Goal: Task Accomplishment & Management: Use online tool/utility

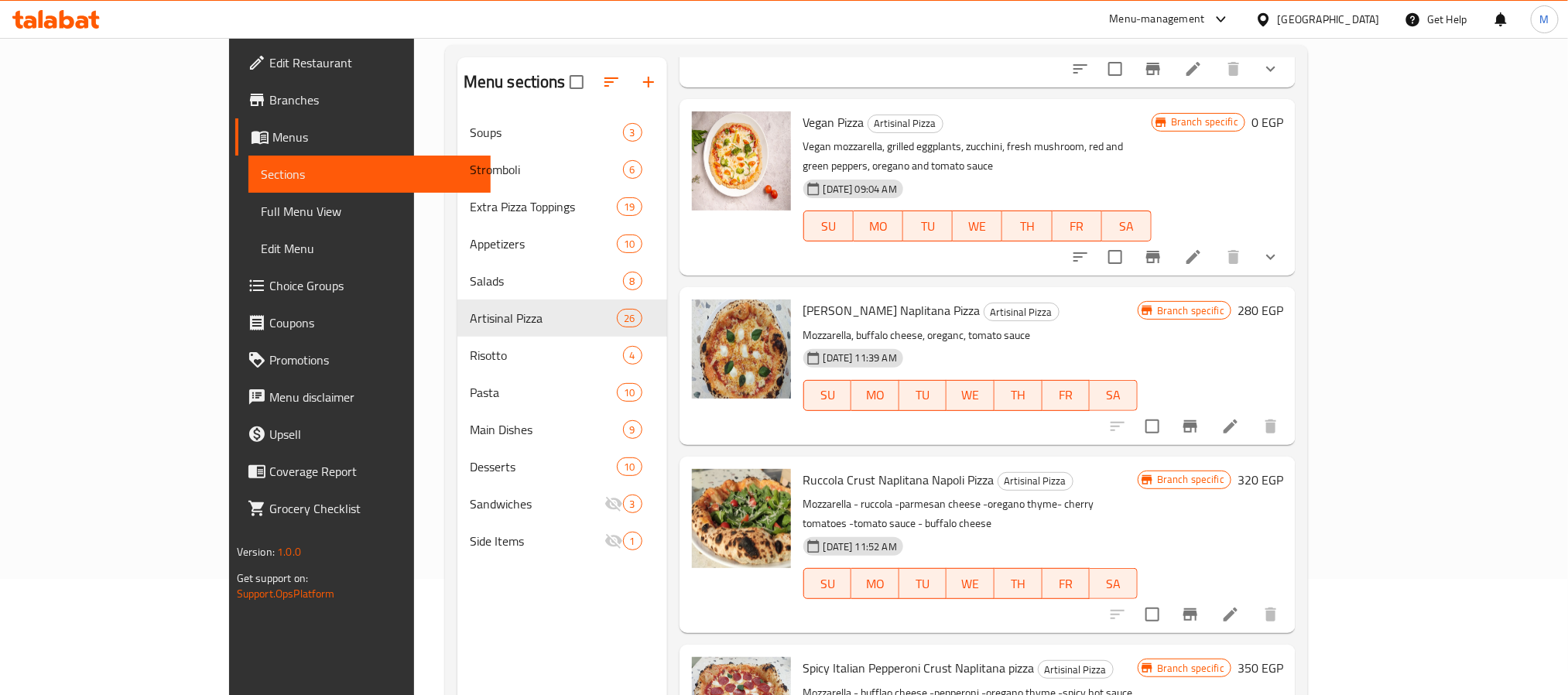
scroll to position [580, 0]
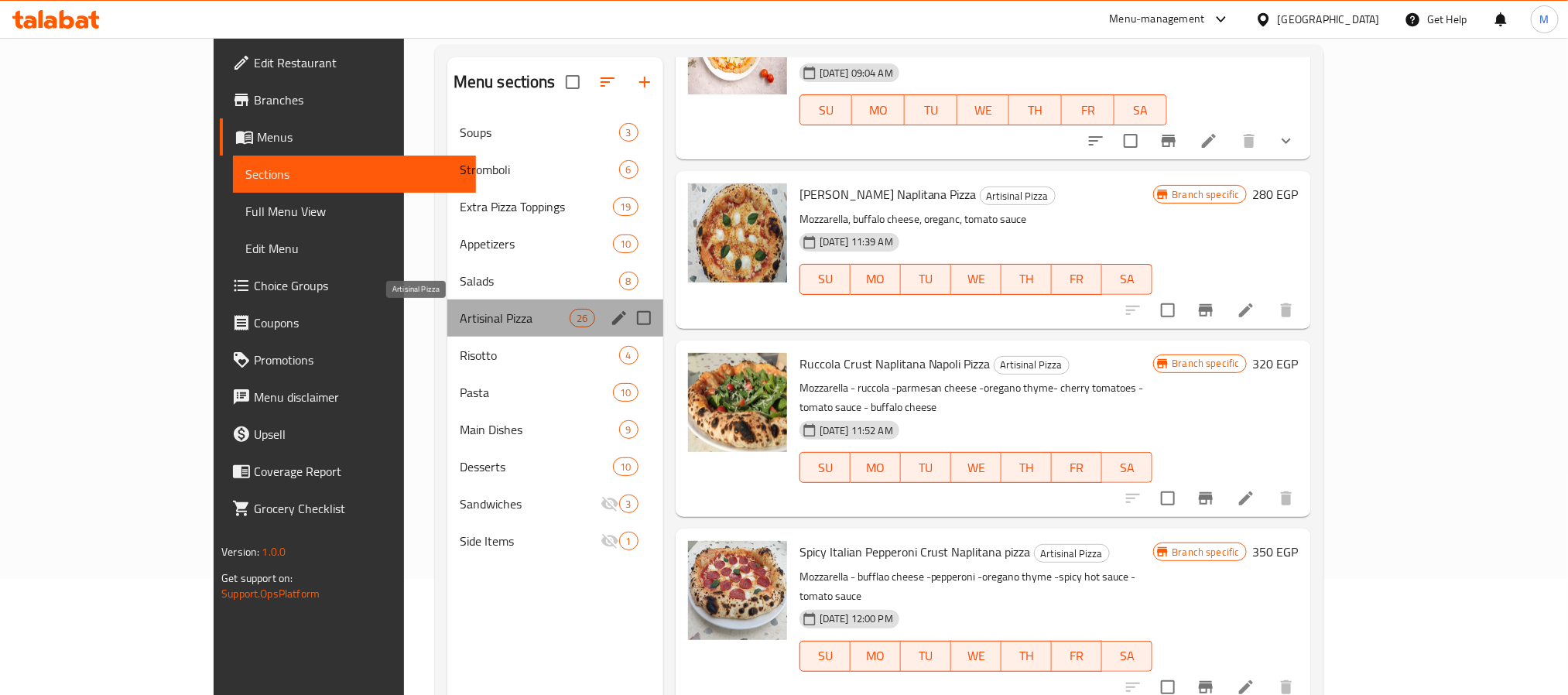
click at [460, 310] on span "Artisinal Pizza" at bounding box center [515, 318] width 111 height 18
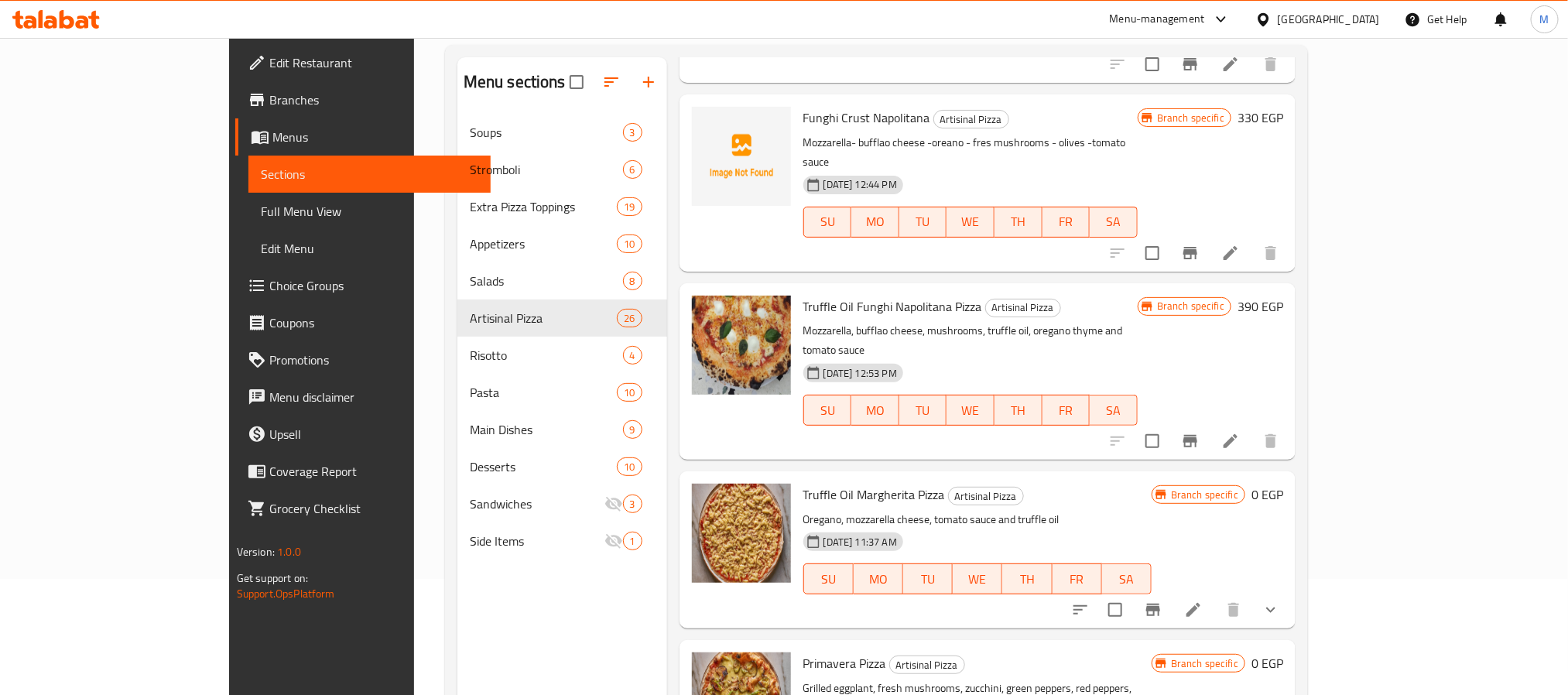
scroll to position [1444, 0]
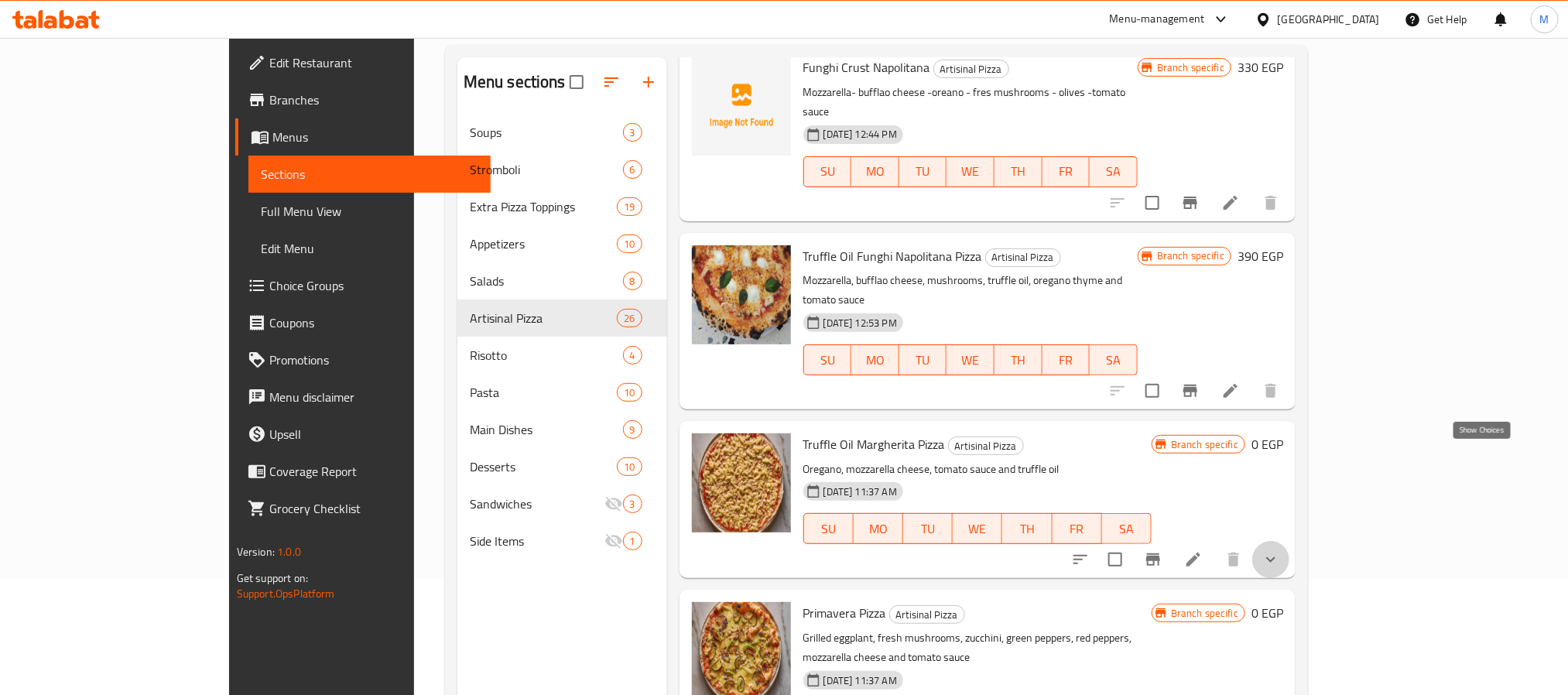
click at [1280, 550] on icon "show more" at bounding box center [1271, 559] width 18 height 18
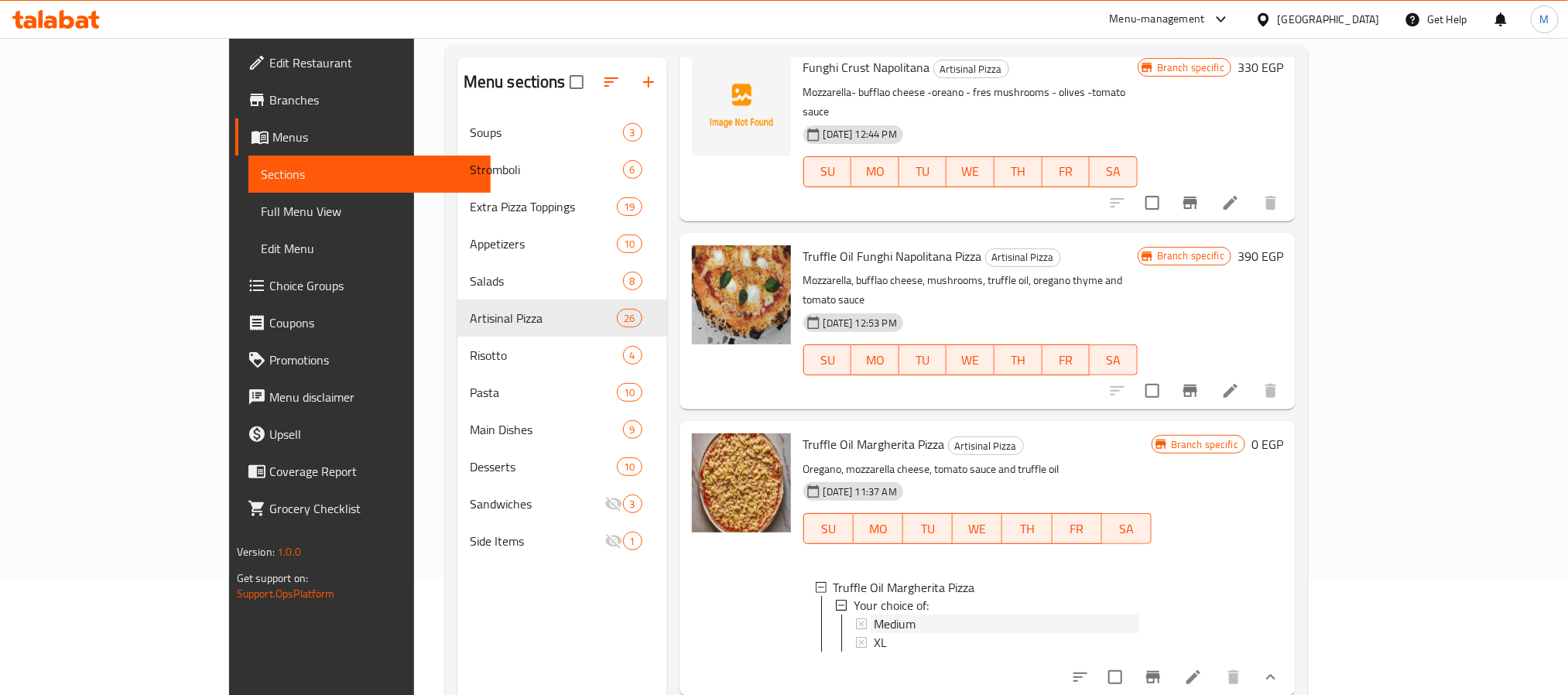
click at [874, 615] on span "Medium" at bounding box center [895, 624] width 42 height 18
click at [856, 615] on div "Medium" at bounding box center [997, 624] width 283 height 18
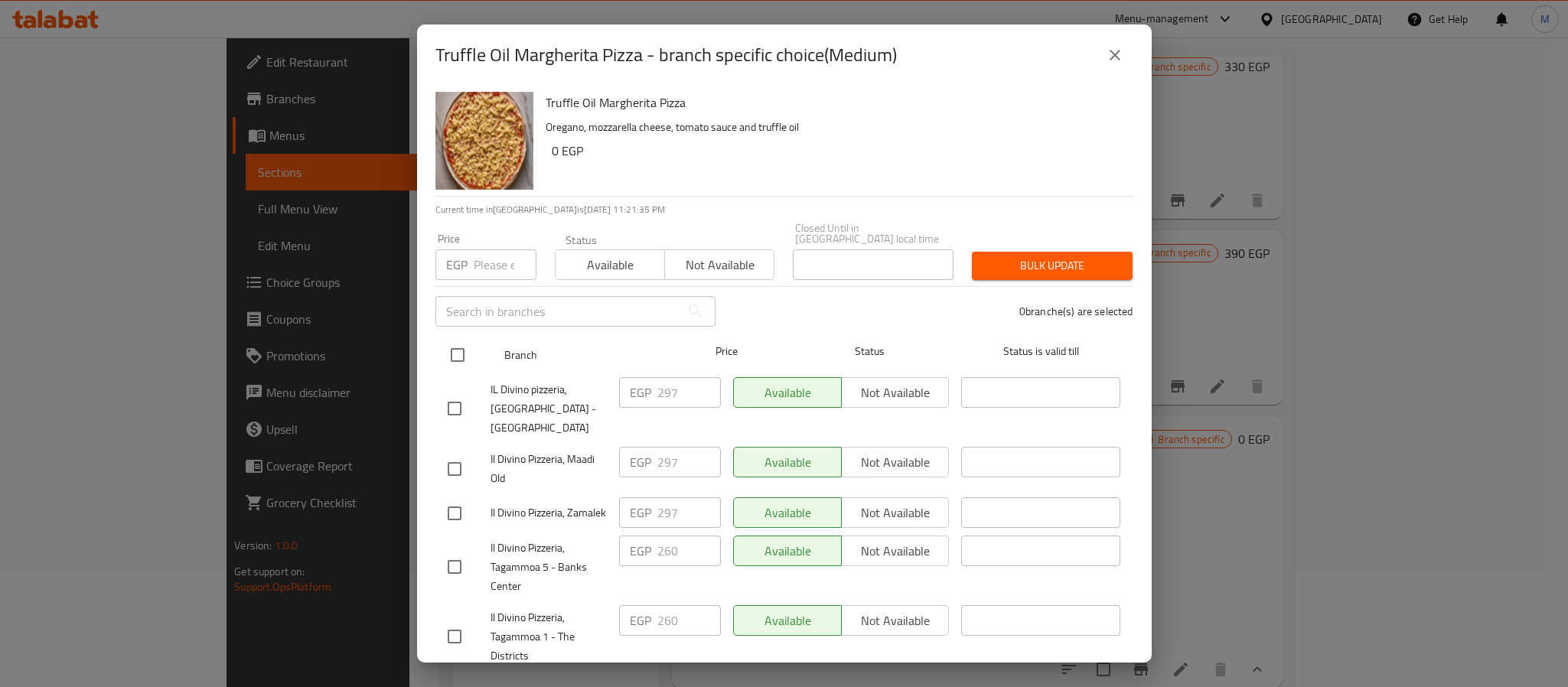
click at [464, 345] on input "checkbox" at bounding box center [457, 355] width 32 height 32
checkbox input "true"
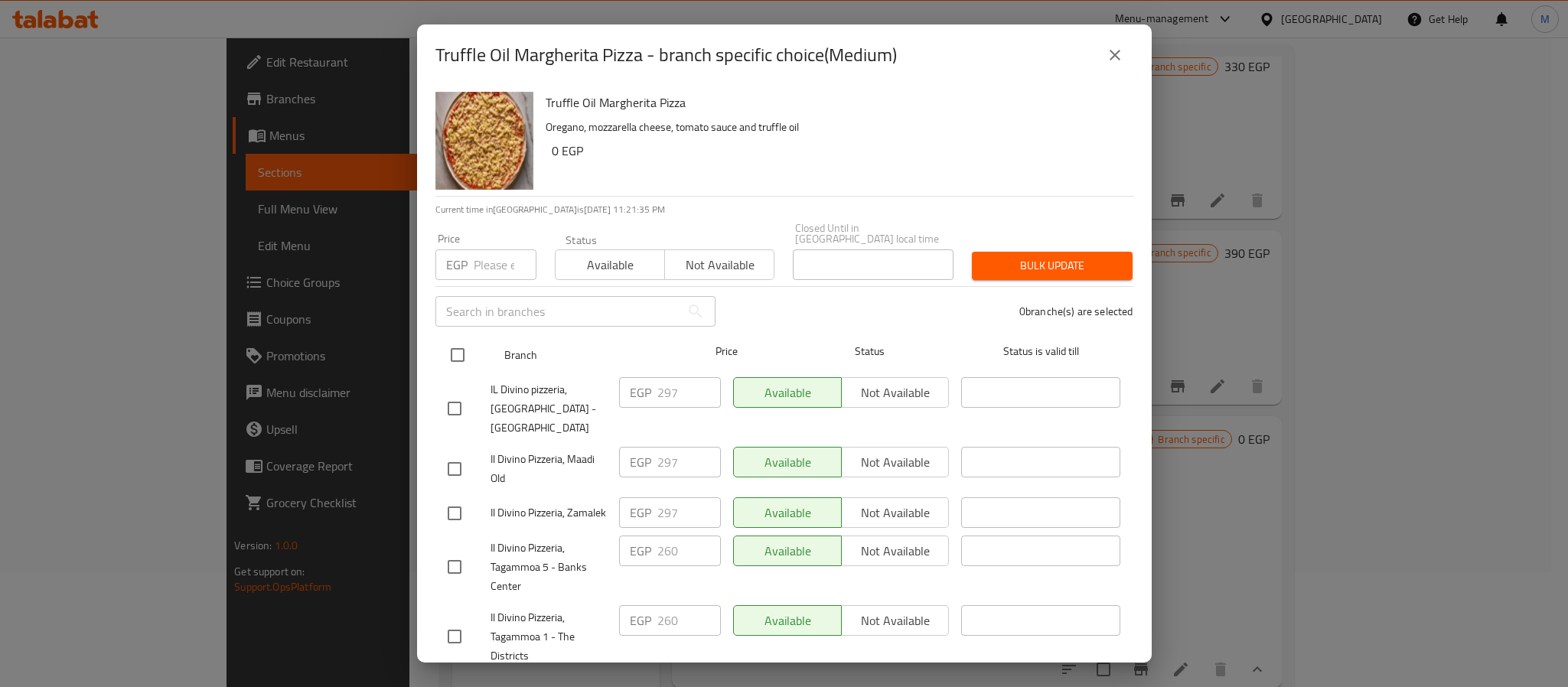
checkbox input "true"
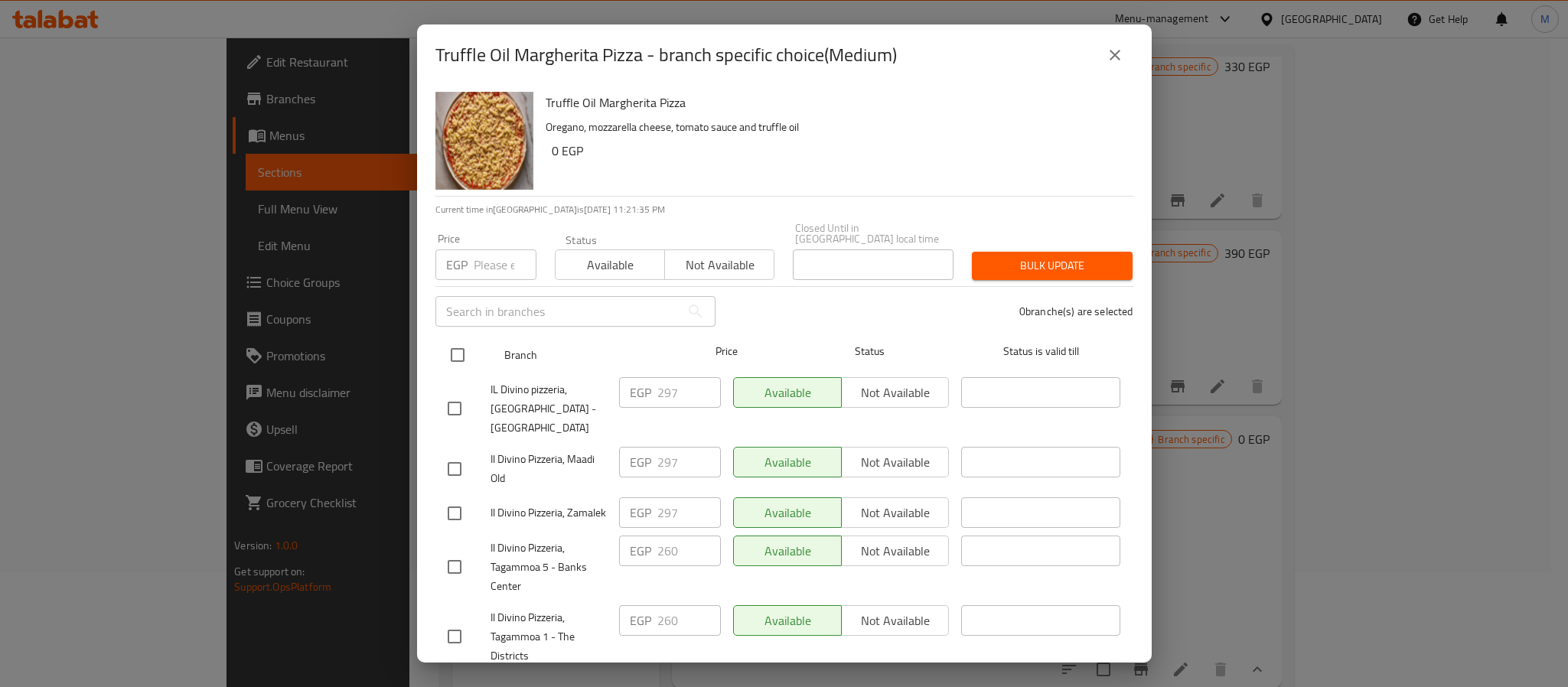
checkbox input "true"
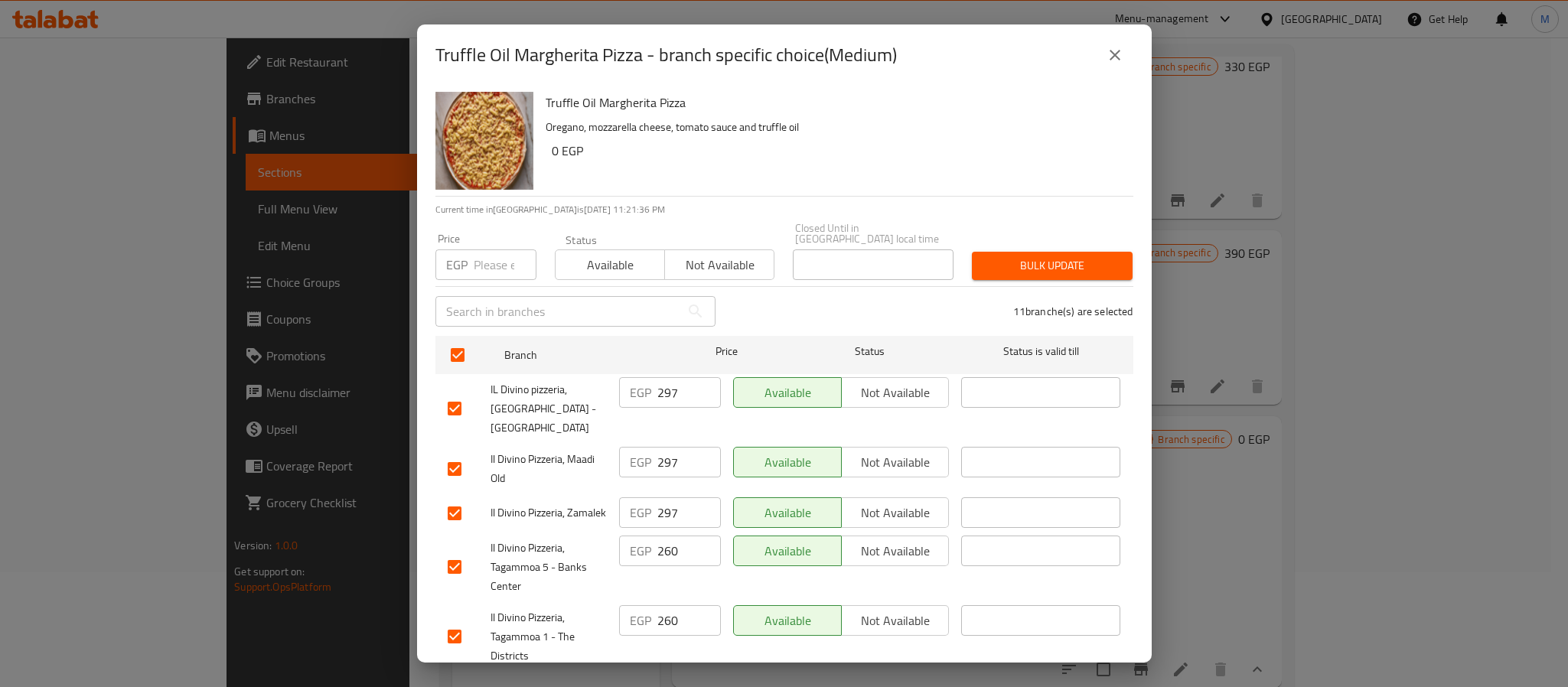
click at [460, 256] on p "EGP" at bounding box center [456, 265] width 22 height 18
click at [502, 250] on input "number" at bounding box center [505, 265] width 62 height 30
paste input "342"
type input "342"
click at [1107, 255] on button "Bulk update" at bounding box center [1052, 265] width 161 height 29
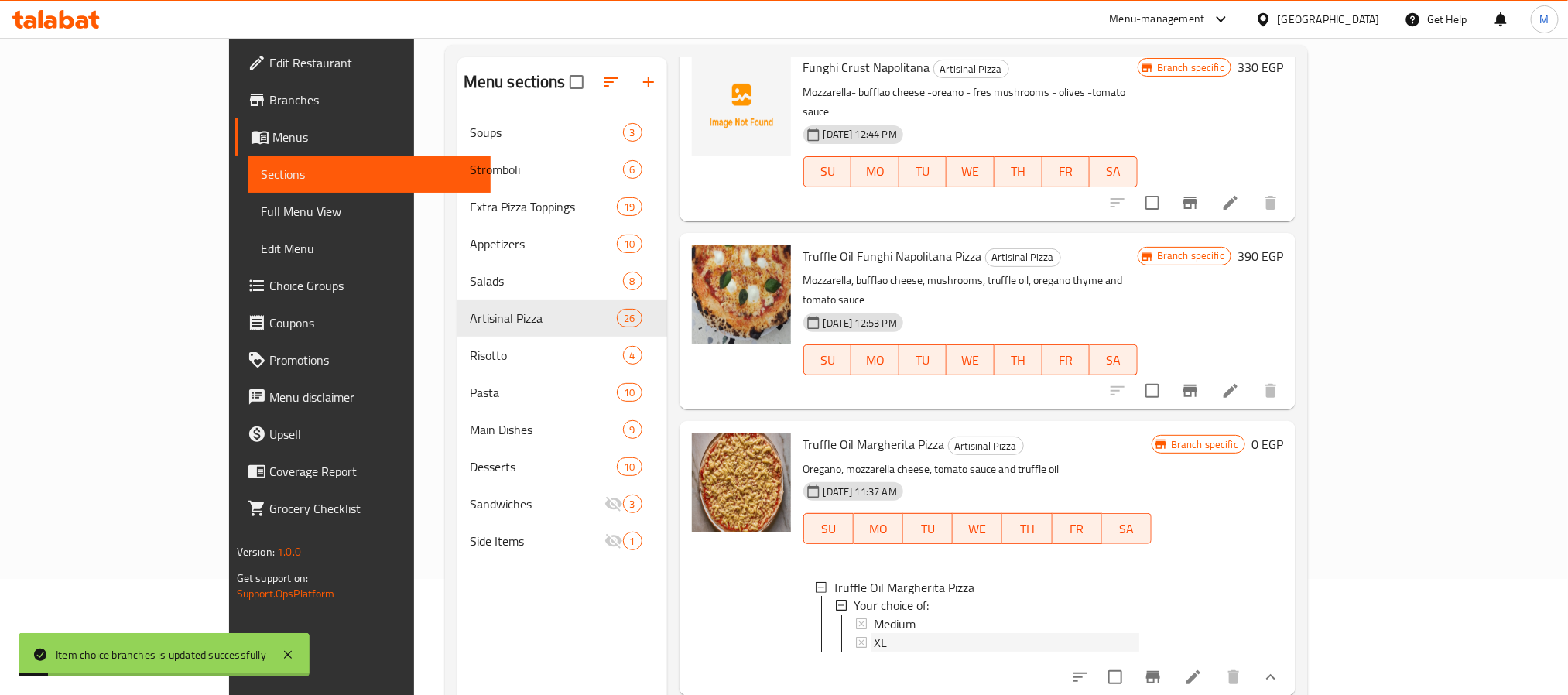
click at [874, 634] on span "XL" at bounding box center [880, 642] width 13 height 18
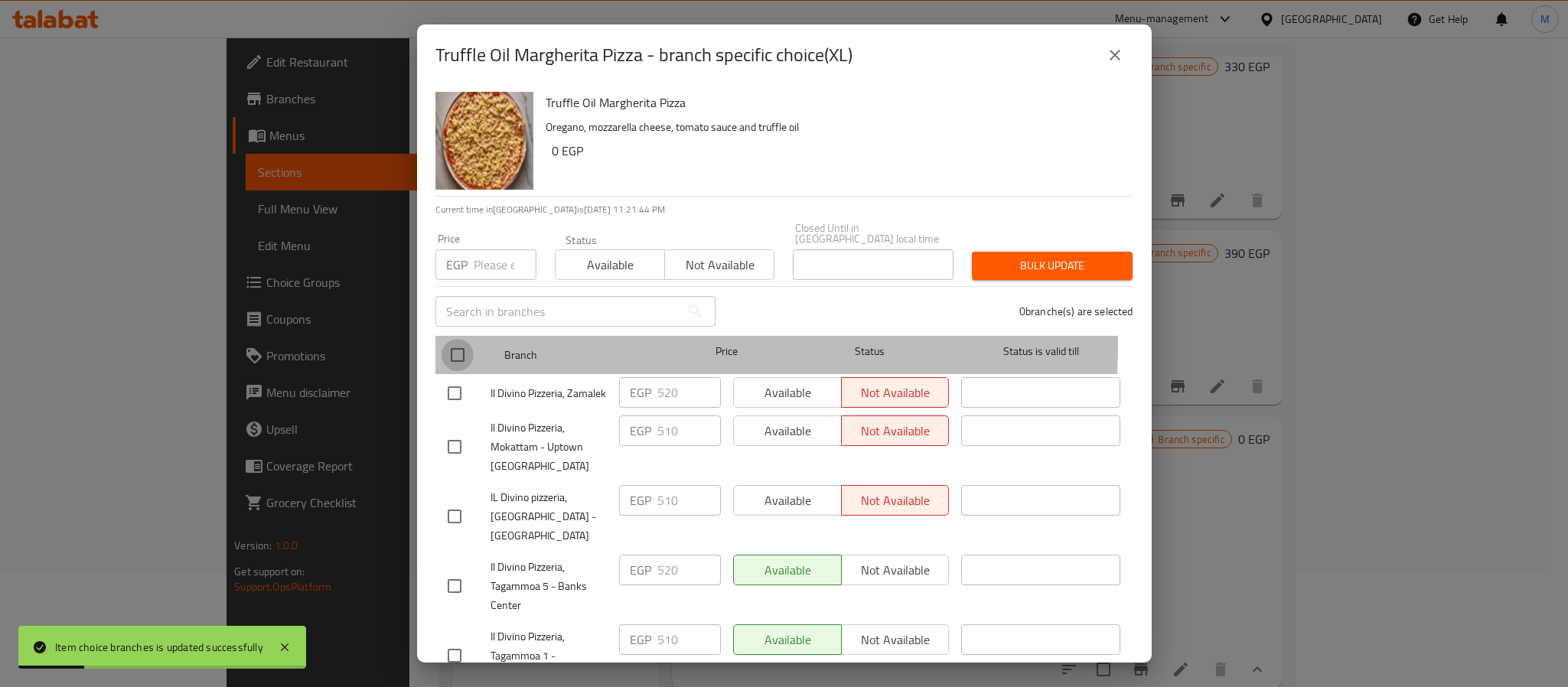
click at [457, 339] on input "checkbox" at bounding box center [457, 355] width 32 height 32
checkbox input "true"
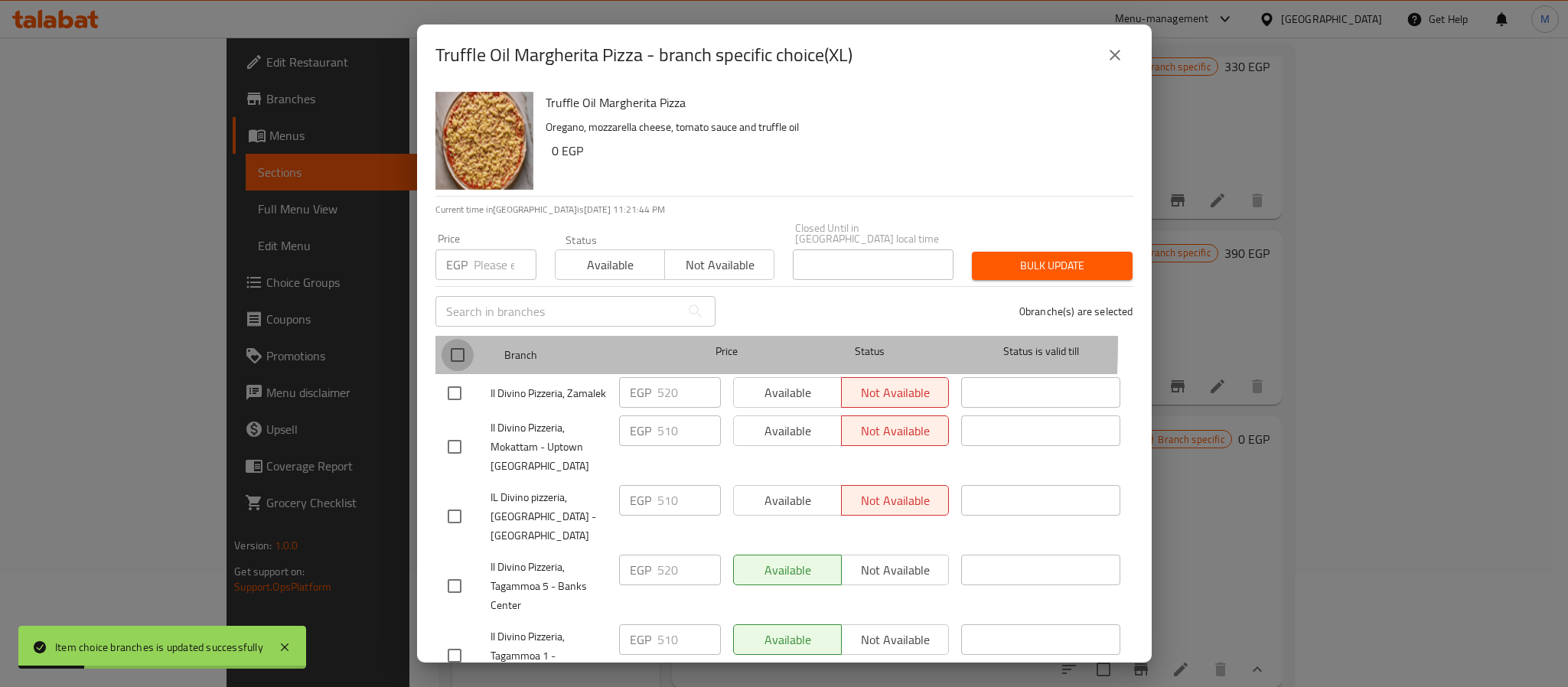
checkbox input "true"
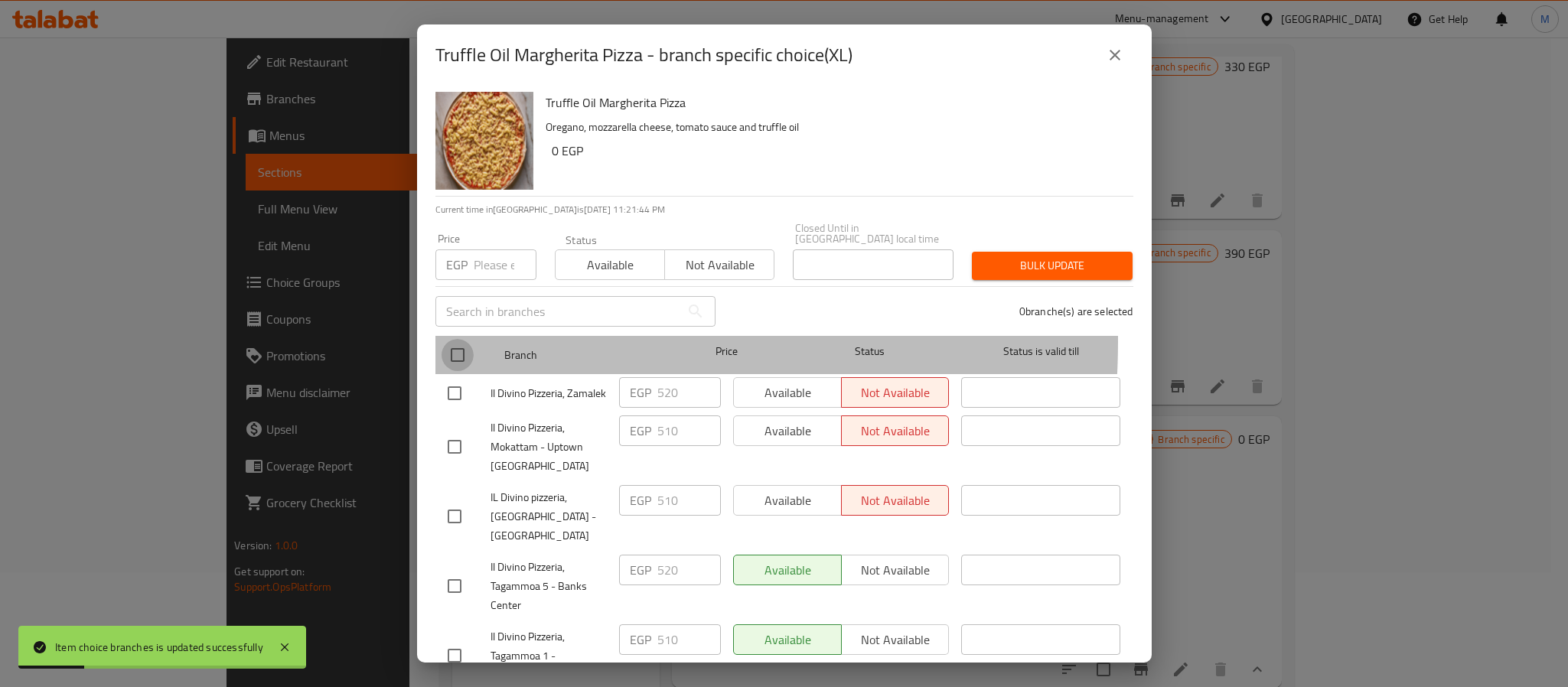
checkbox input "true"
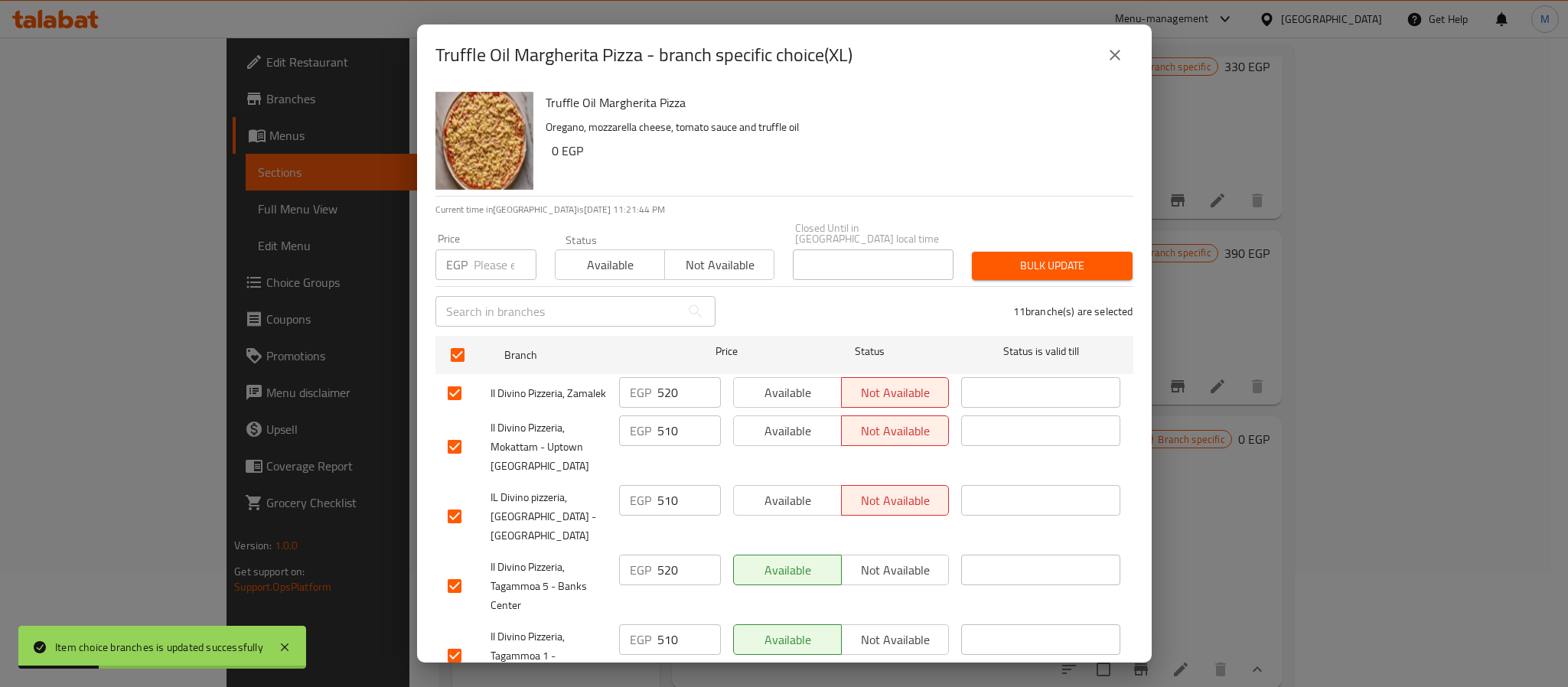
click at [470, 255] on div "EGP Price" at bounding box center [486, 265] width 101 height 30
paste input "684"
type input "684"
click at [1008, 256] on span "Bulk update" at bounding box center [1052, 265] width 136 height 19
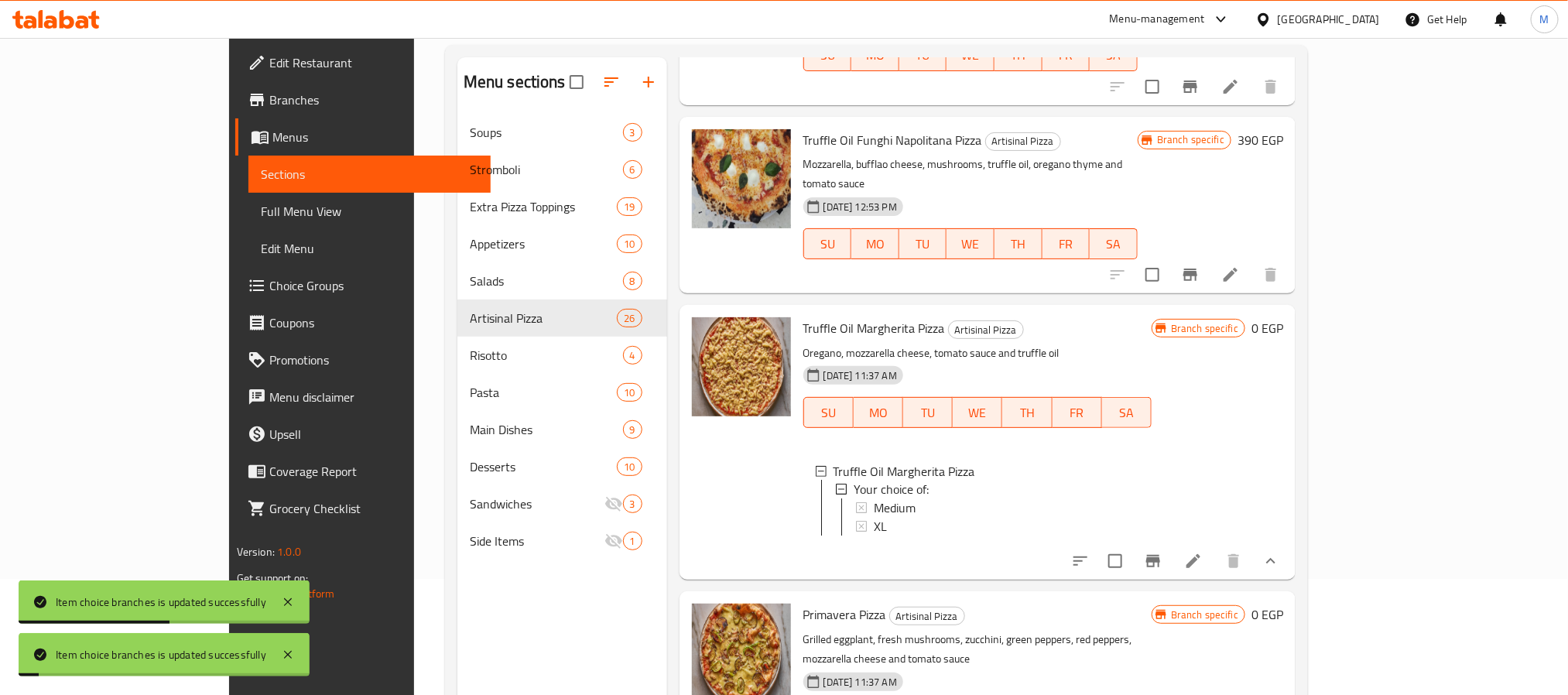
scroll to position [1676, 0]
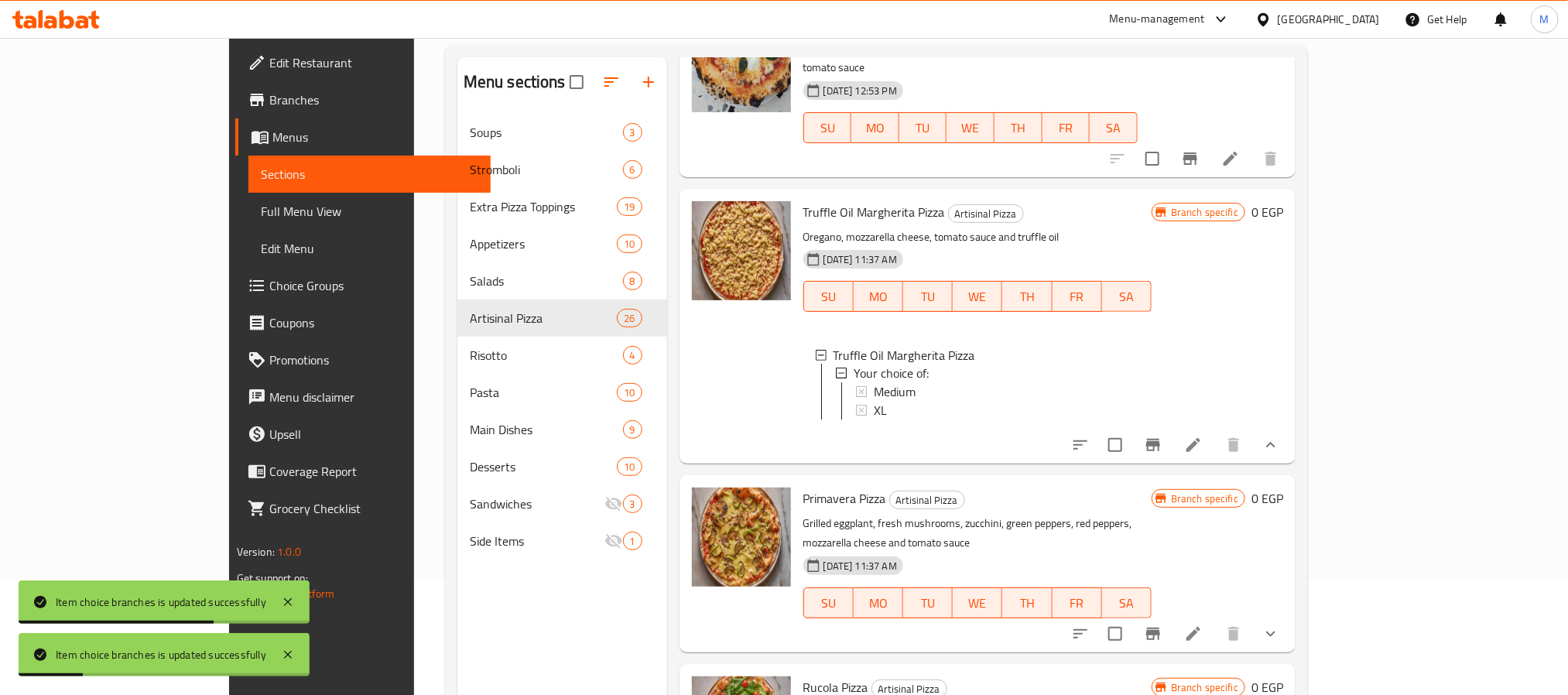
click at [1289, 615] on button "show more" at bounding box center [1271, 634] width 37 height 37
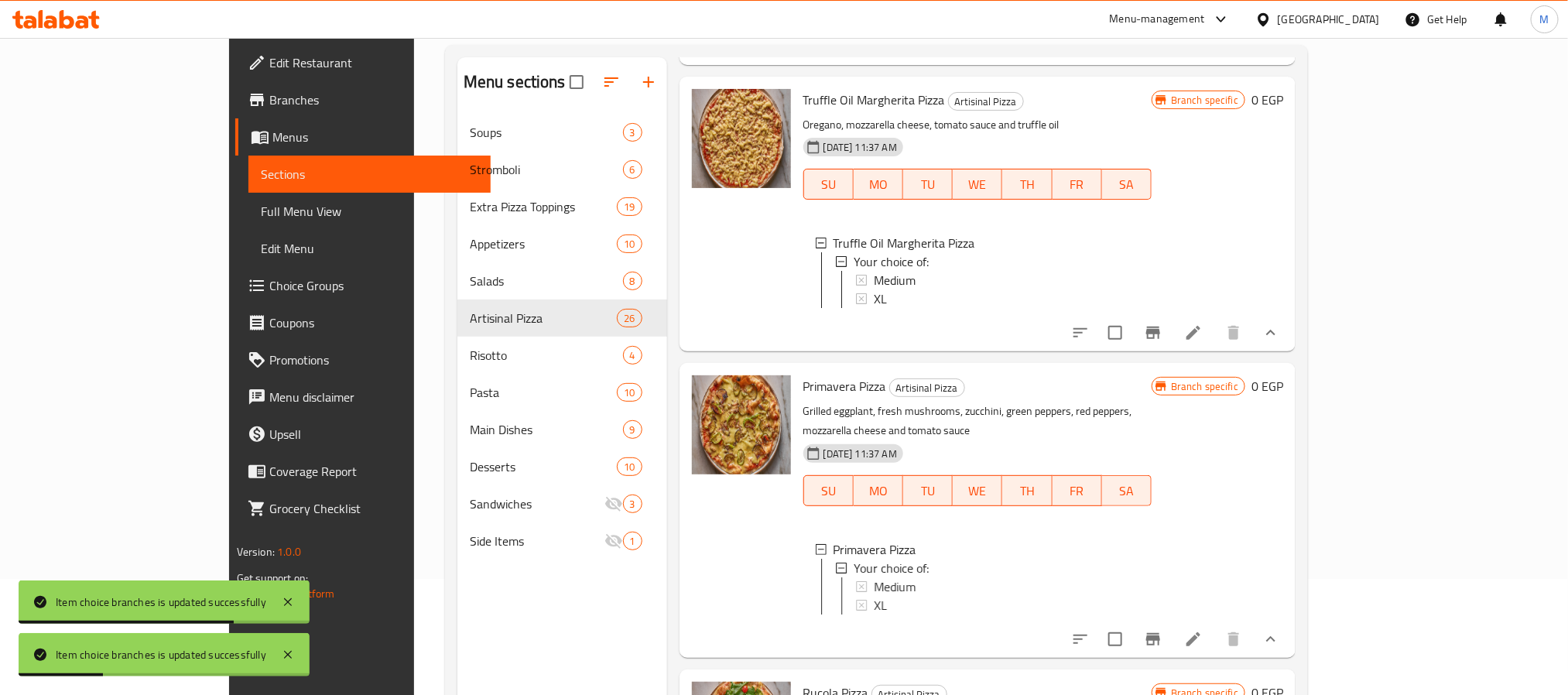
scroll to position [1793, 0]
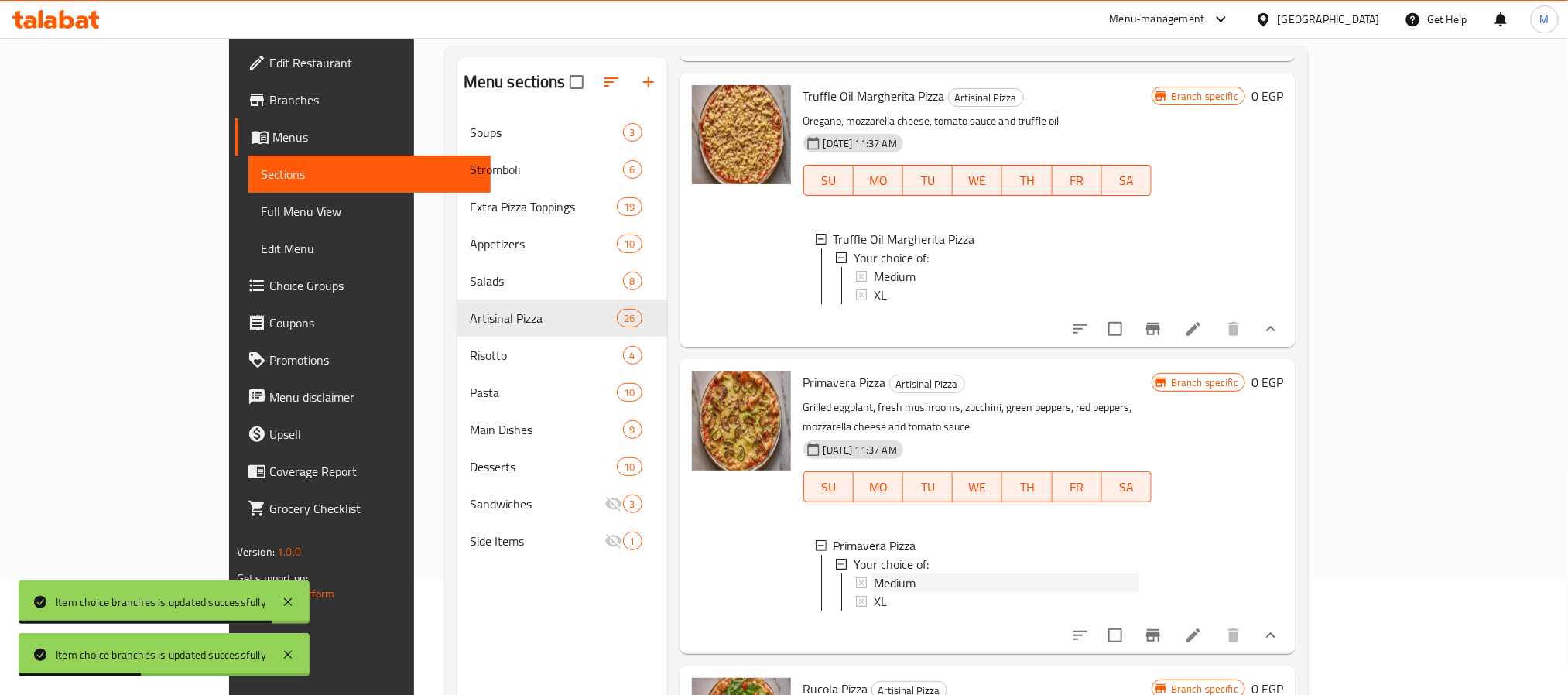
click at [874, 574] on span "Medium" at bounding box center [895, 583] width 42 height 18
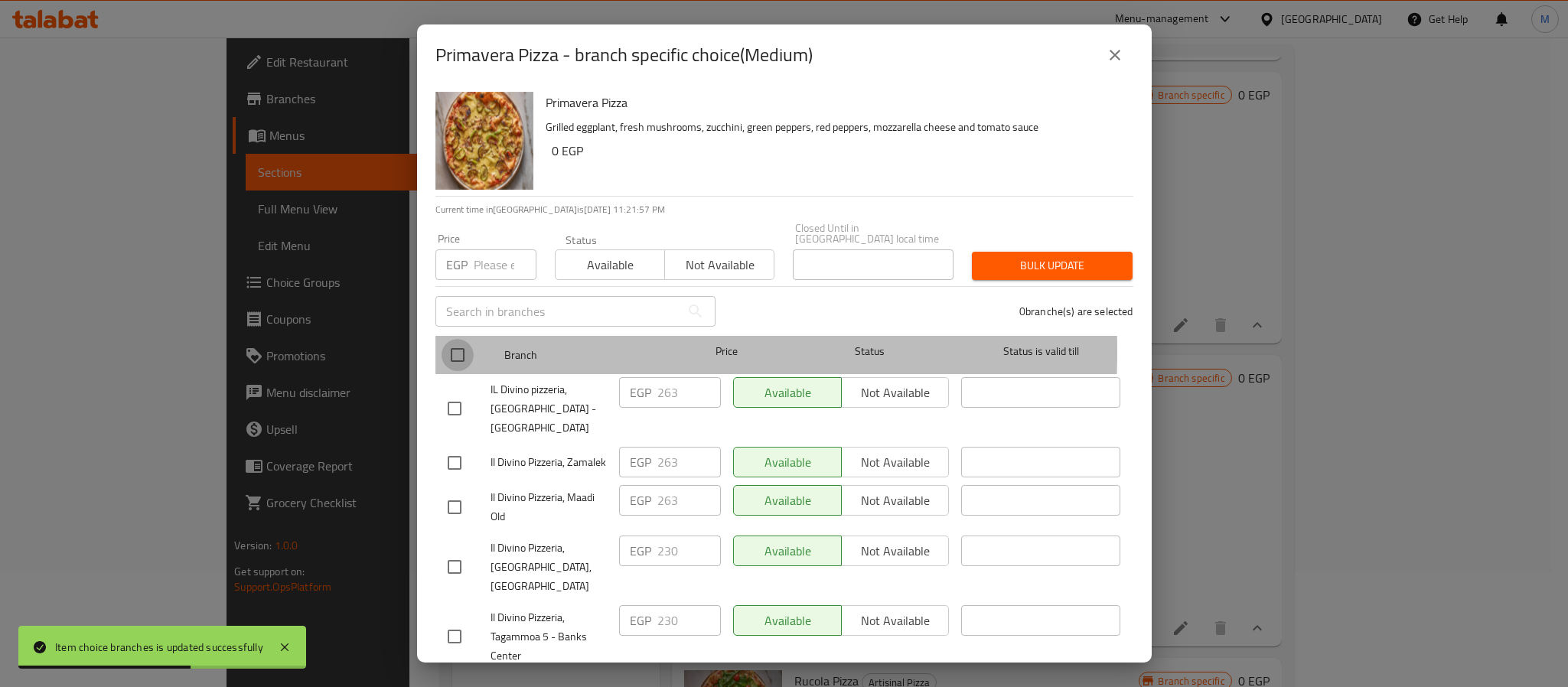
click at [450, 342] on input "checkbox" at bounding box center [457, 355] width 32 height 32
checkbox input "true"
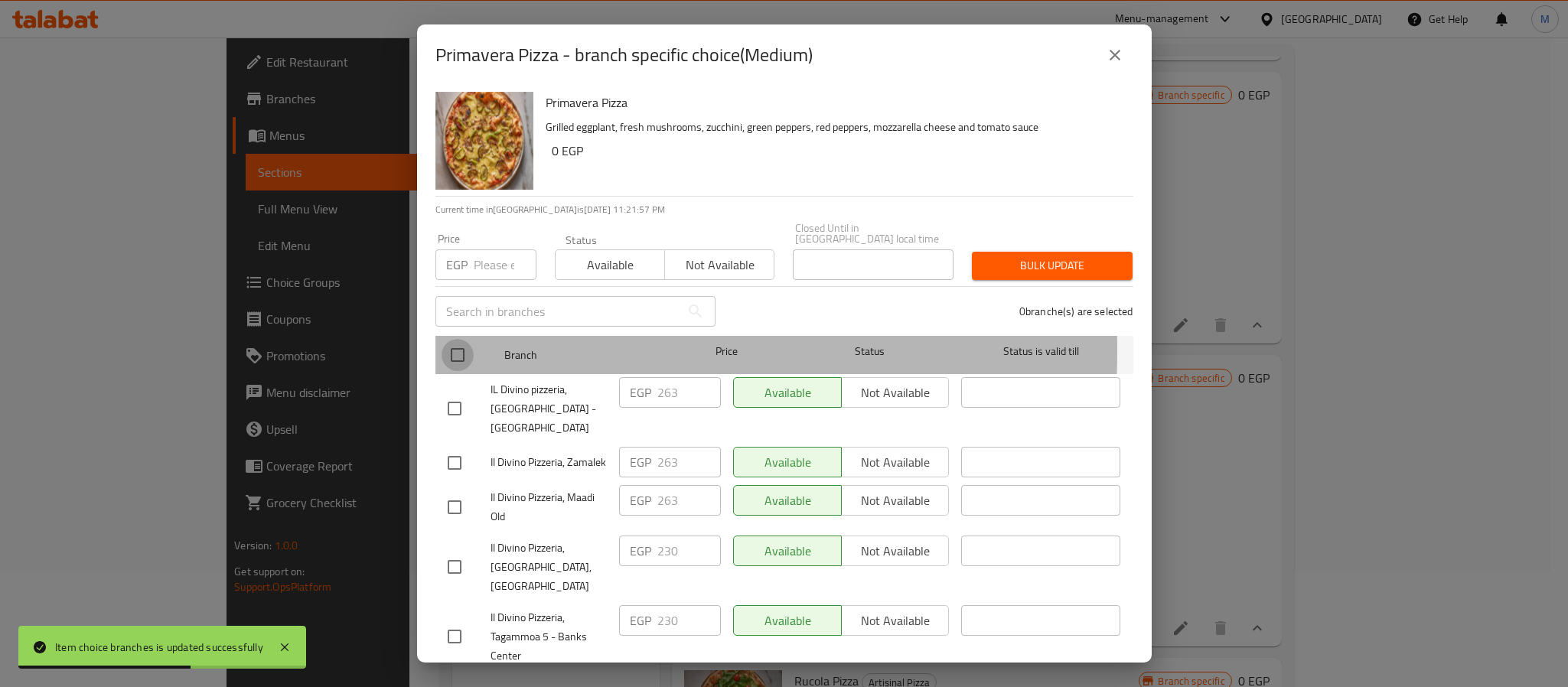
checkbox input "true"
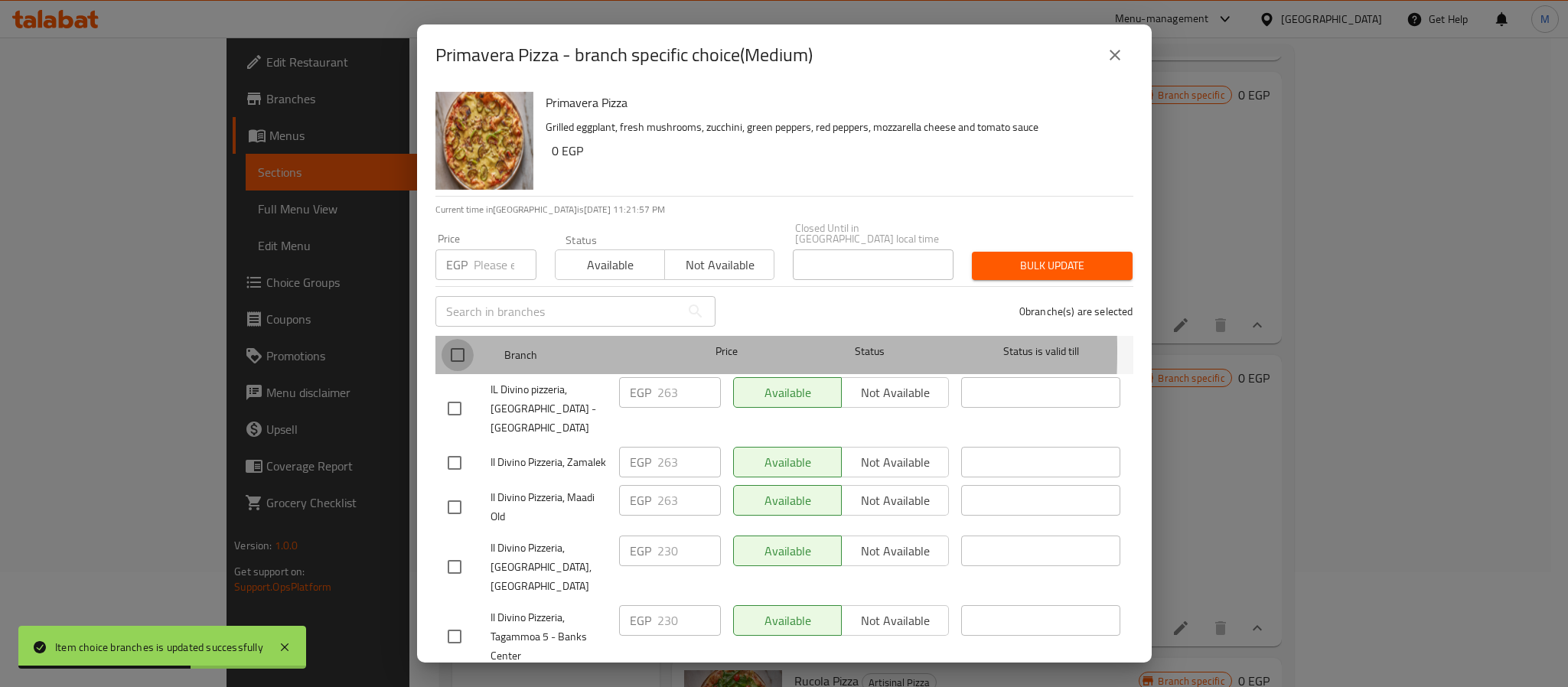
checkbox input "true"
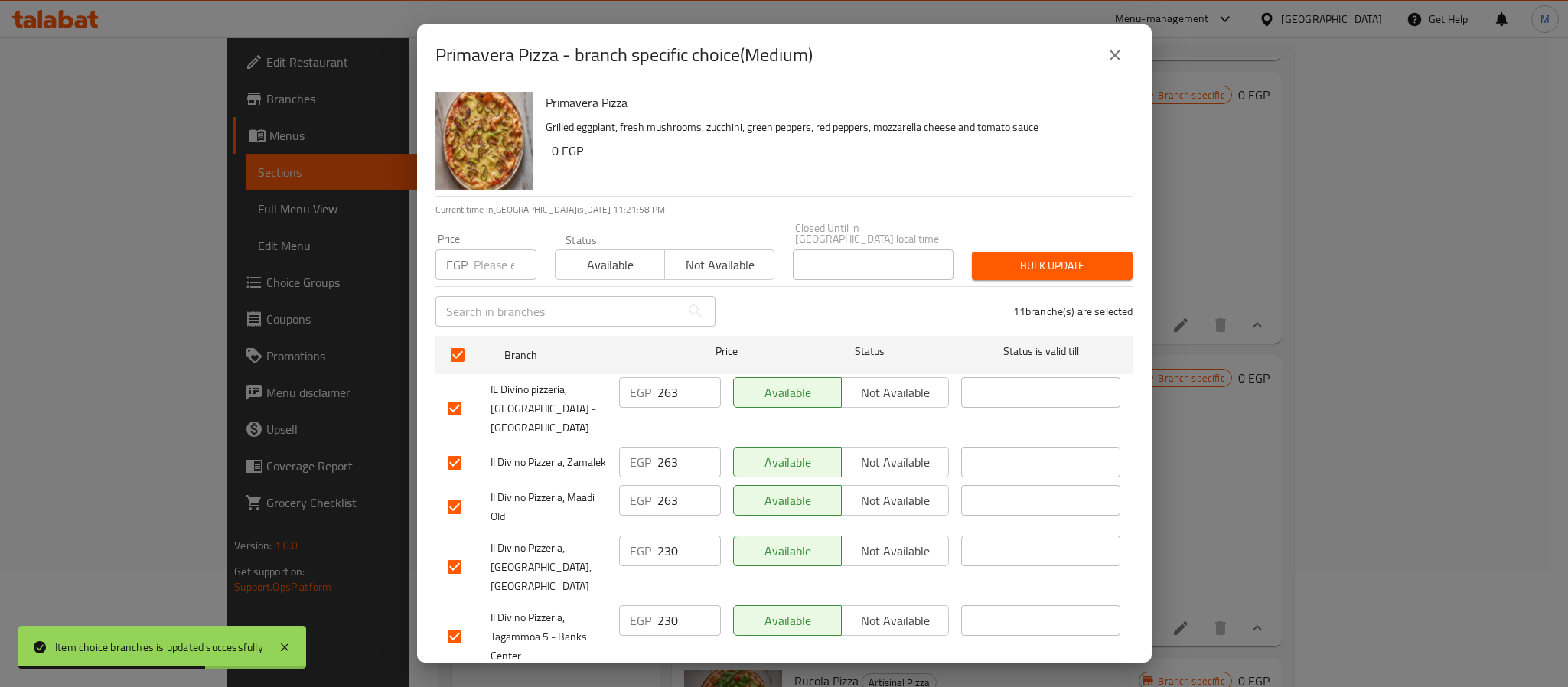
click at [489, 250] on input "number" at bounding box center [505, 265] width 62 height 30
paste input "308"
type input "308"
click at [1092, 266] on button "Bulk update" at bounding box center [1052, 265] width 161 height 29
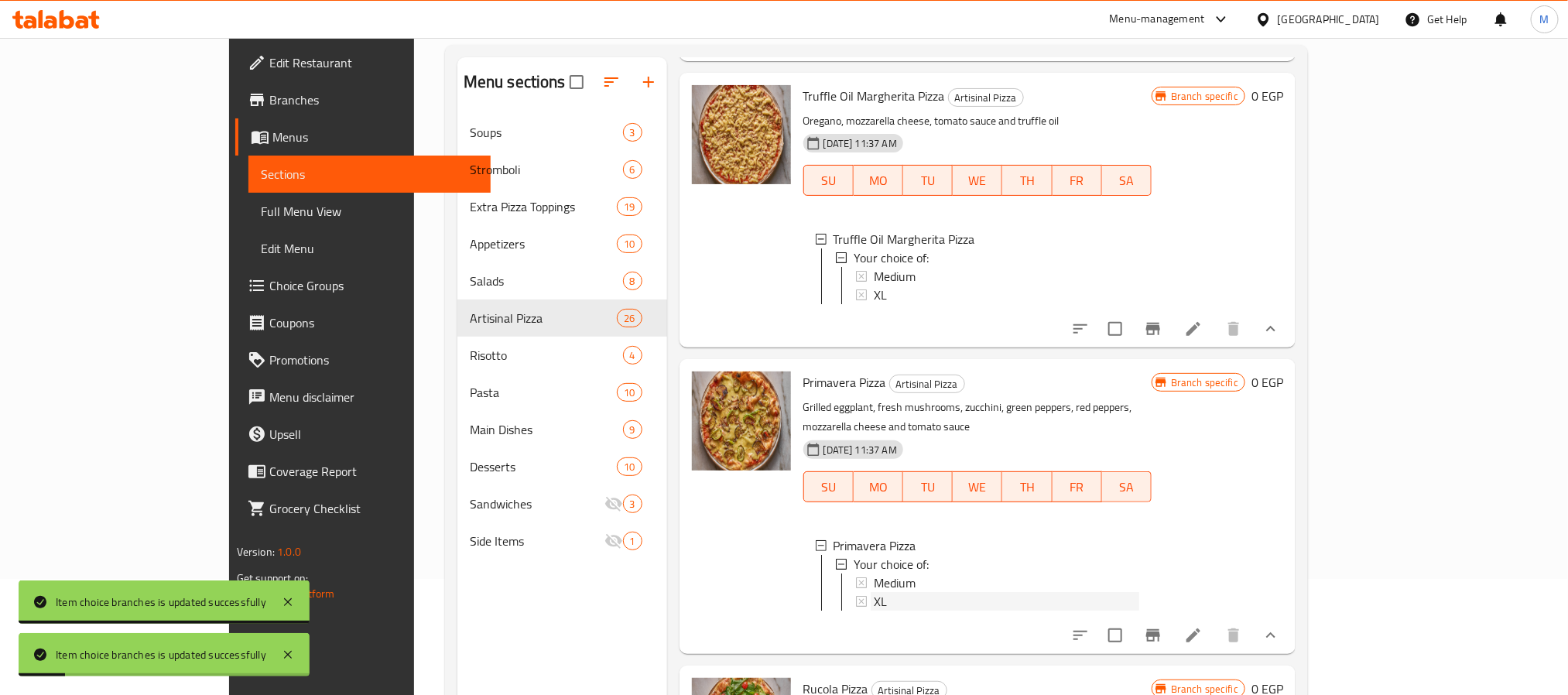
click at [874, 592] on div "XL" at bounding box center [1006, 601] width 266 height 18
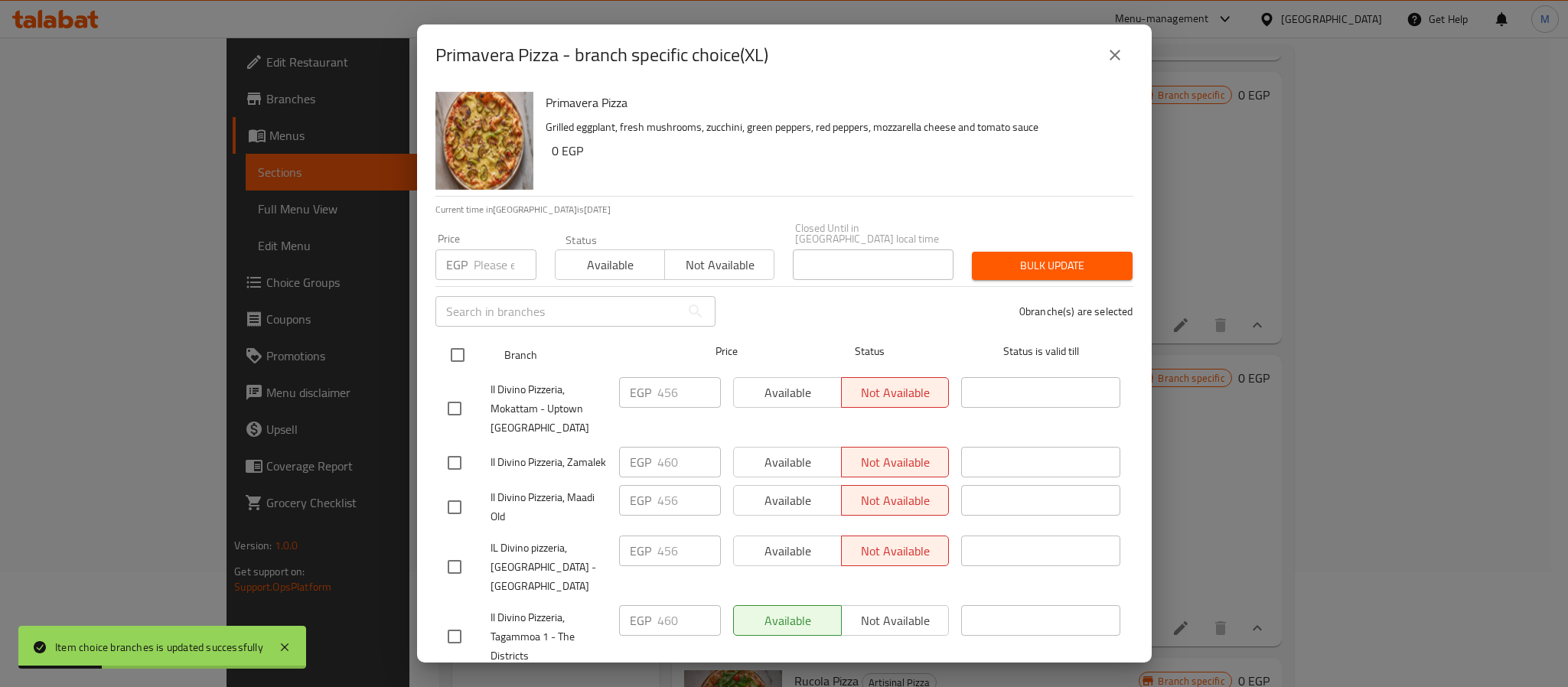
click at [464, 347] on input "checkbox" at bounding box center [457, 355] width 32 height 32
checkbox input "true"
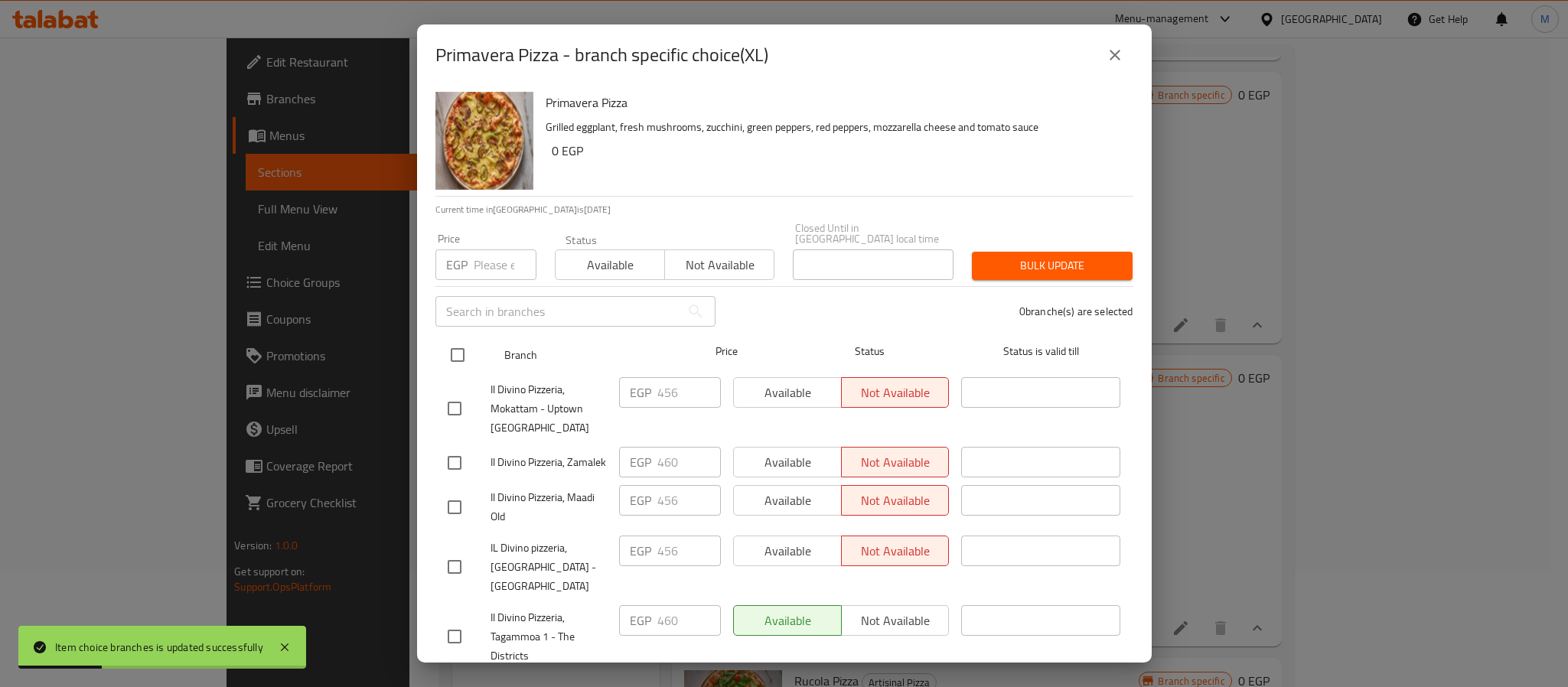
checkbox input "true"
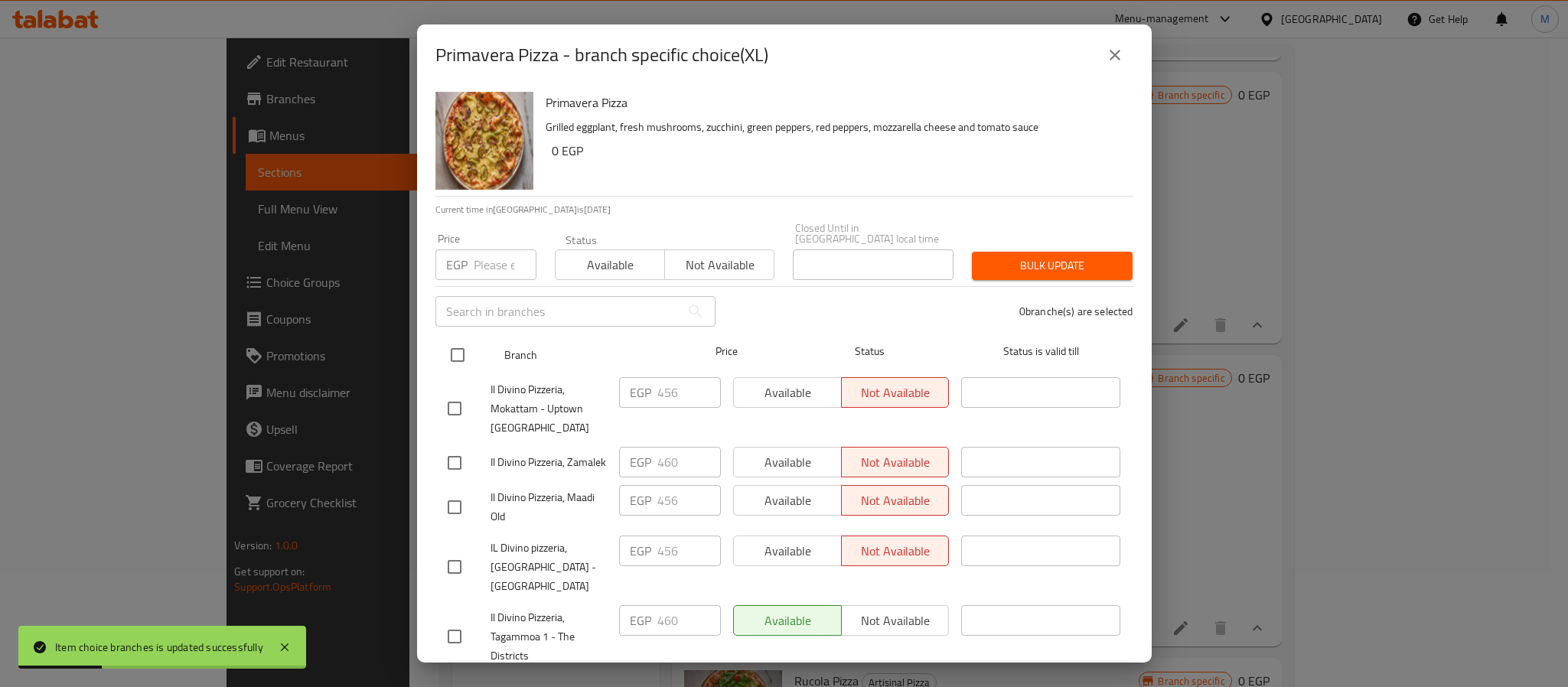
checkbox input "true"
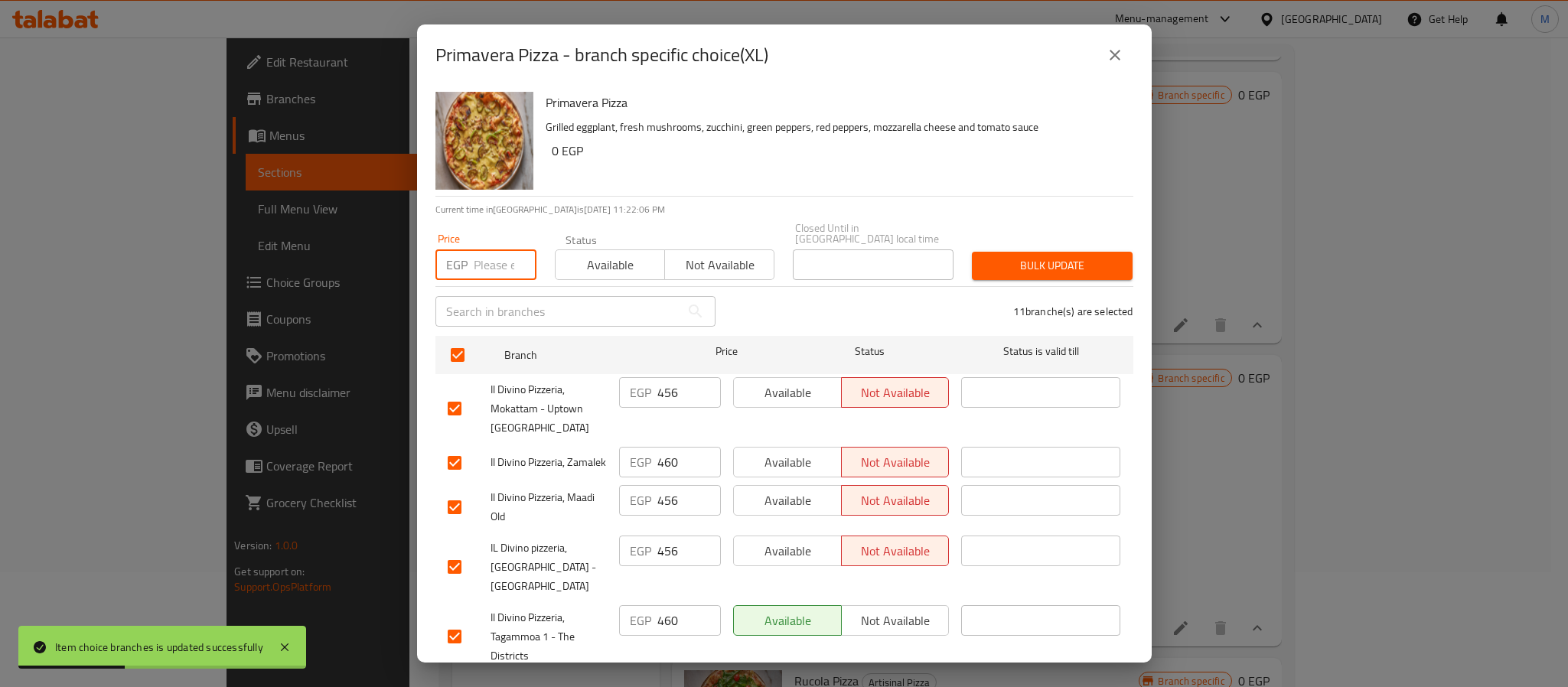
click at [478, 250] on input "number" at bounding box center [505, 265] width 62 height 30
paste input "616"
type input "616"
click at [989, 252] on button "Bulk update" at bounding box center [1052, 265] width 161 height 29
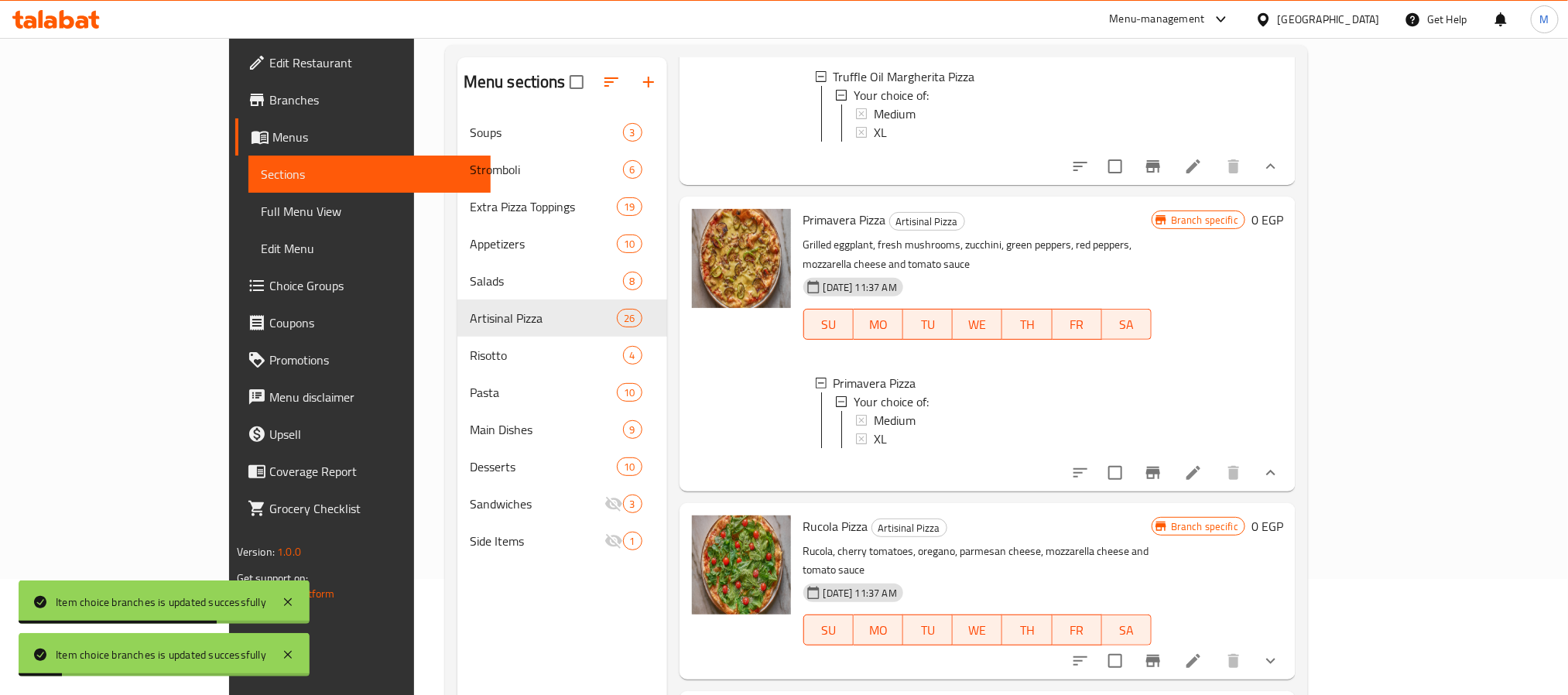
scroll to position [2024, 0]
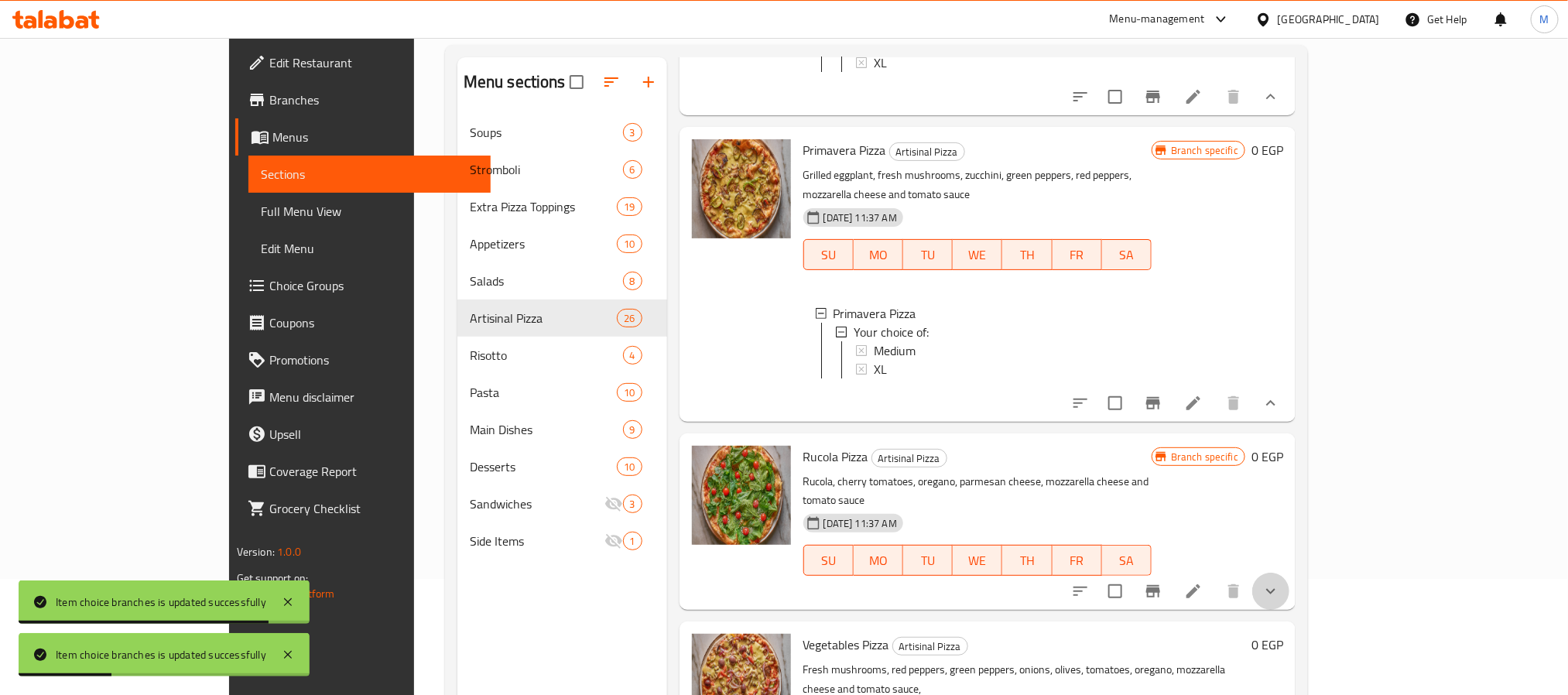
click at [1289, 573] on button "show more" at bounding box center [1271, 591] width 37 height 37
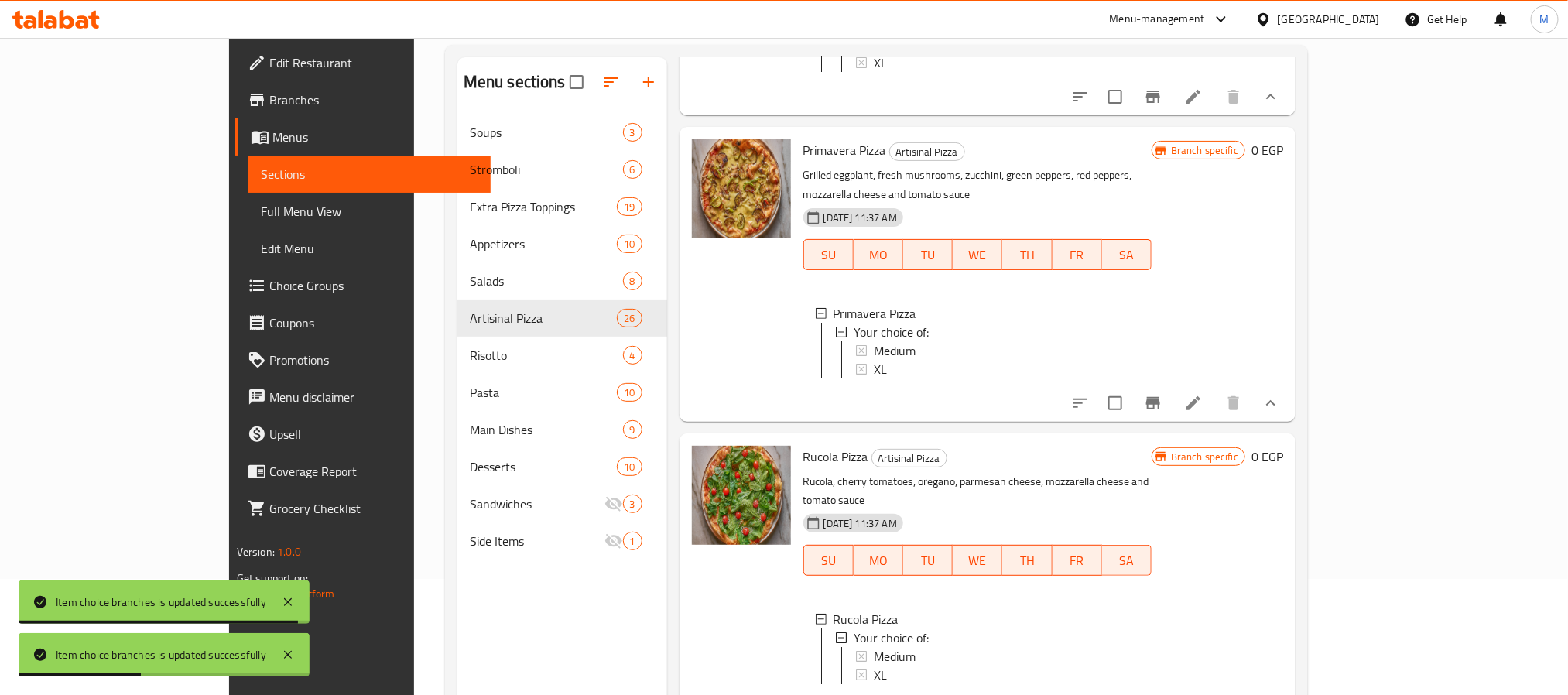
scroll to position [2141, 0]
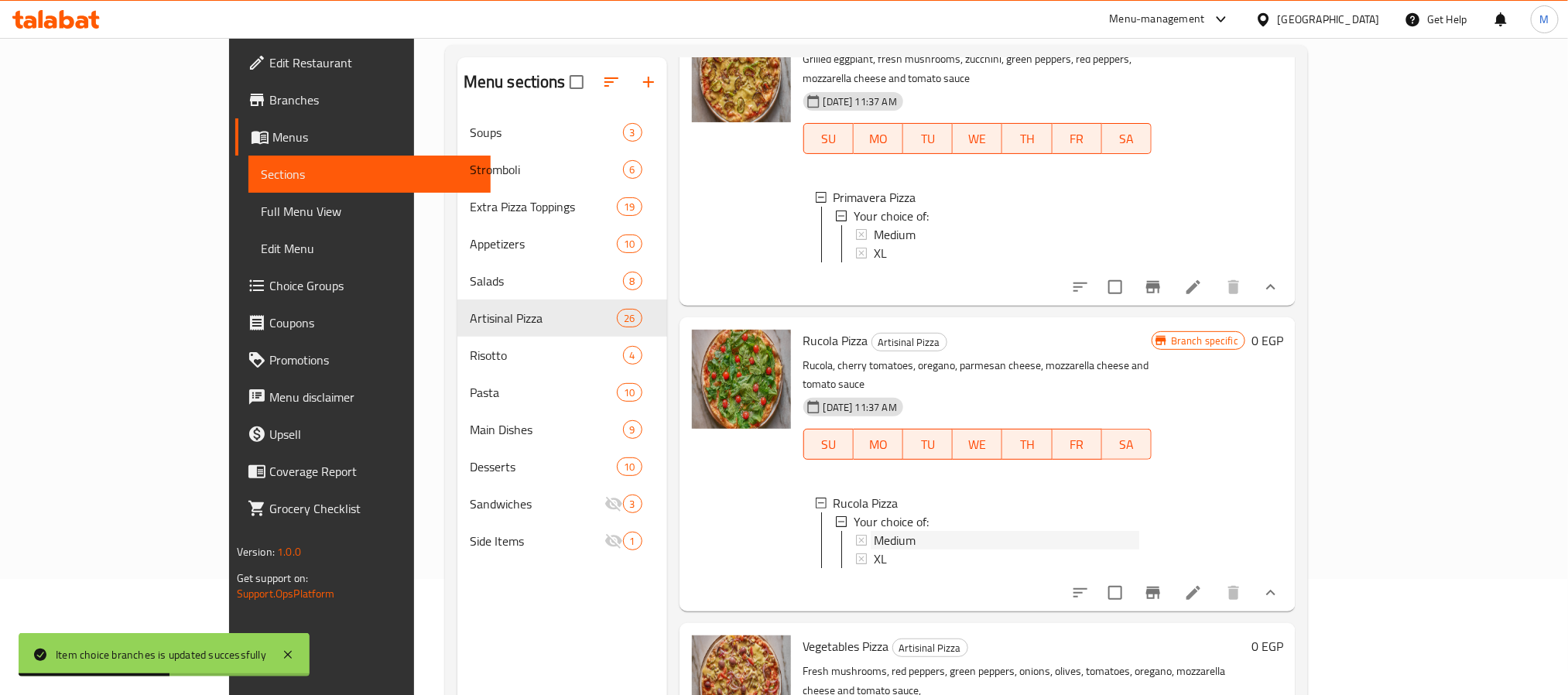
click at [874, 531] on span "Medium" at bounding box center [895, 540] width 42 height 18
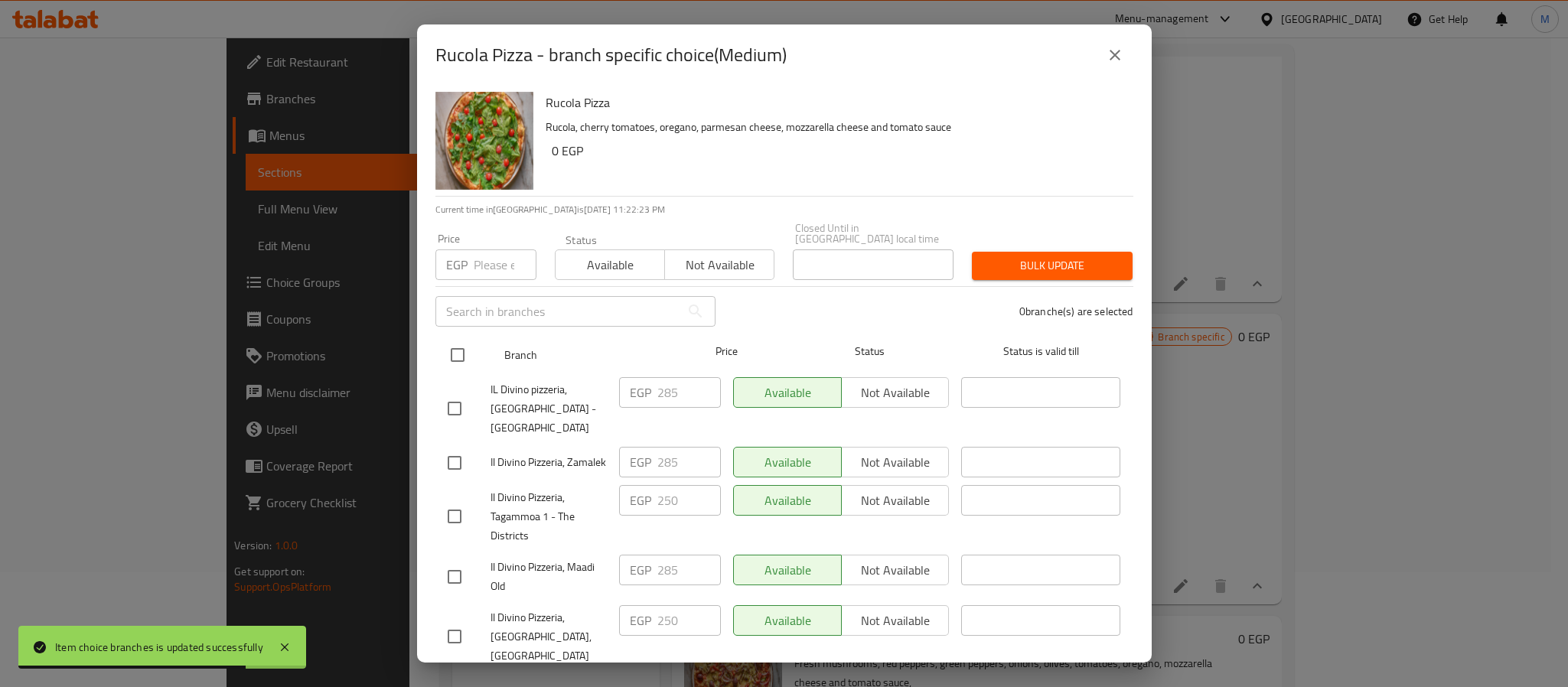
click at [452, 349] on input "checkbox" at bounding box center [457, 355] width 32 height 32
checkbox input "true"
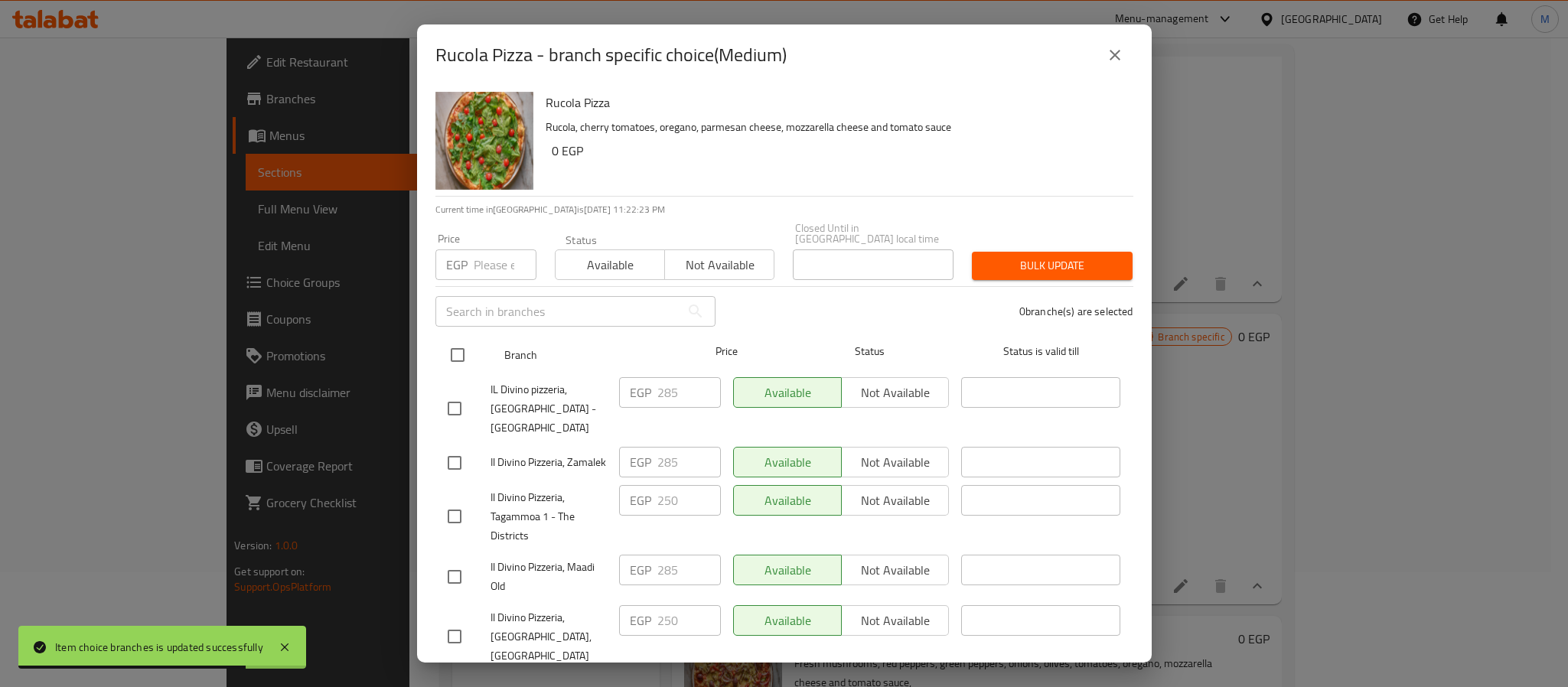
checkbox input "true"
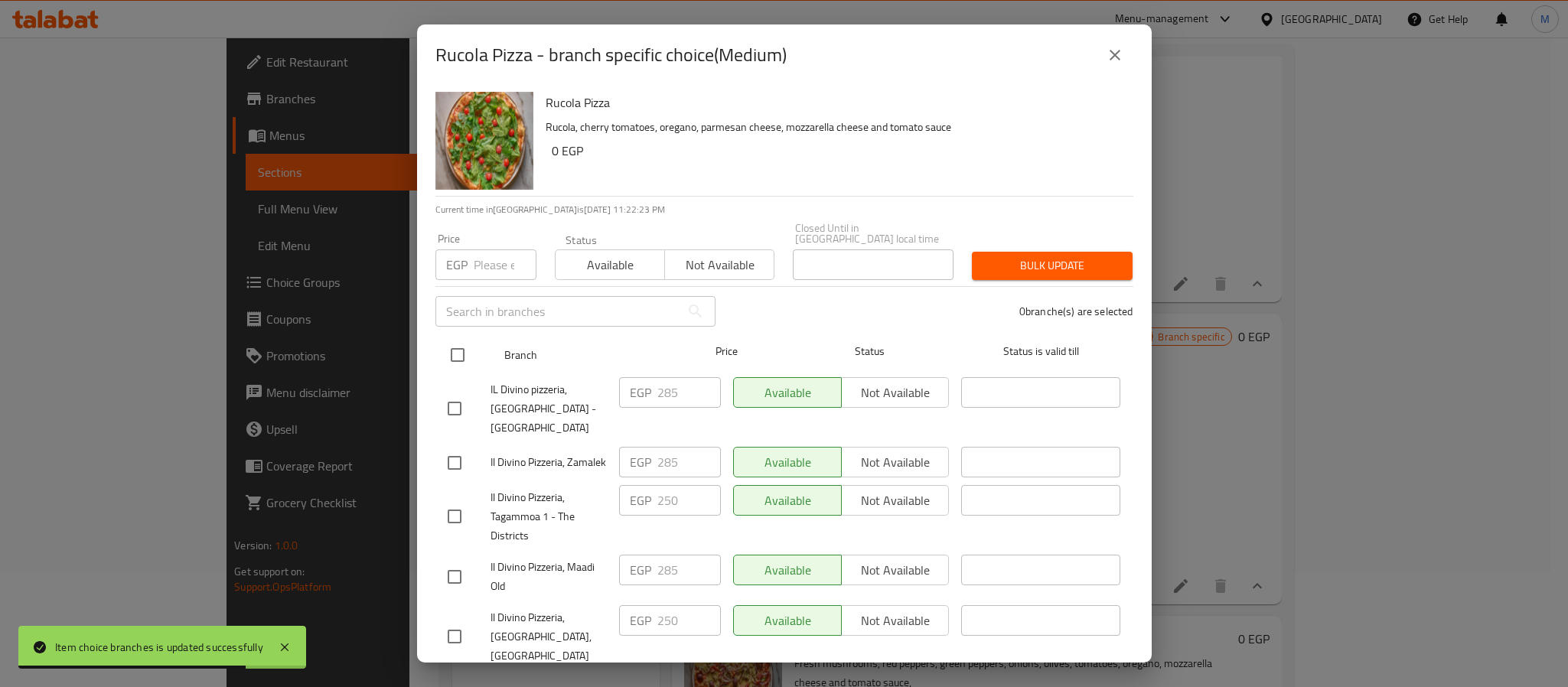
checkbox input "true"
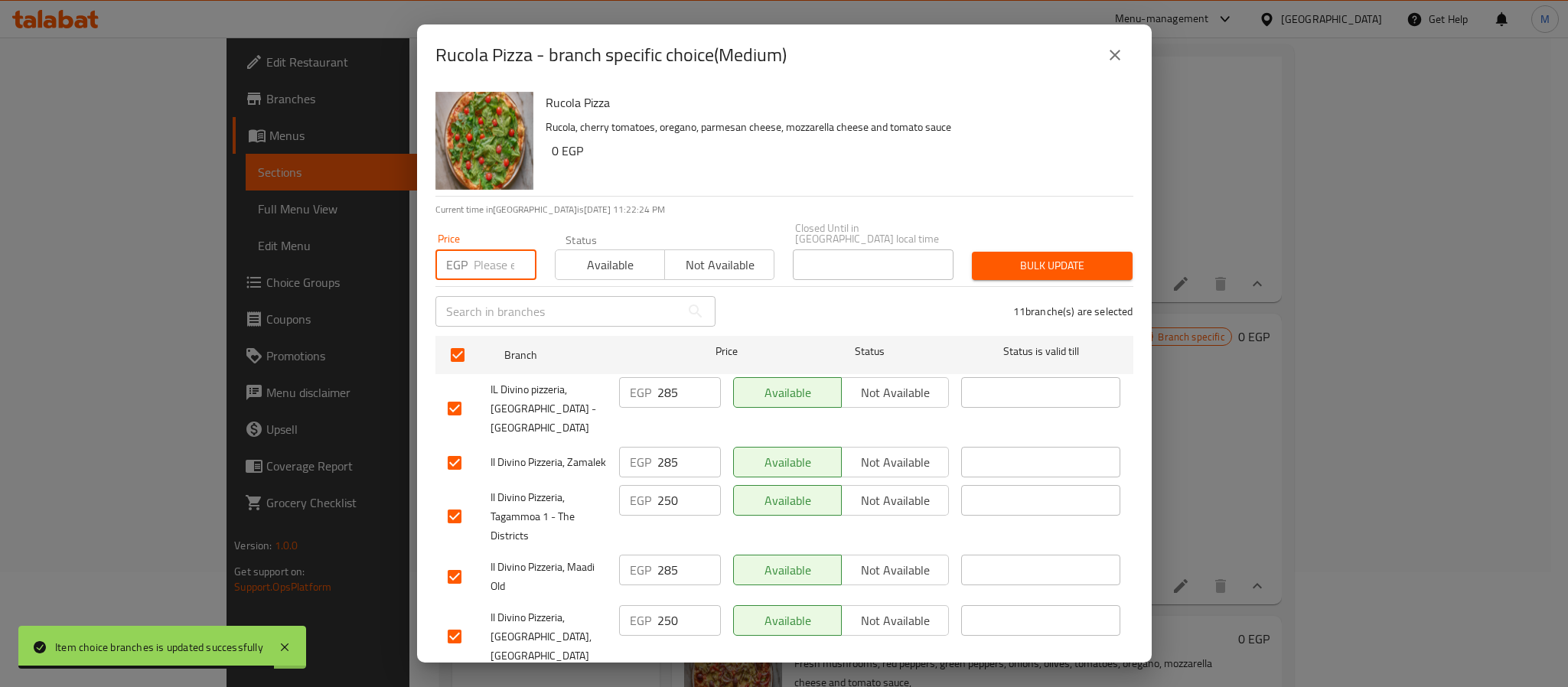
click at [488, 267] on input "number" at bounding box center [505, 265] width 62 height 30
paste input "320"
type input "320"
click at [999, 256] on span "Bulk update" at bounding box center [1052, 265] width 136 height 19
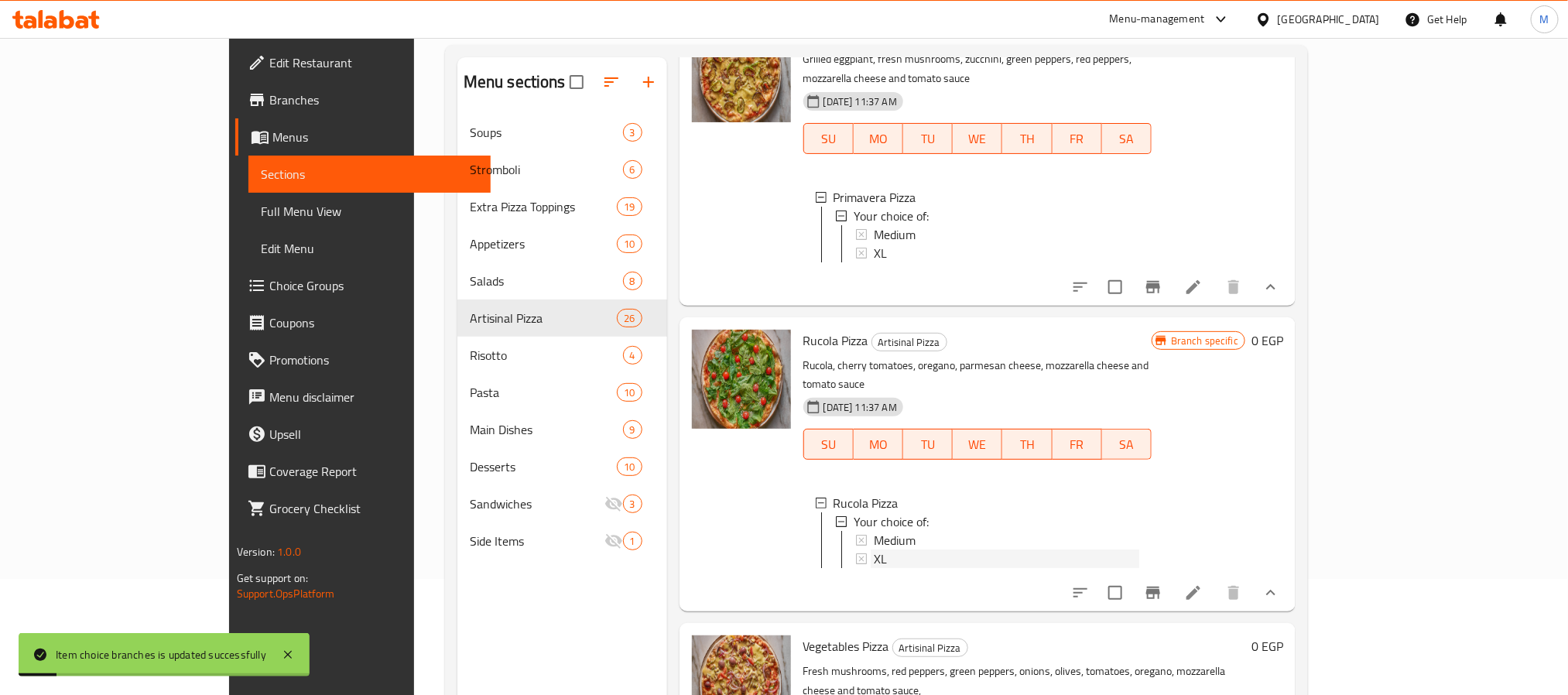
click at [874, 549] on div "XL" at bounding box center [1006, 558] width 266 height 18
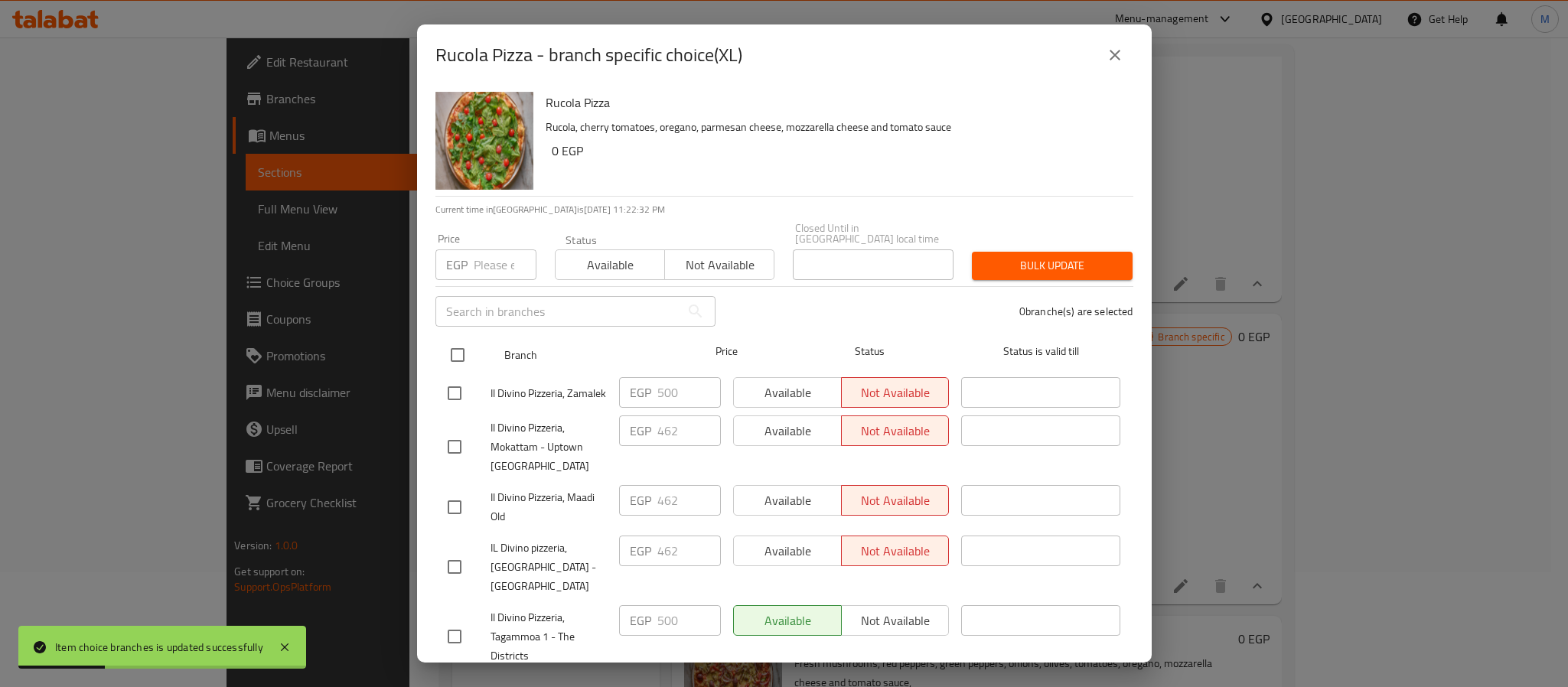
click at [466, 350] on input "checkbox" at bounding box center [457, 355] width 32 height 32
checkbox input "true"
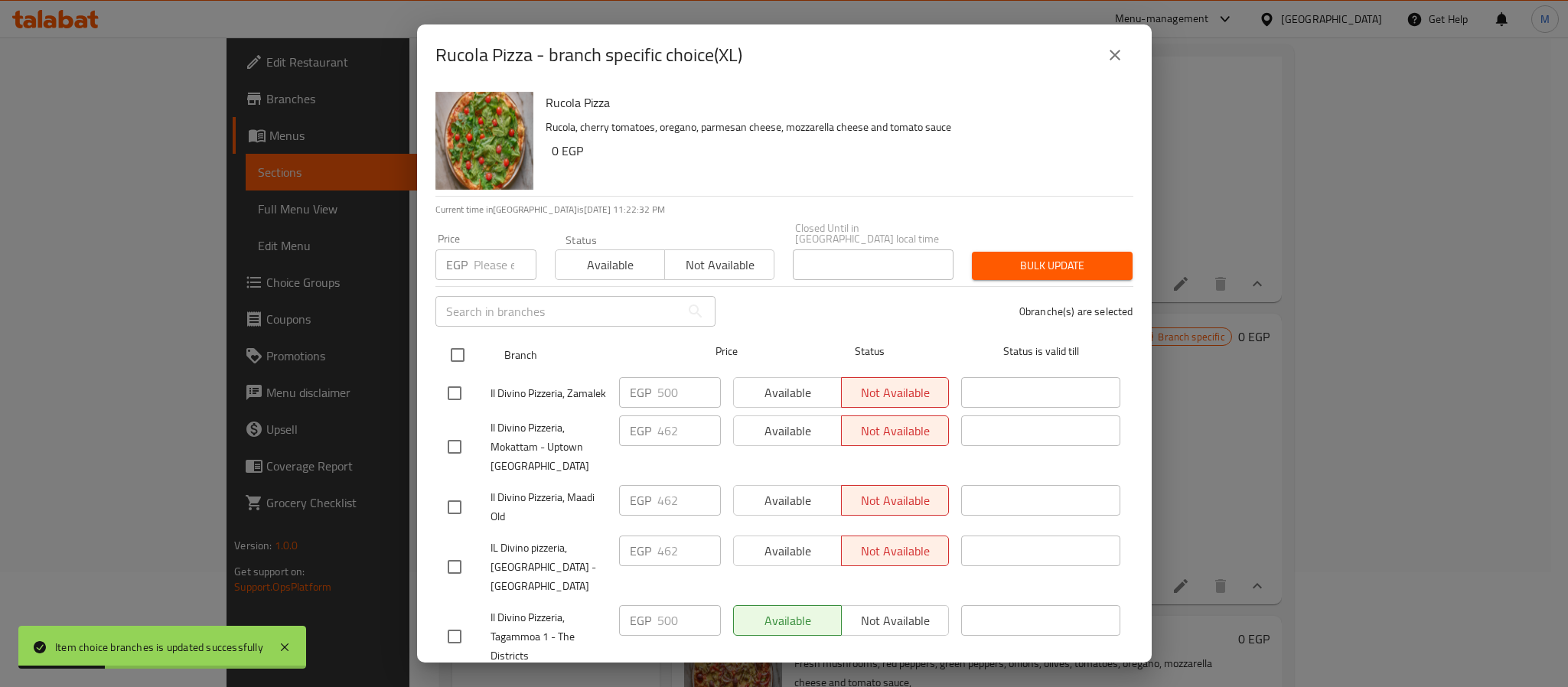
checkbox input "true"
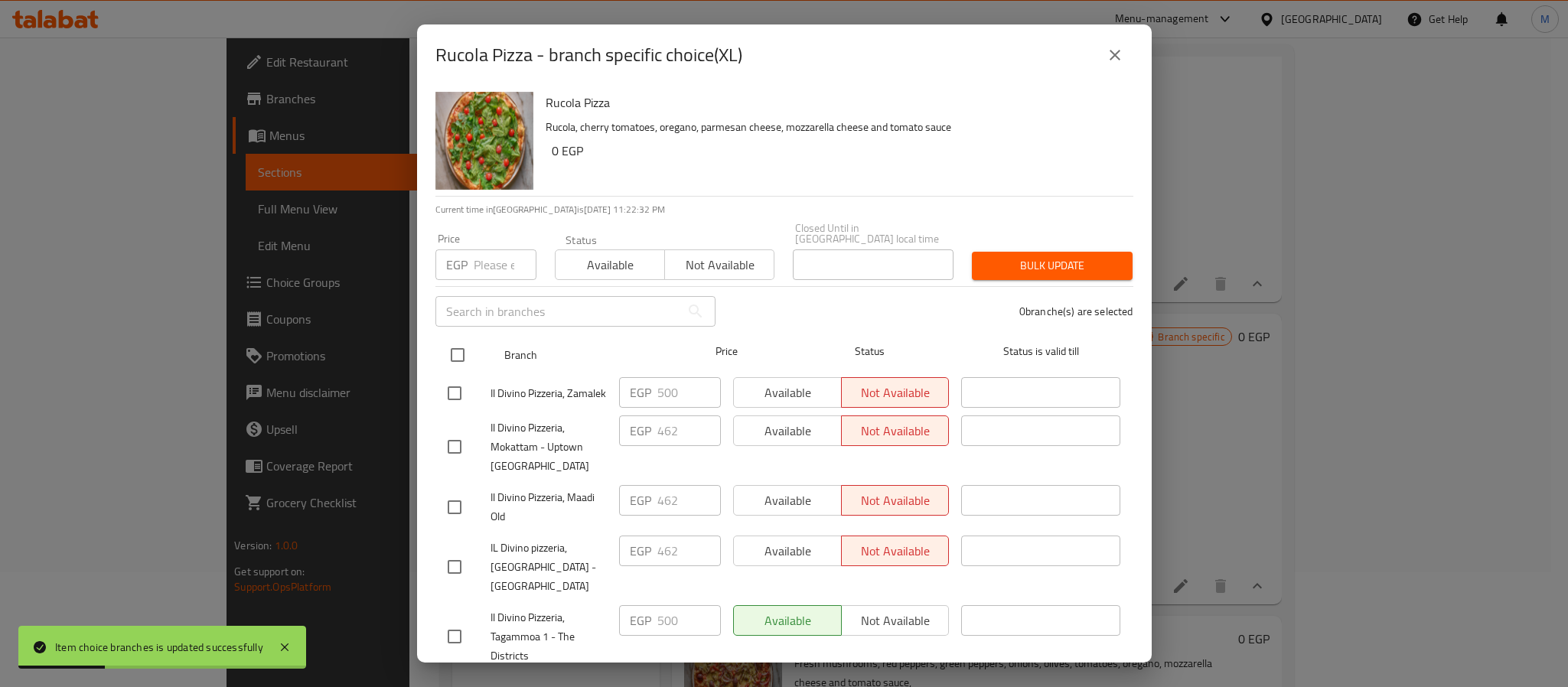
checkbox input "true"
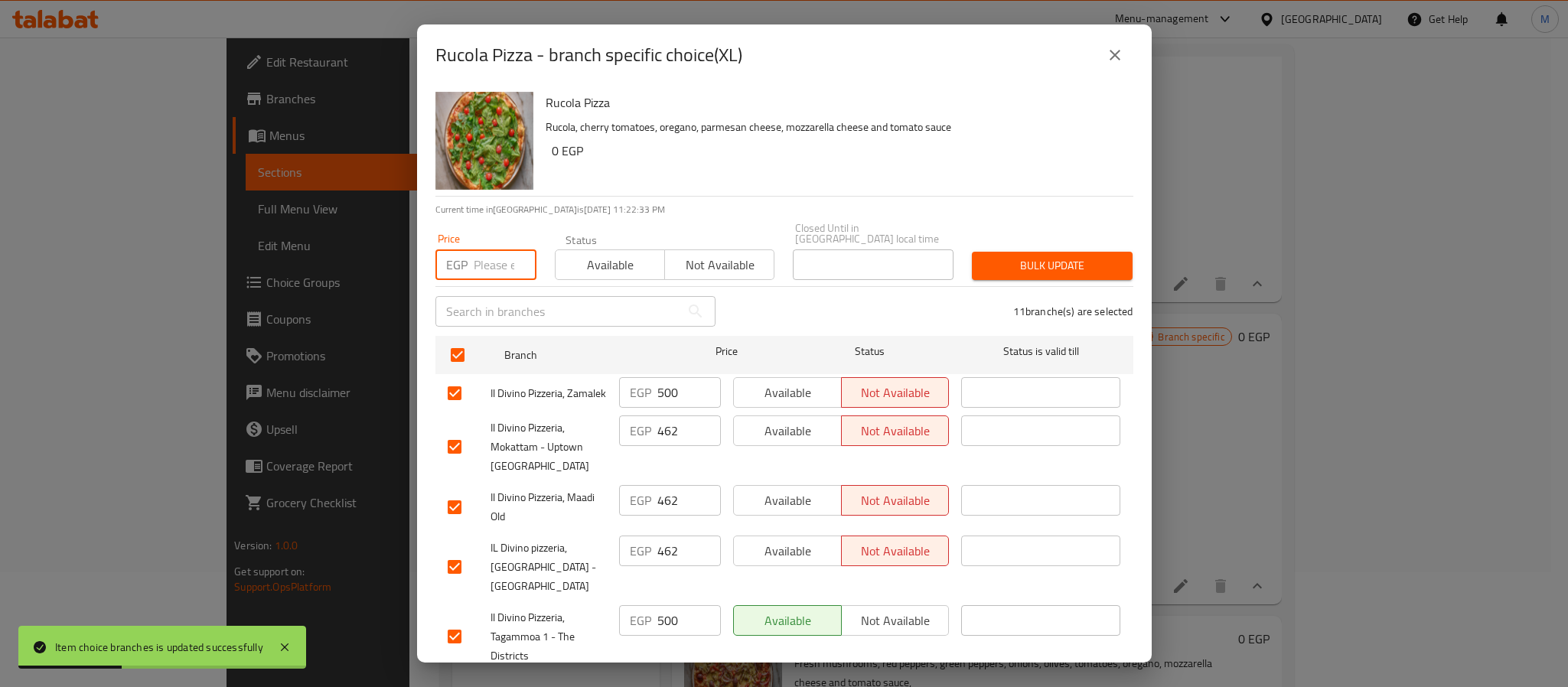
click at [483, 259] on input "number" at bounding box center [505, 265] width 62 height 30
paste input "640"
type input "640"
click at [1032, 256] on span "Bulk update" at bounding box center [1052, 265] width 136 height 19
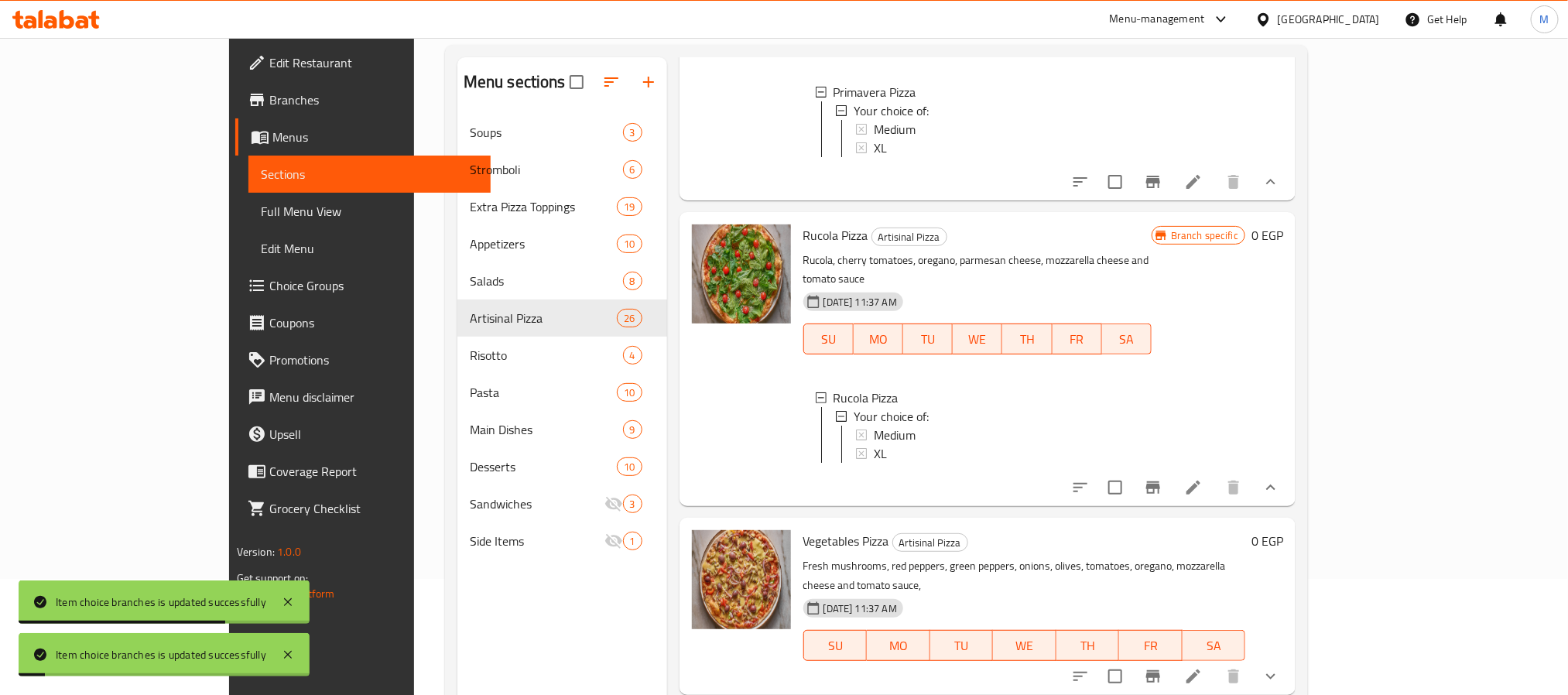
scroll to position [2257, 0]
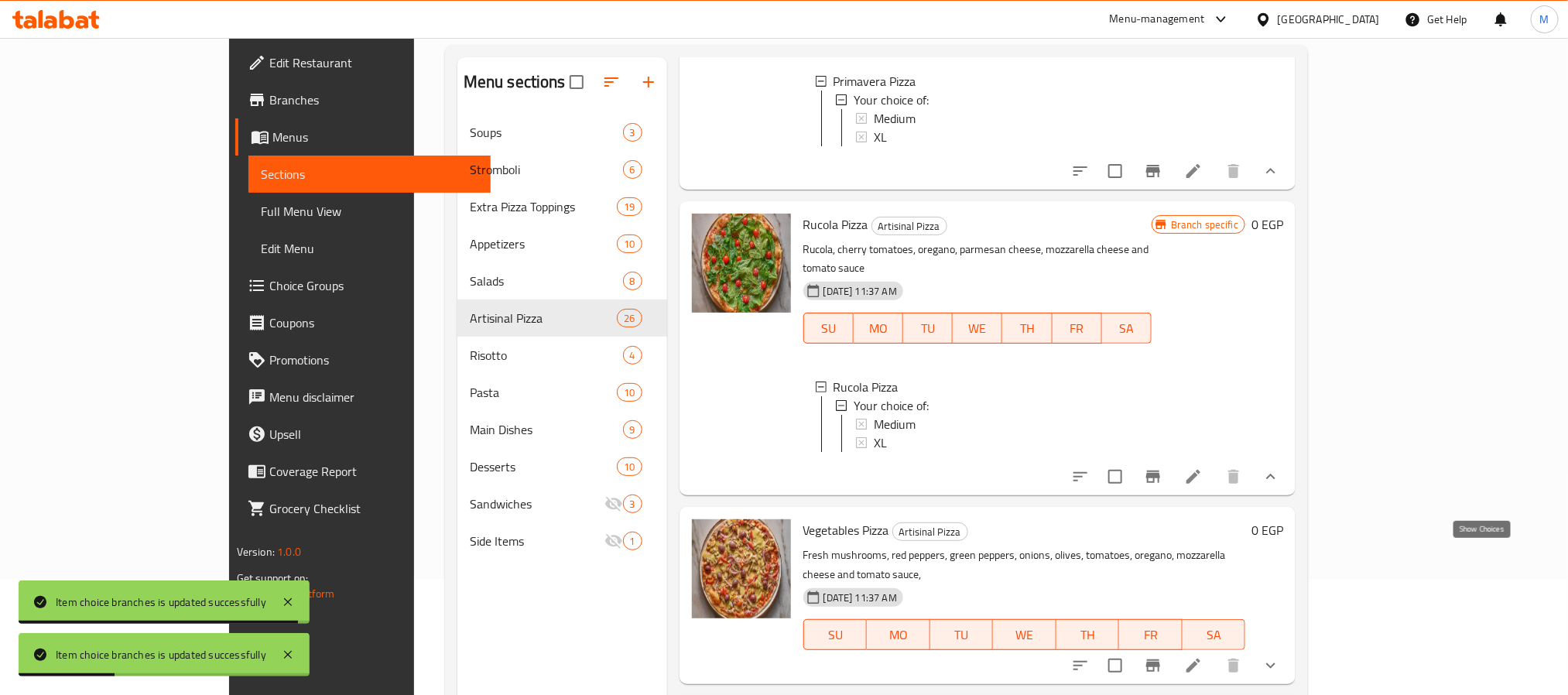
click at [1280, 656] on icon "show more" at bounding box center [1271, 665] width 18 height 18
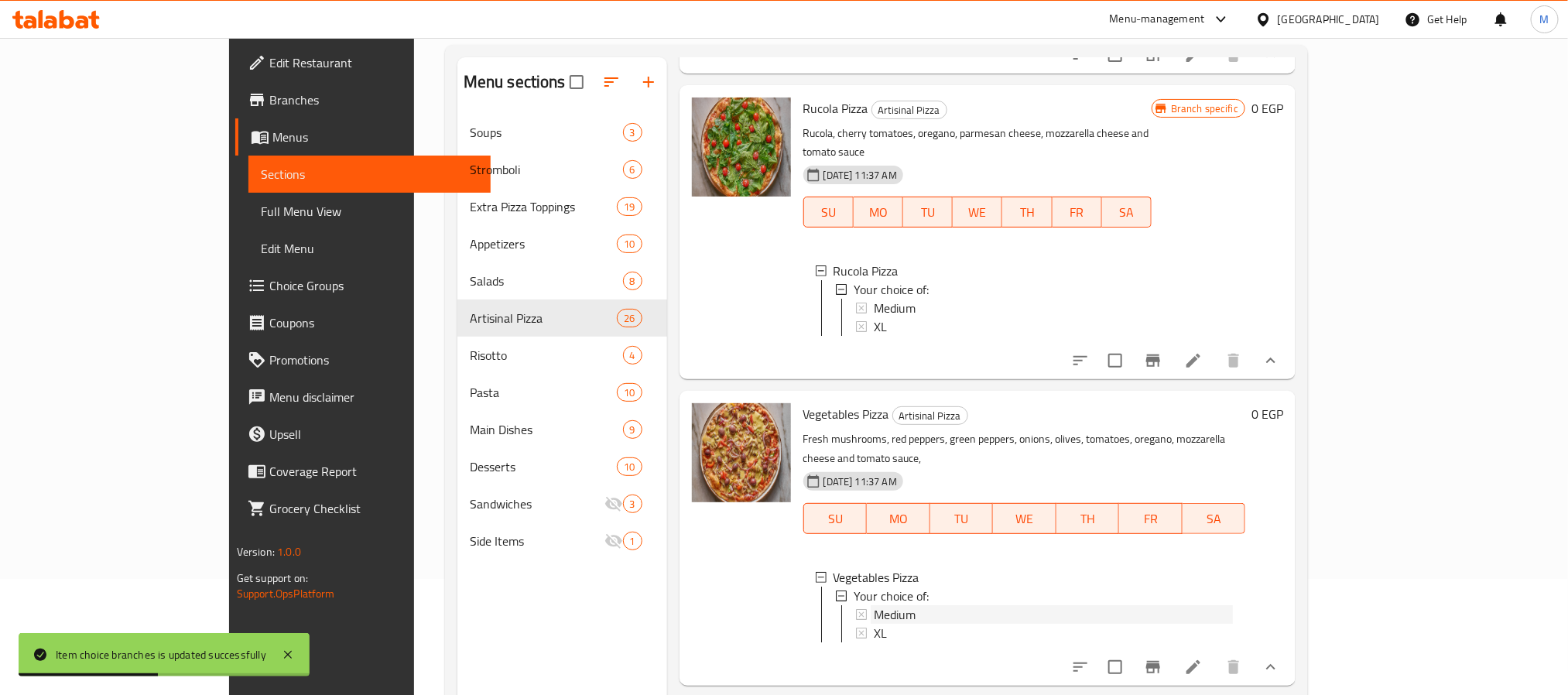
click at [874, 605] on span "Medium" at bounding box center [895, 614] width 42 height 18
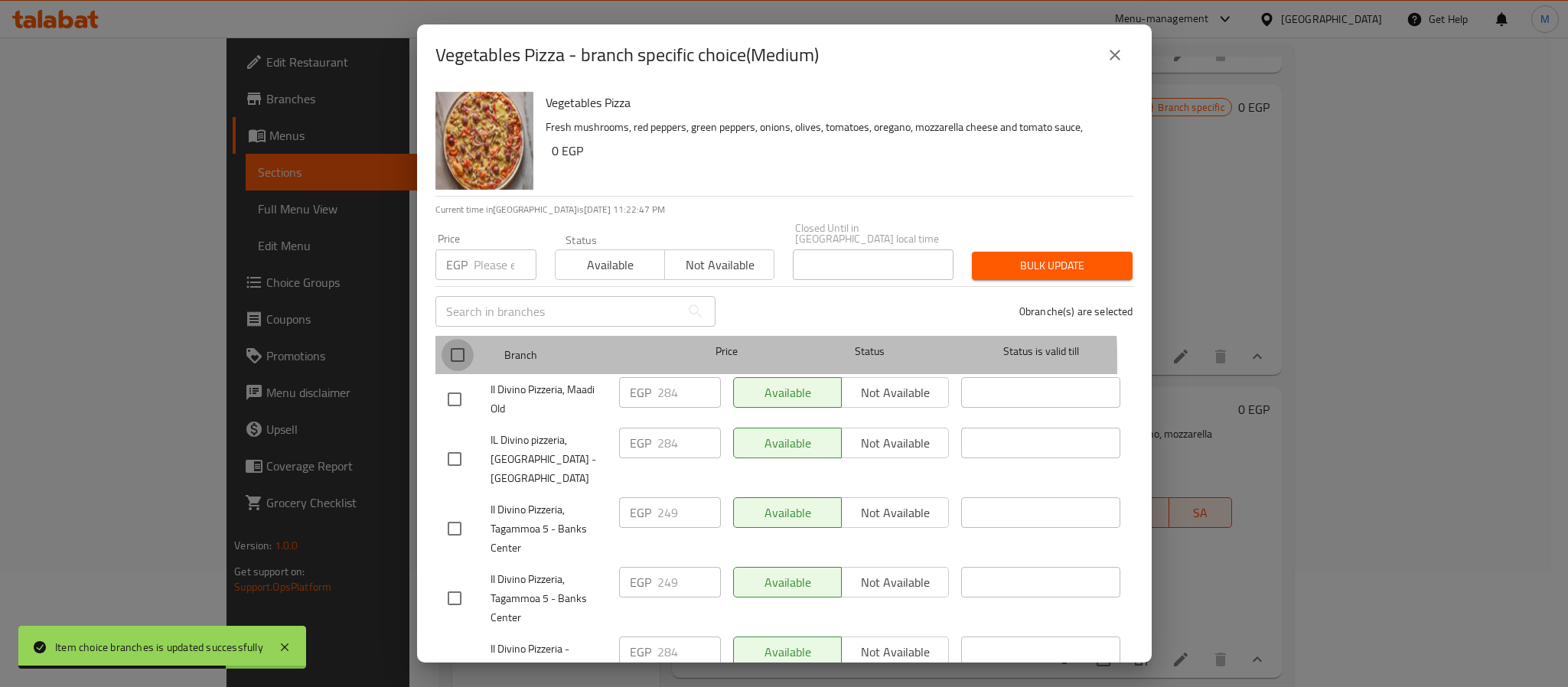
click at [453, 352] on input "checkbox" at bounding box center [457, 355] width 32 height 32
checkbox input "true"
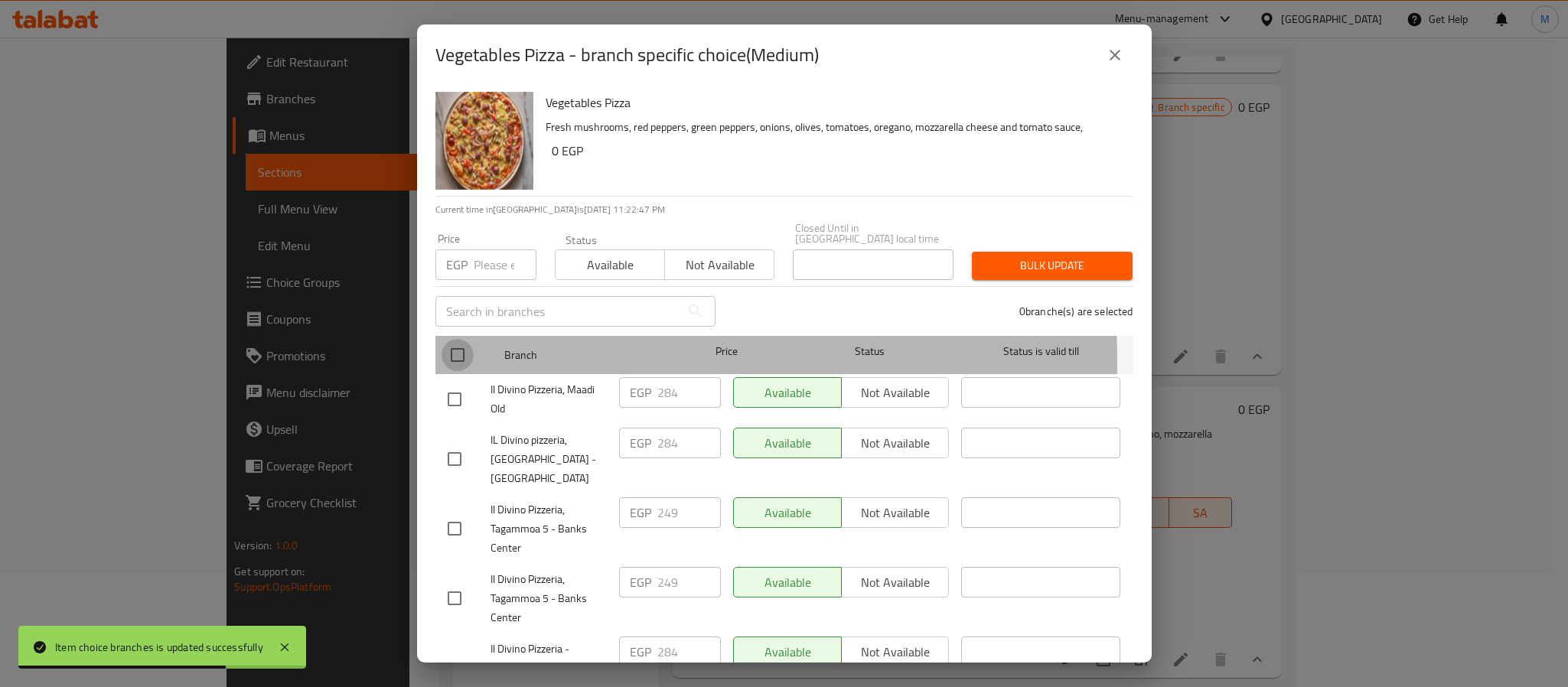
checkbox input "true"
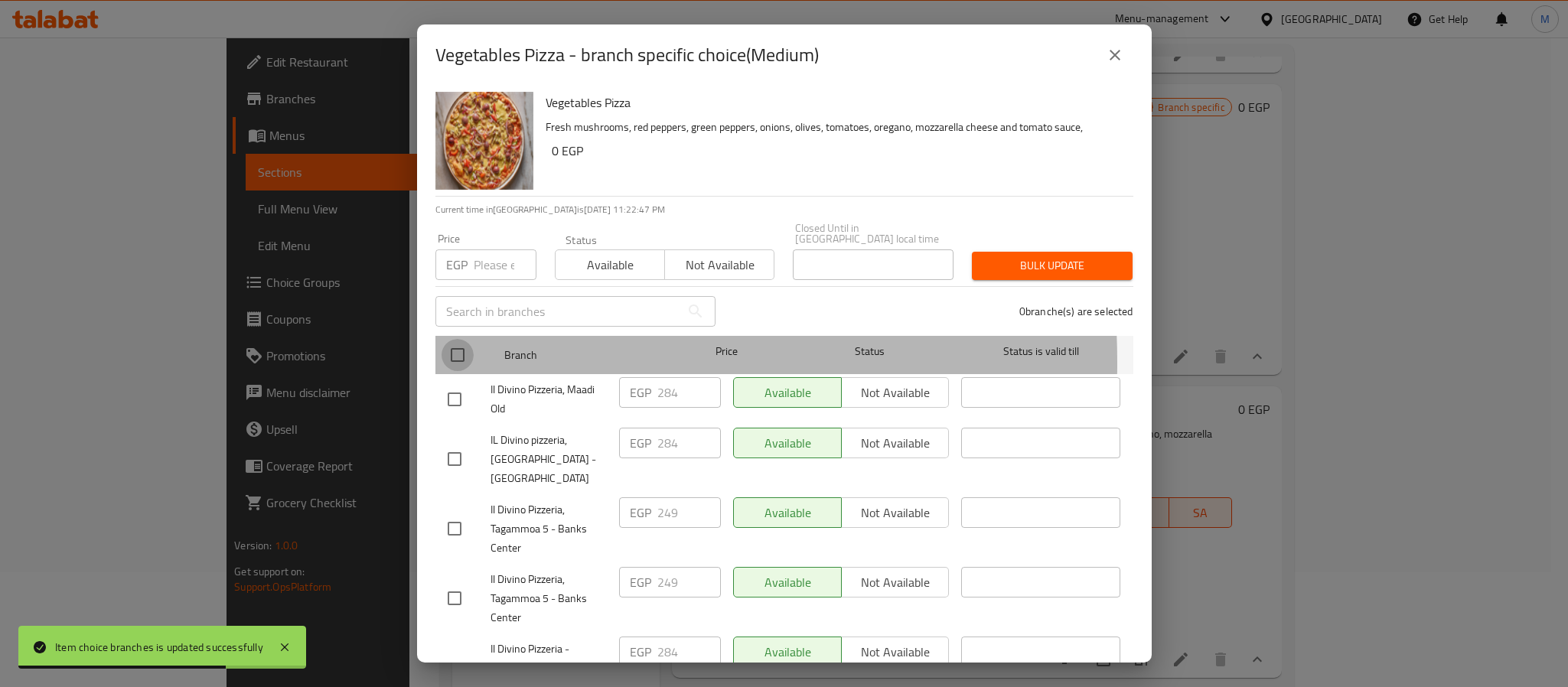
checkbox input "true"
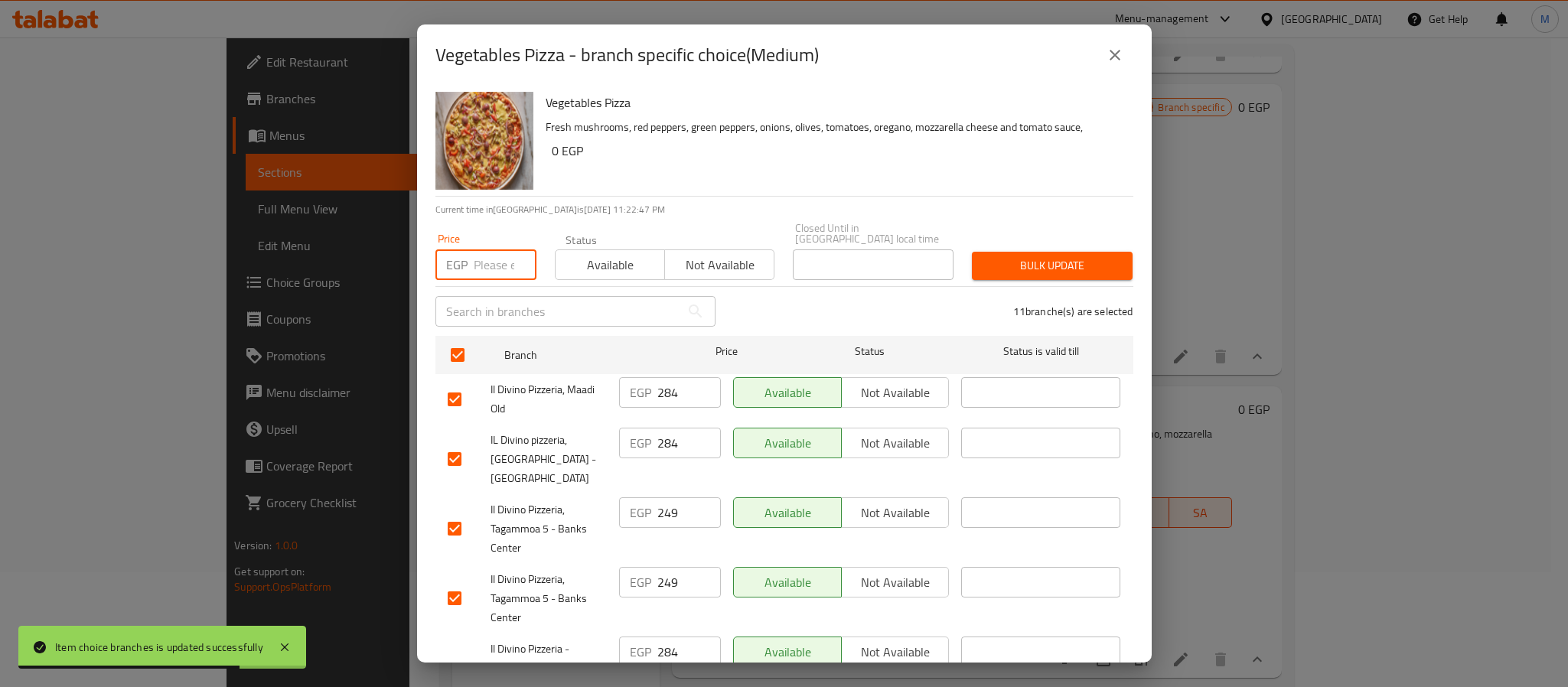
click at [478, 250] on input "number" at bounding box center [505, 265] width 62 height 30
paste input "320"
type input "320"
click at [1013, 257] on span "Bulk update" at bounding box center [1052, 265] width 136 height 19
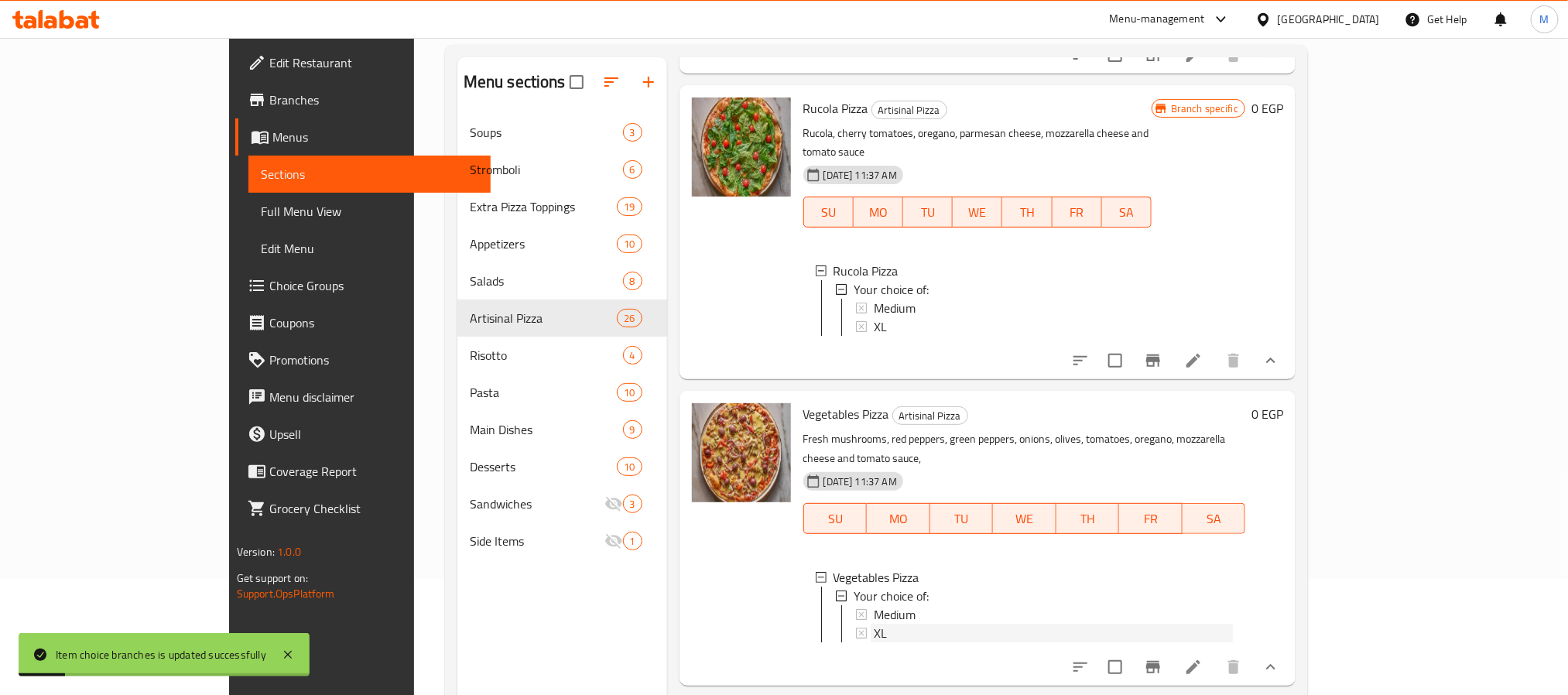
click at [874, 624] on span "XL" at bounding box center [880, 633] width 13 height 18
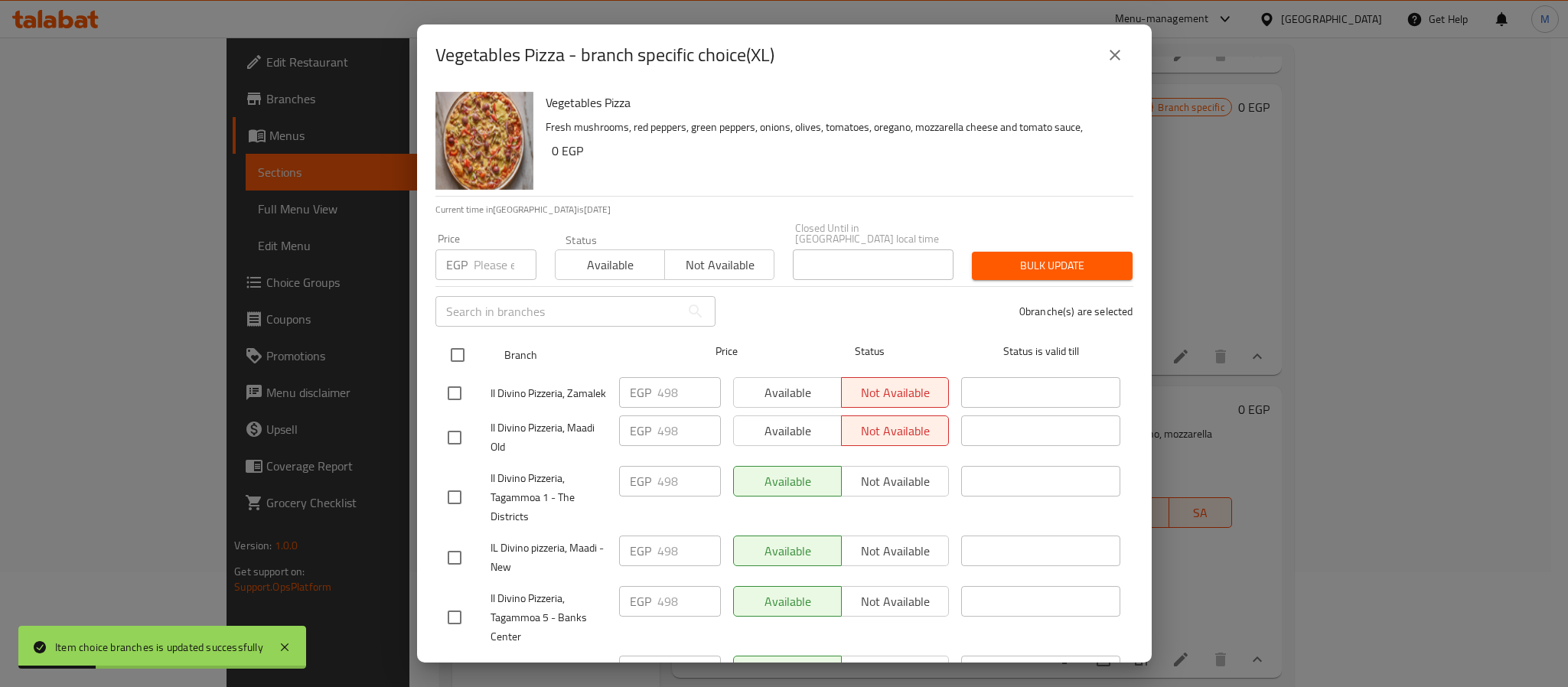
click at [438, 336] on div "Branch Price Status Status is valid till" at bounding box center [784, 355] width 698 height 38
click at [457, 339] on input "checkbox" at bounding box center [457, 355] width 32 height 32
checkbox input "true"
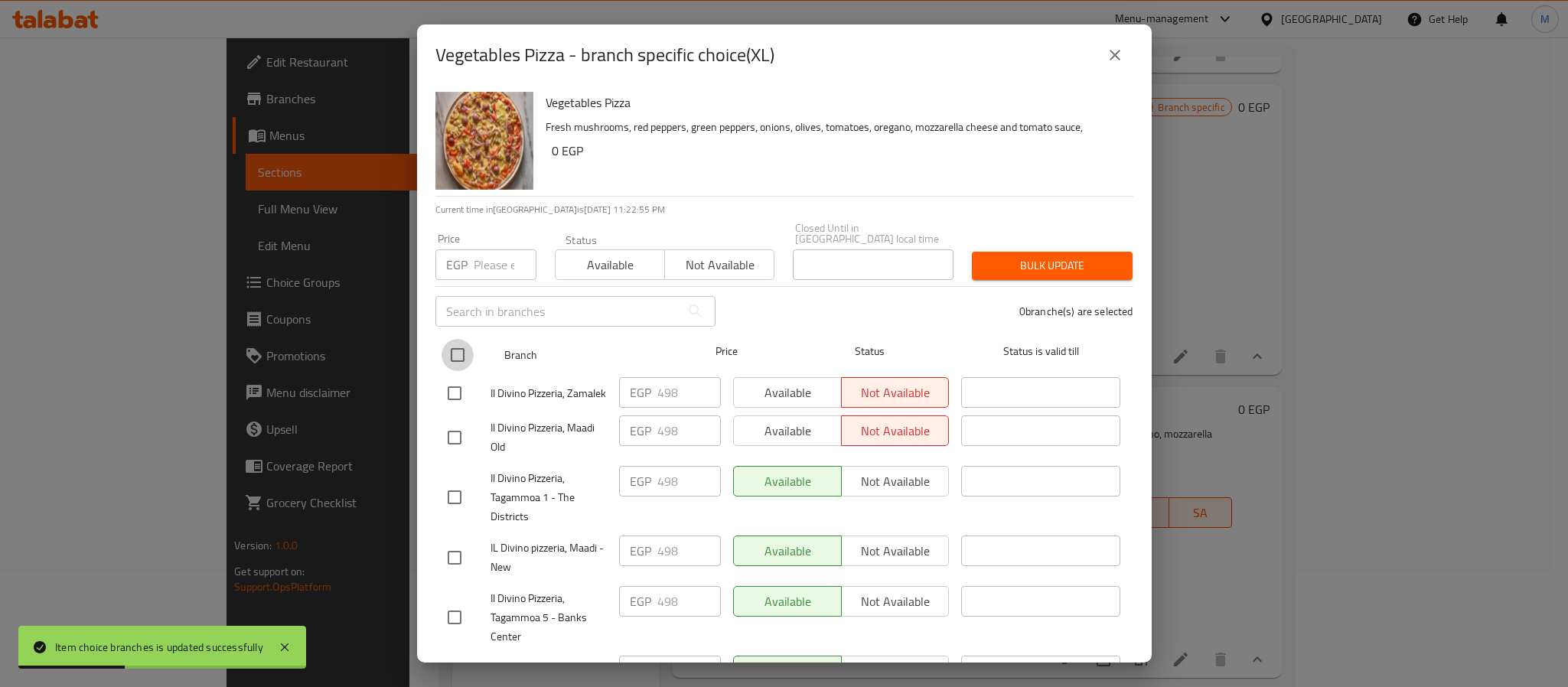
checkbox input "true"
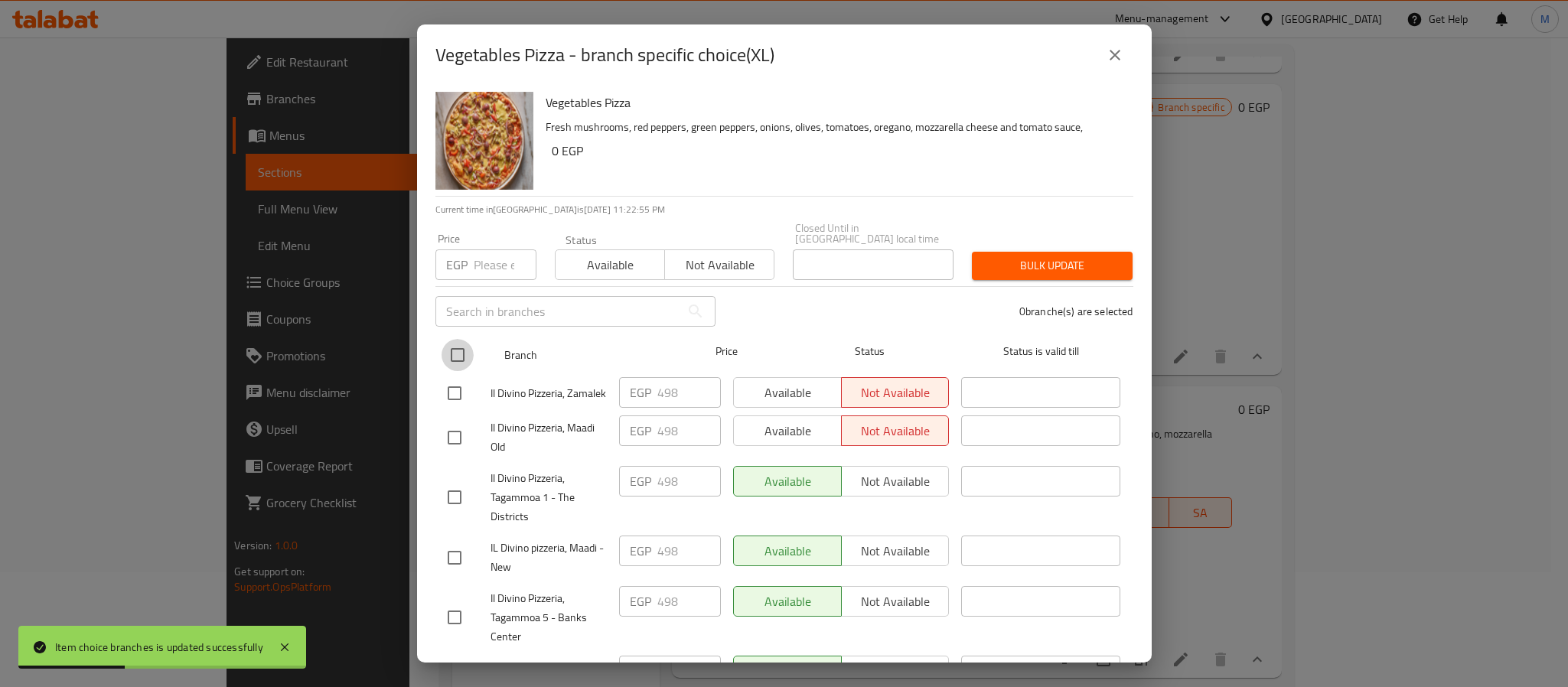
checkbox input "true"
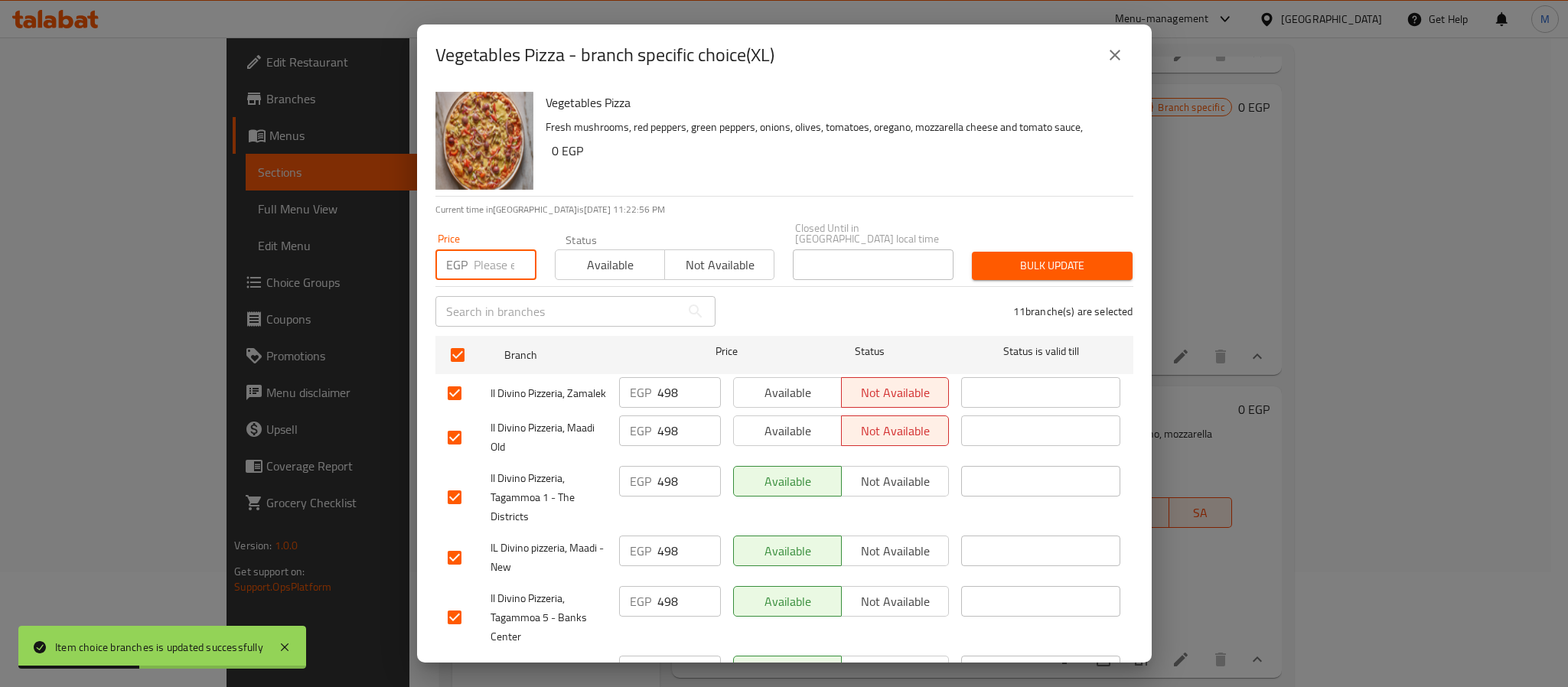
click at [477, 264] on input "number" at bounding box center [505, 265] width 62 height 30
paste input "640"
type input "640"
click at [1033, 267] on button "Bulk update" at bounding box center [1052, 265] width 161 height 29
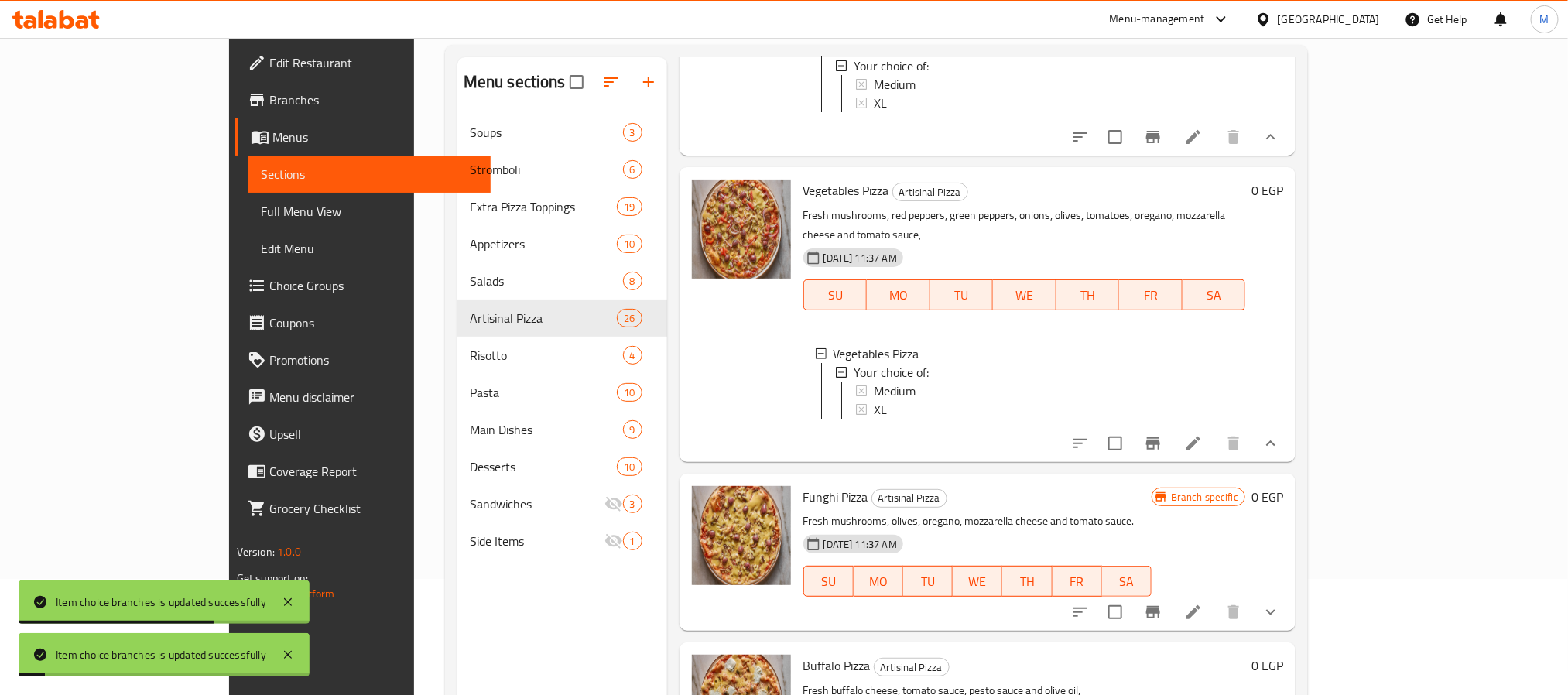
scroll to position [2605, 0]
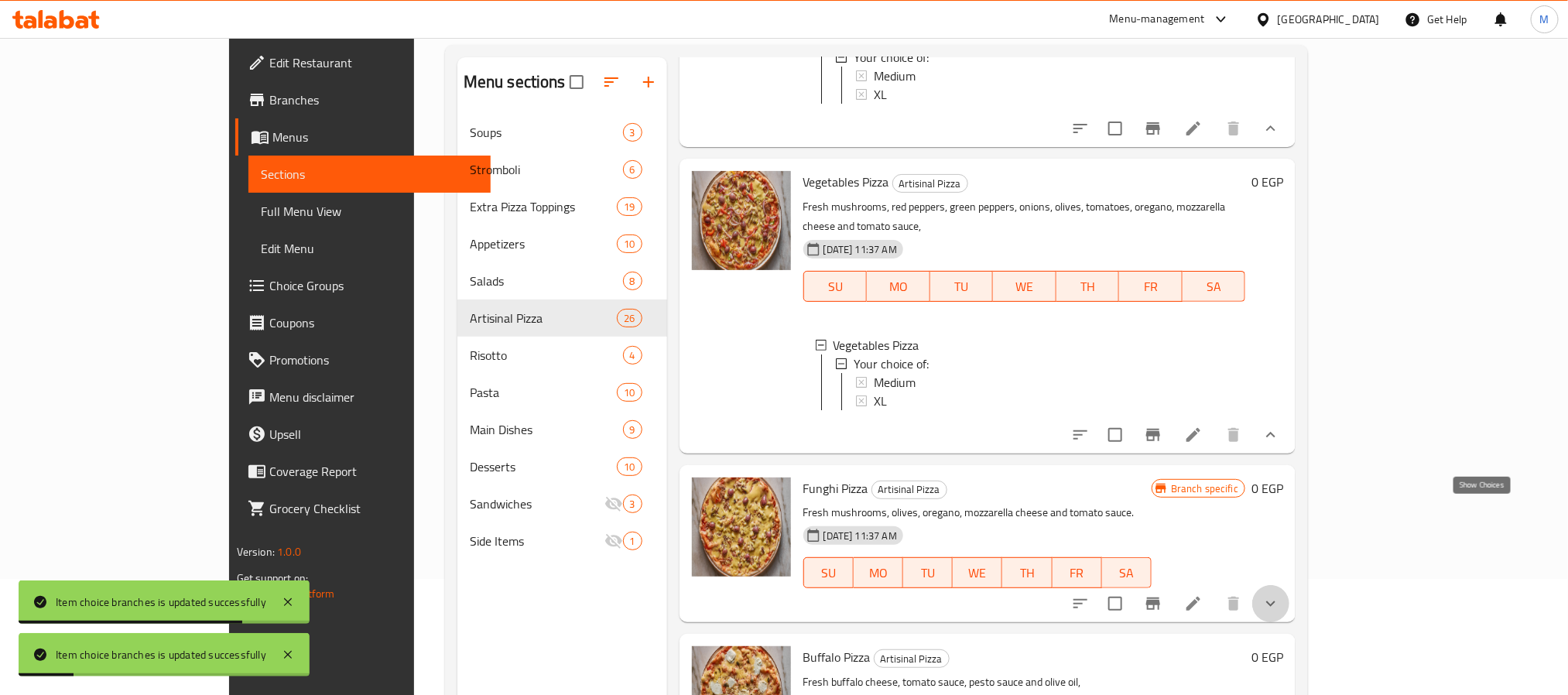
click at [1280, 594] on icon "show more" at bounding box center [1271, 603] width 18 height 18
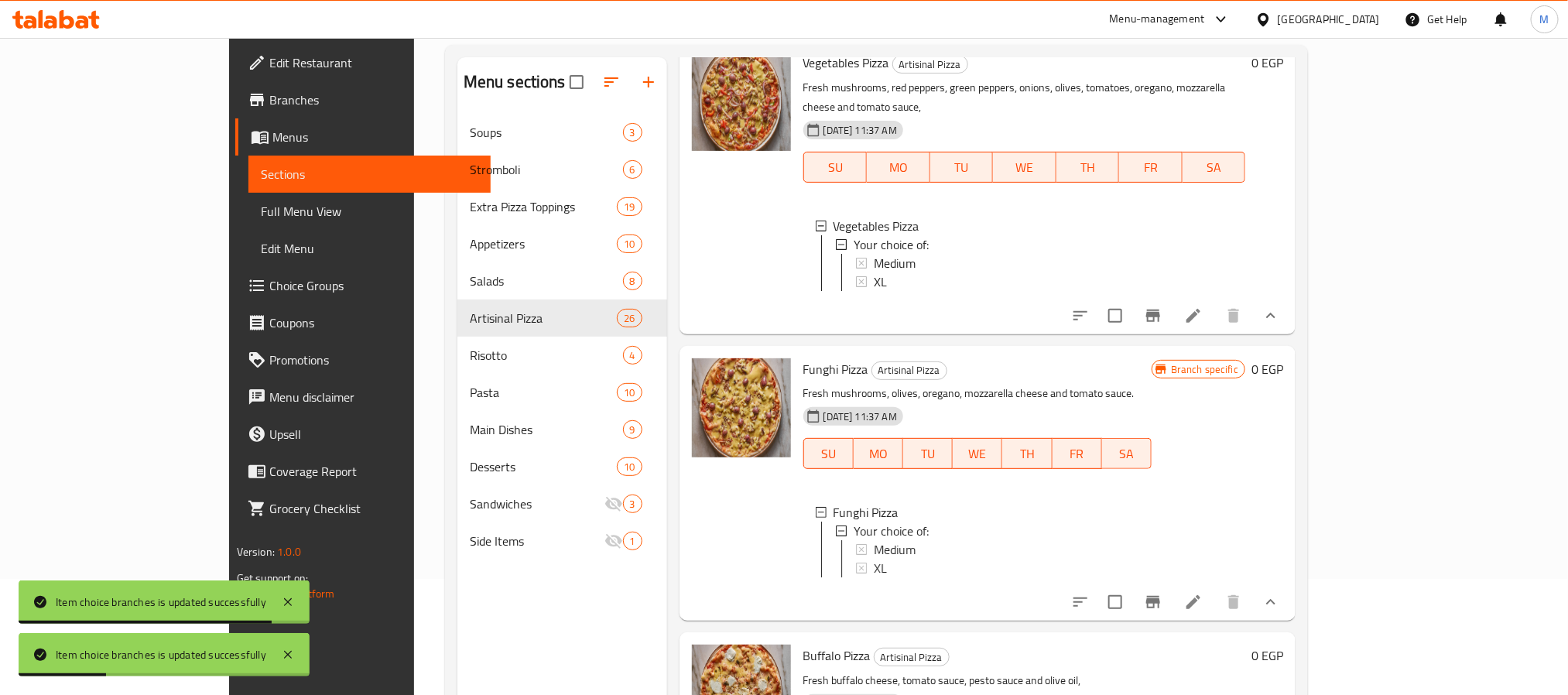
scroll to position [2837, 0]
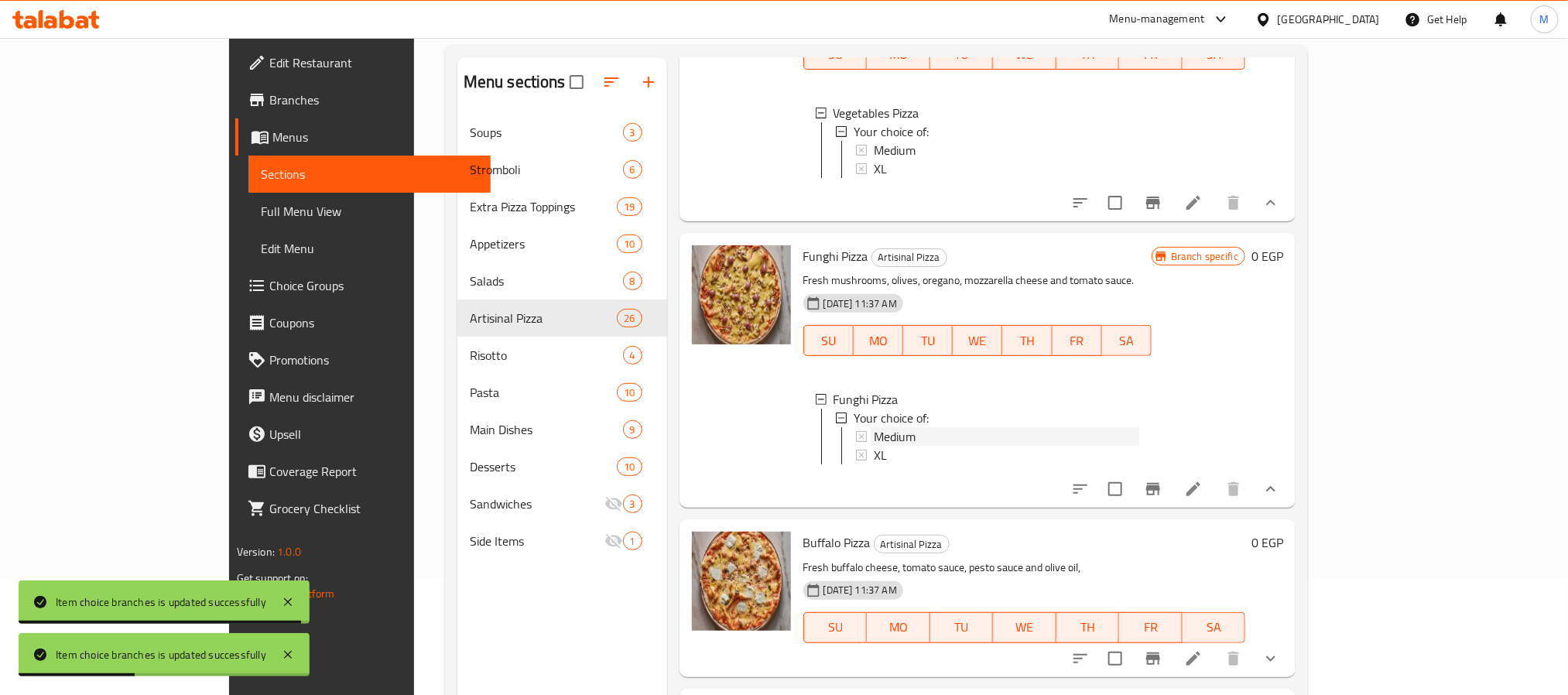
click at [874, 427] on span "Medium" at bounding box center [895, 436] width 42 height 18
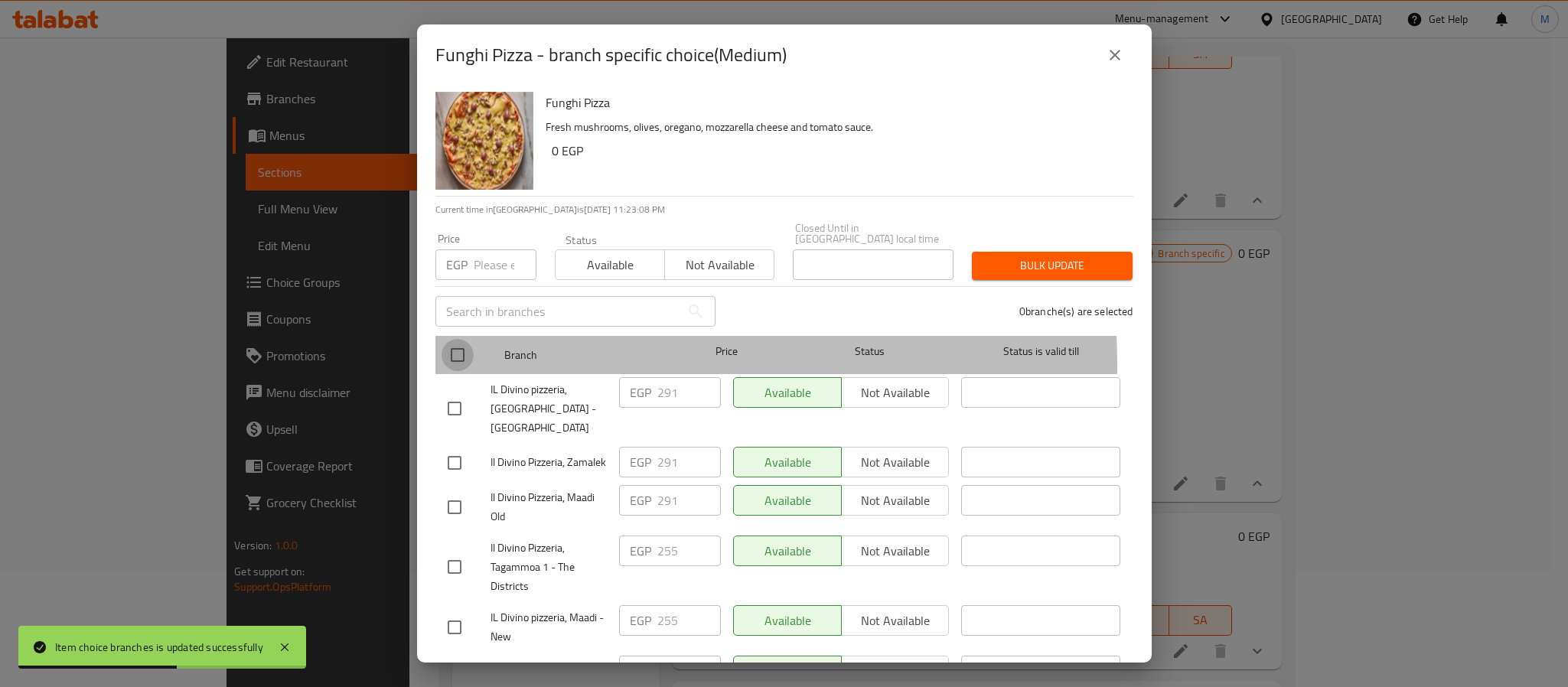
click at [453, 356] on input "checkbox" at bounding box center [457, 355] width 32 height 32
checkbox input "true"
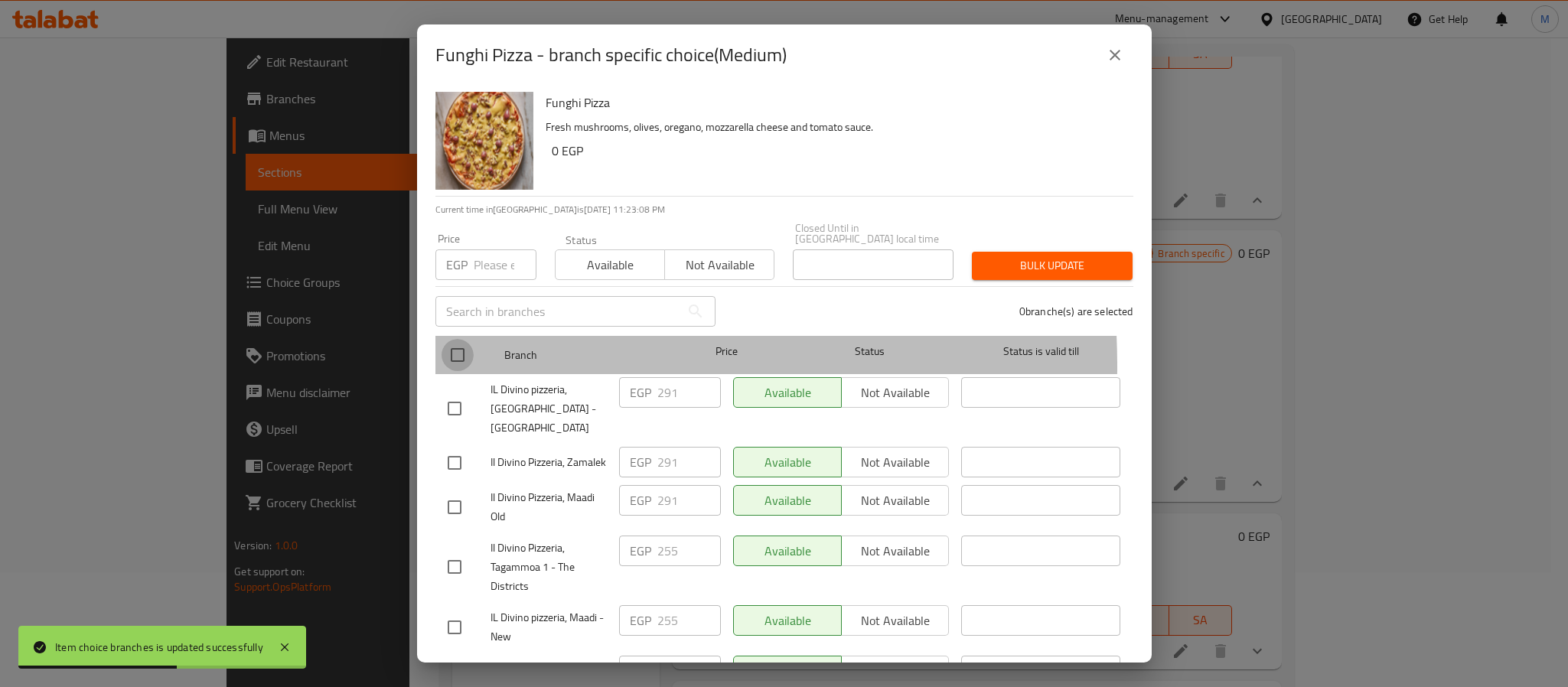
checkbox input "true"
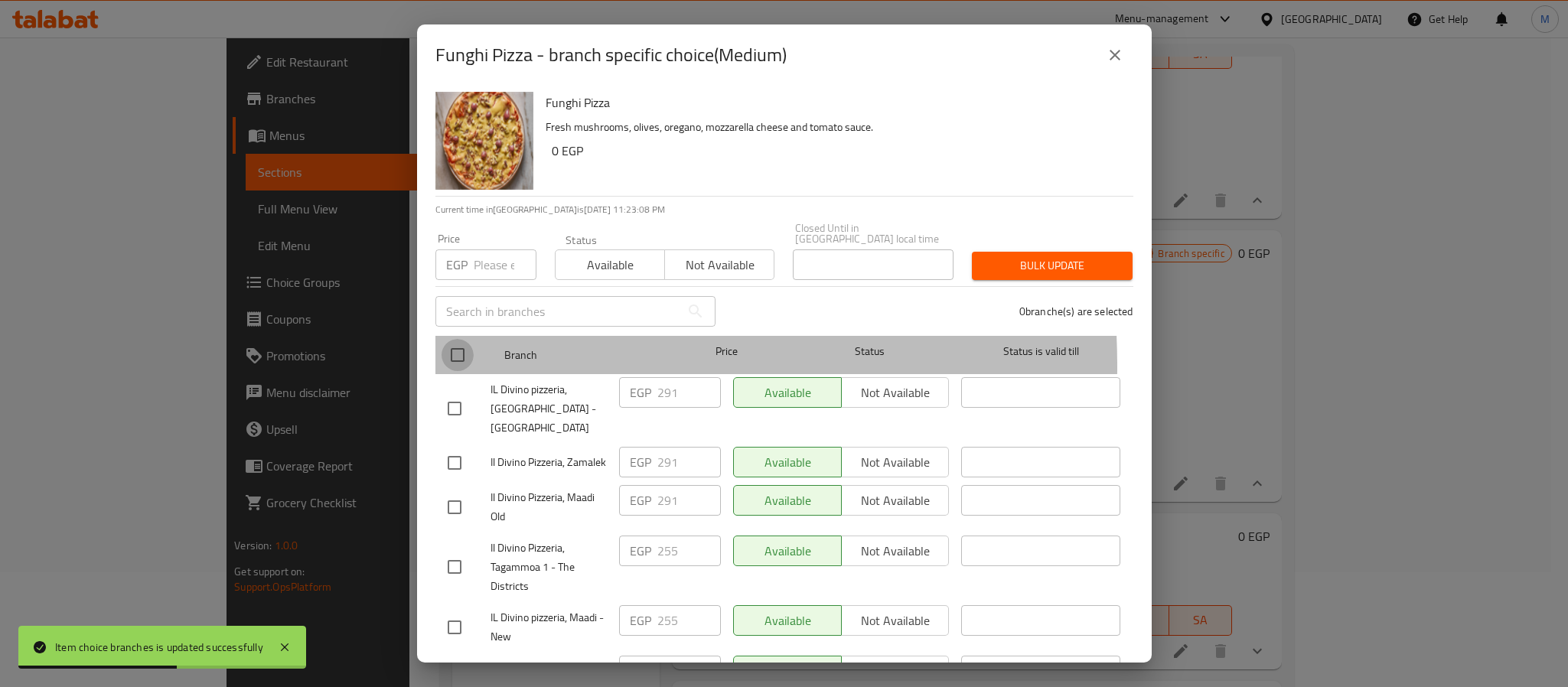
checkbox input "true"
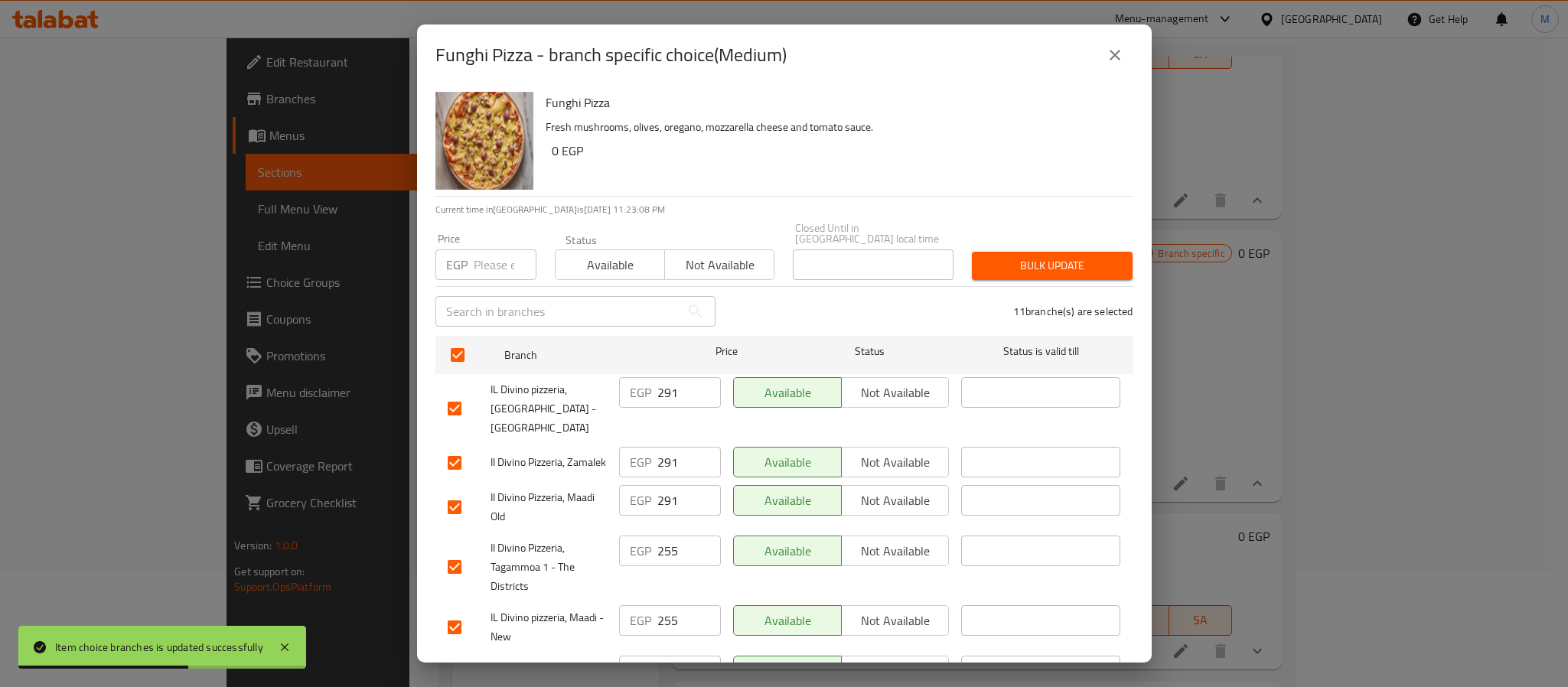
click at [489, 259] on input "number" at bounding box center [505, 265] width 62 height 30
paste input "320"
type input "320"
click at [1057, 284] on div "11 branche(s) are selected" at bounding box center [934, 311] width 418 height 56
click at [1059, 264] on span "Bulk update" at bounding box center [1052, 265] width 136 height 19
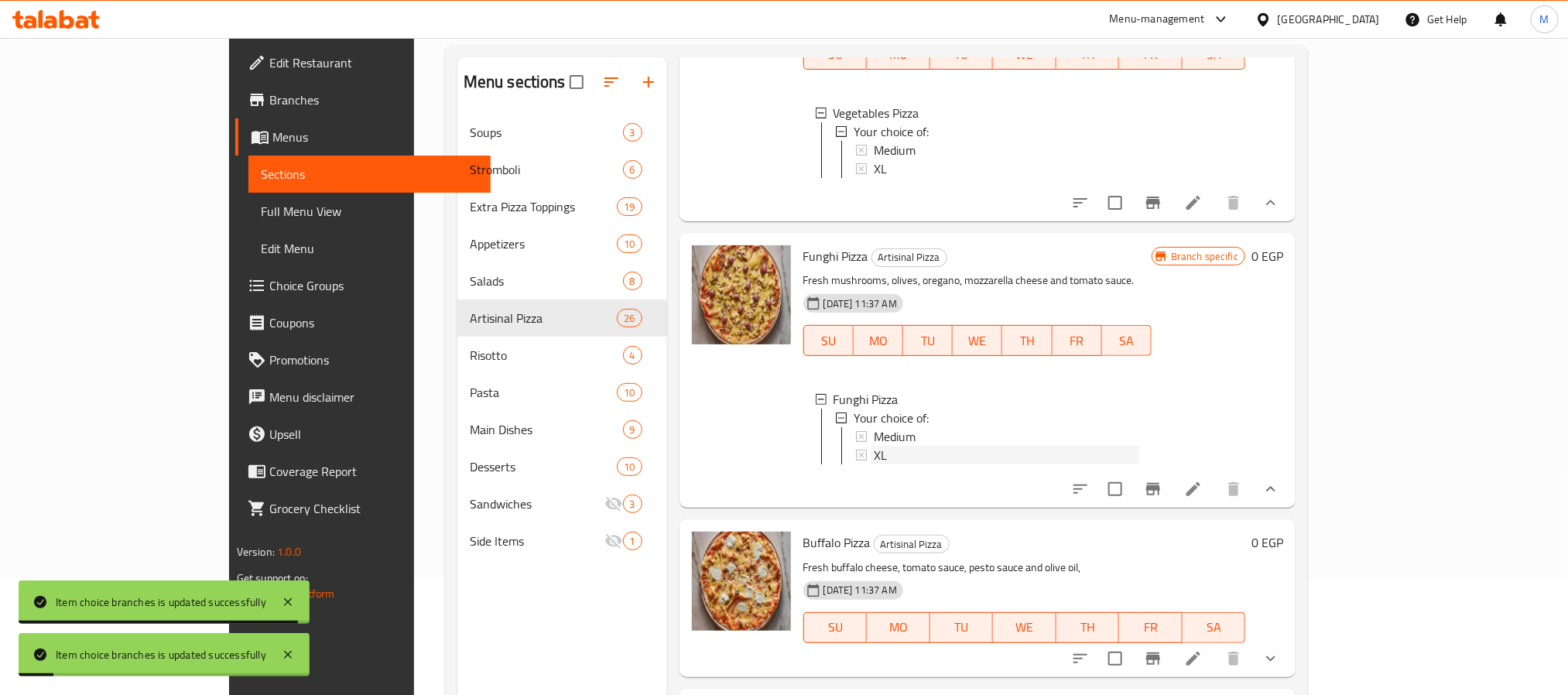
click at [874, 446] on span "XL" at bounding box center [880, 455] width 13 height 18
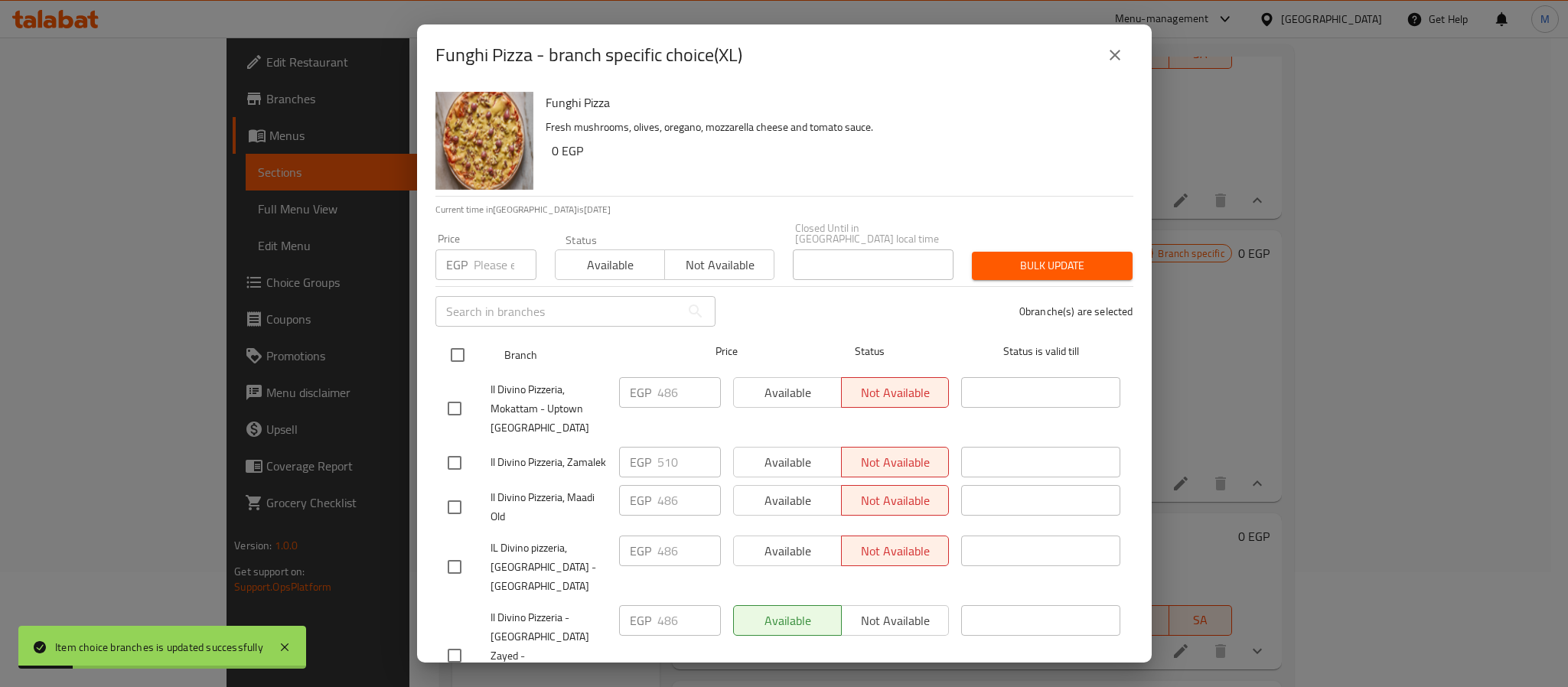
click at [453, 340] on input "checkbox" at bounding box center [457, 355] width 32 height 32
checkbox input "true"
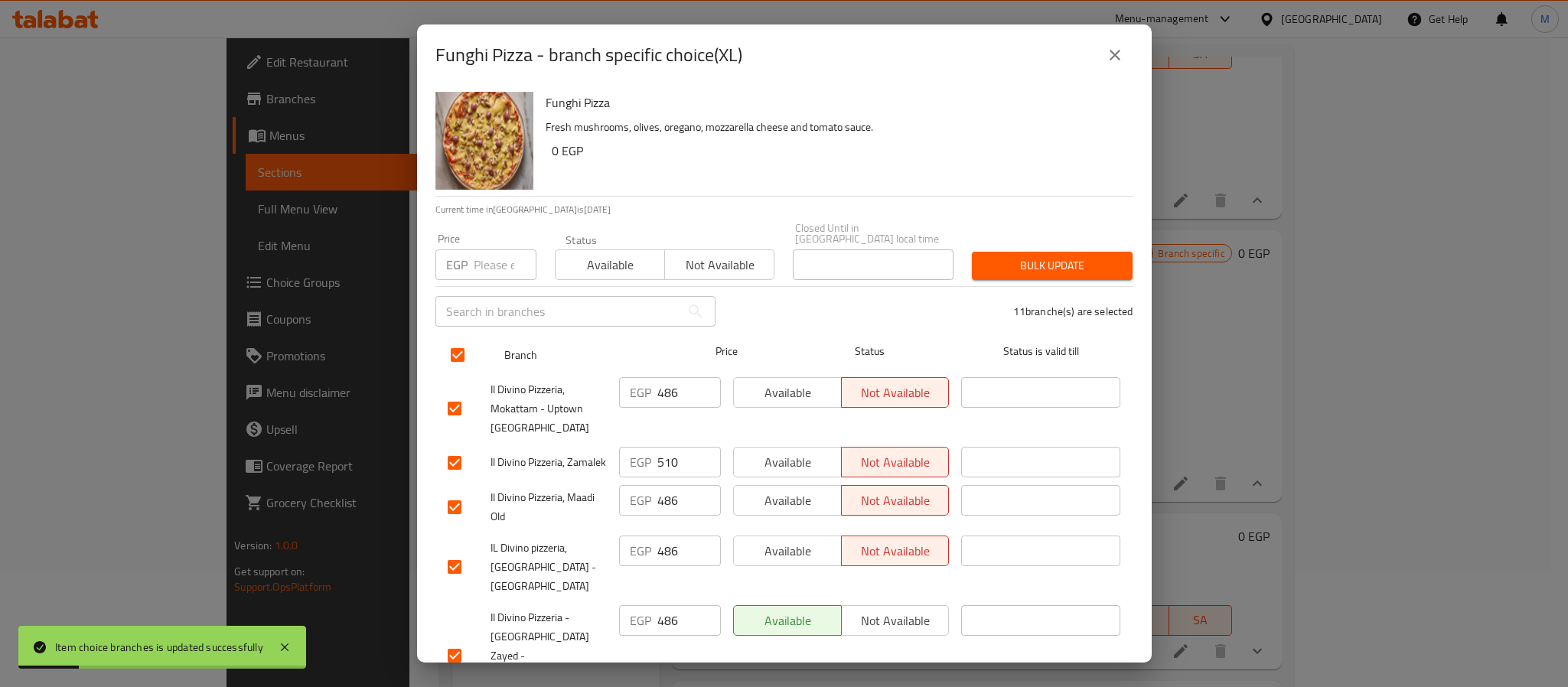
checkbox input "true"
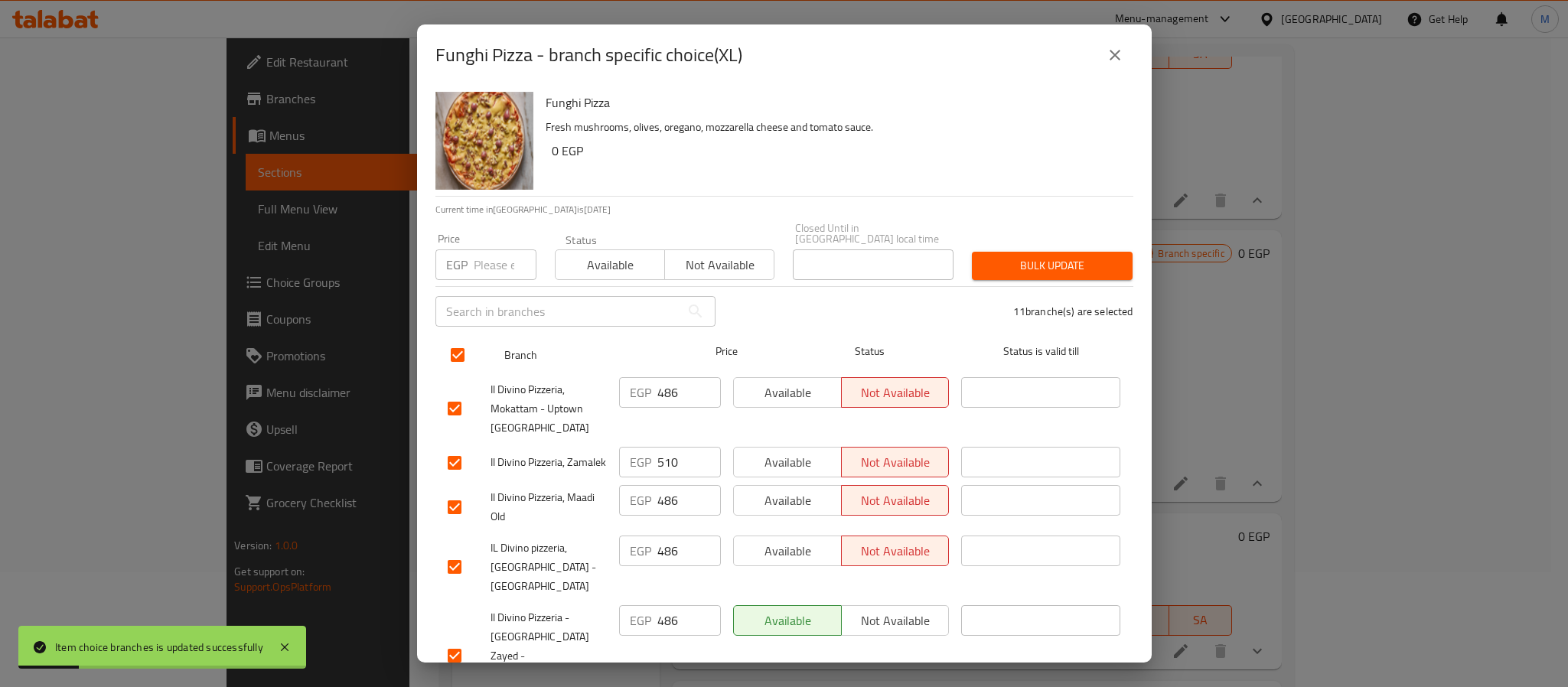
checkbox input "true"
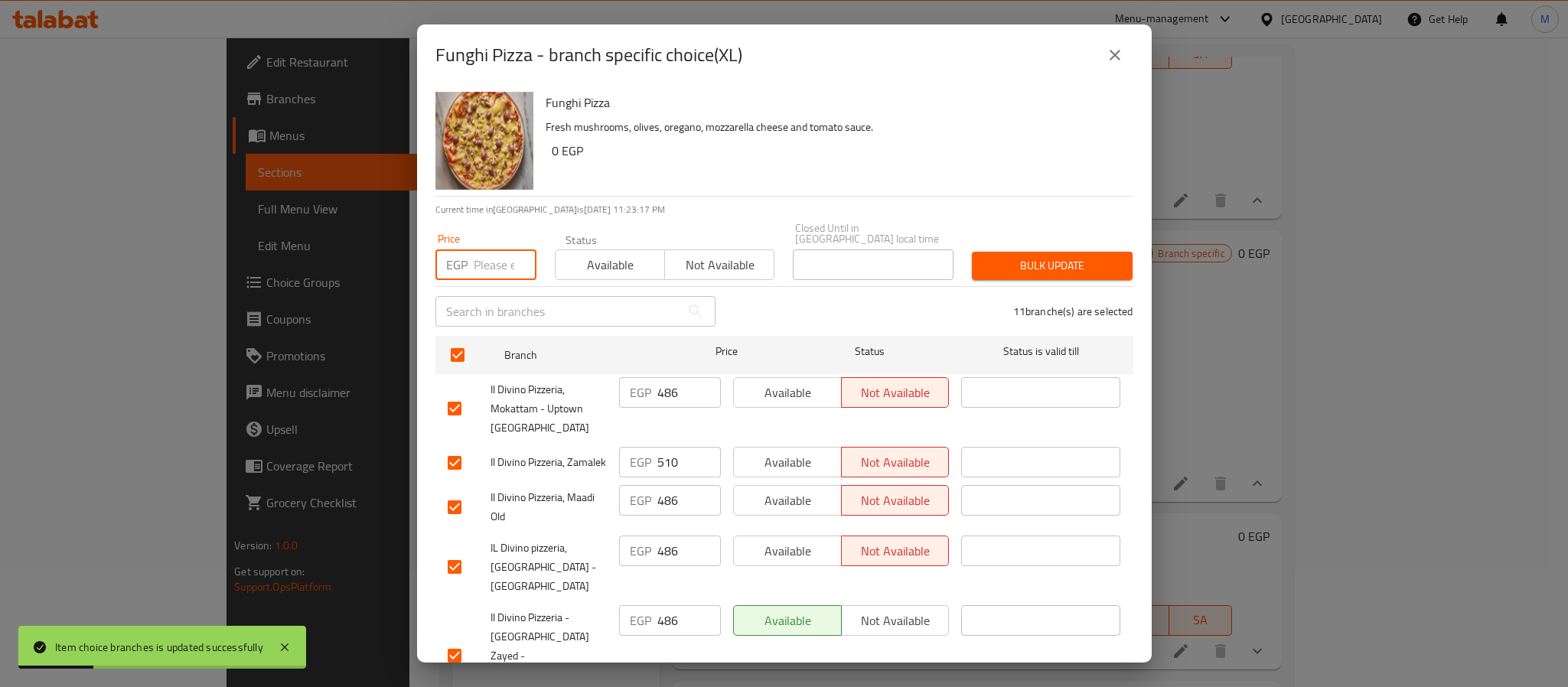
click at [484, 255] on input "number" at bounding box center [505, 265] width 62 height 30
paste input "640"
type input "640"
click at [1017, 264] on span "Bulk update" at bounding box center [1052, 265] width 136 height 19
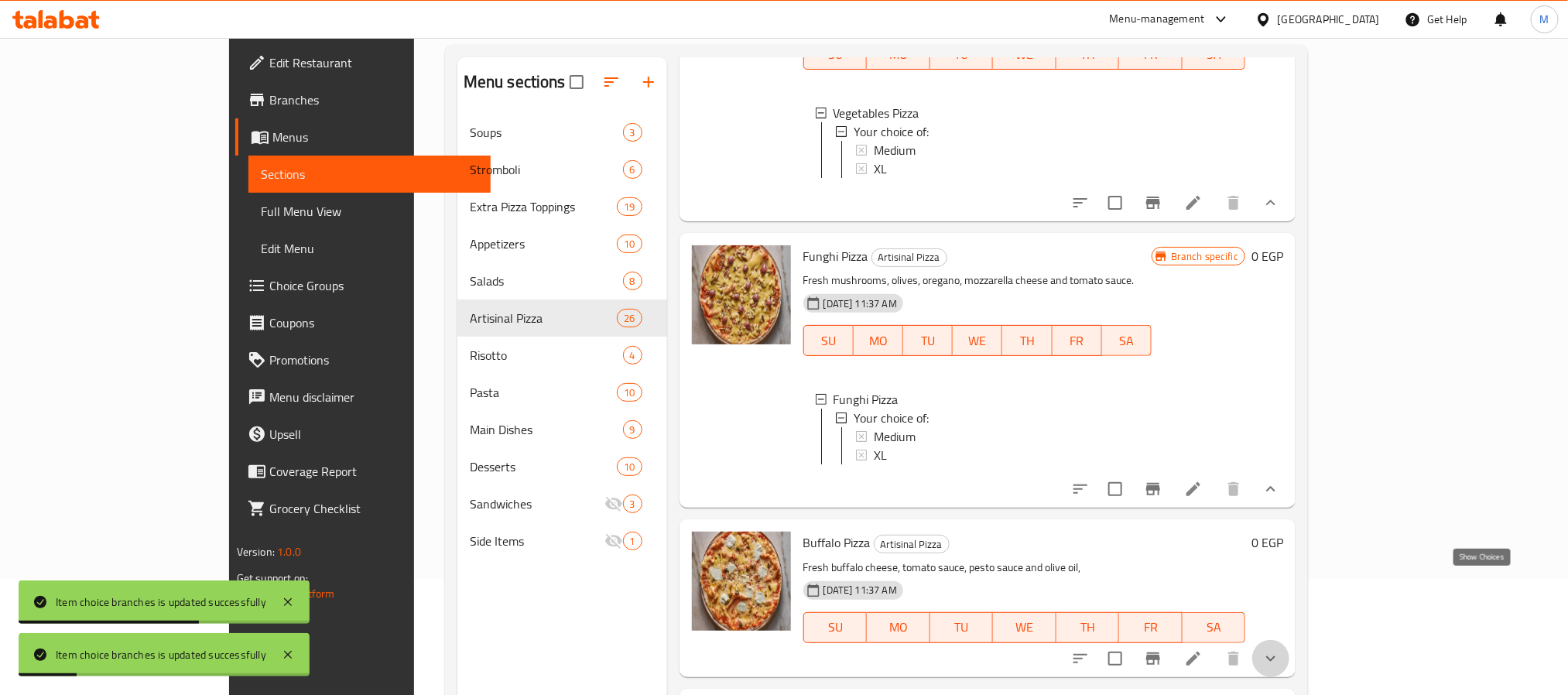
click at [1280, 649] on icon "show more" at bounding box center [1271, 658] width 18 height 18
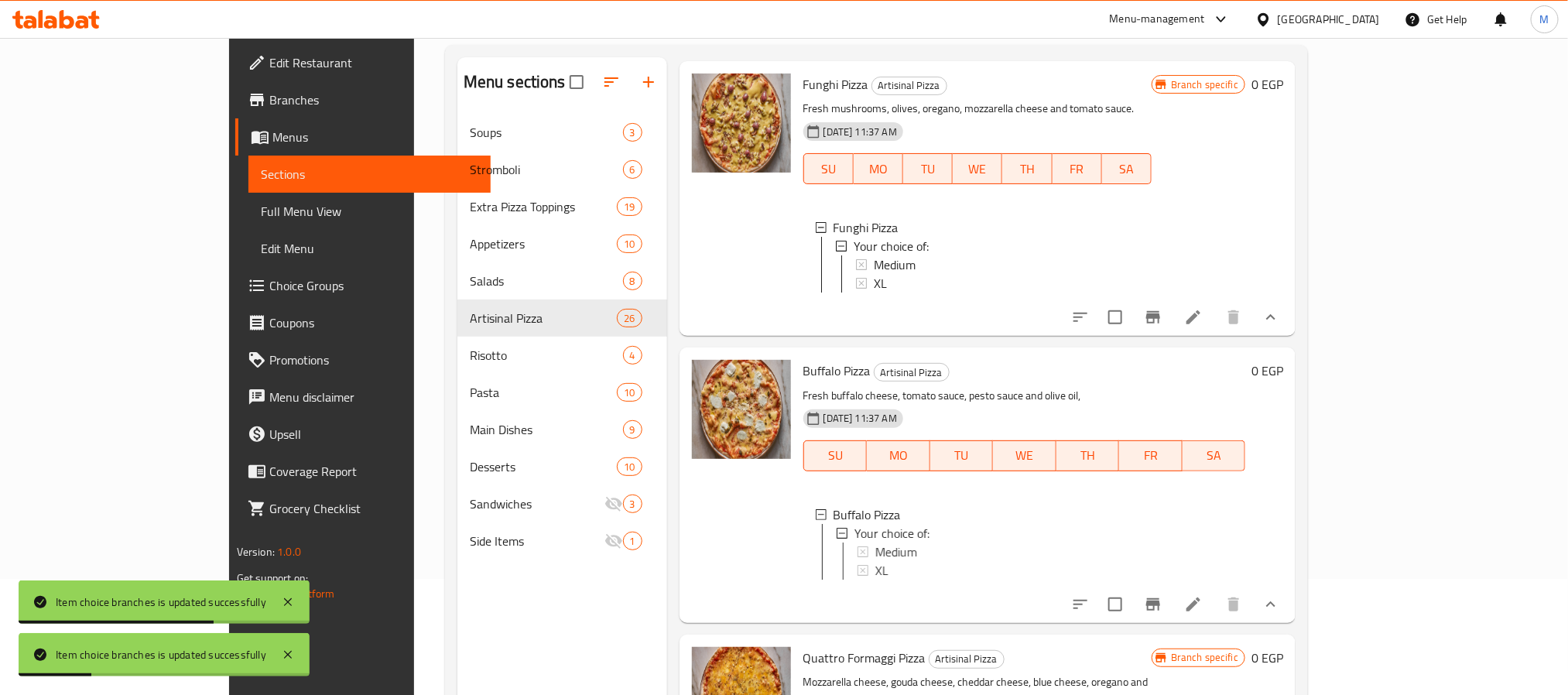
scroll to position [3070, 0]
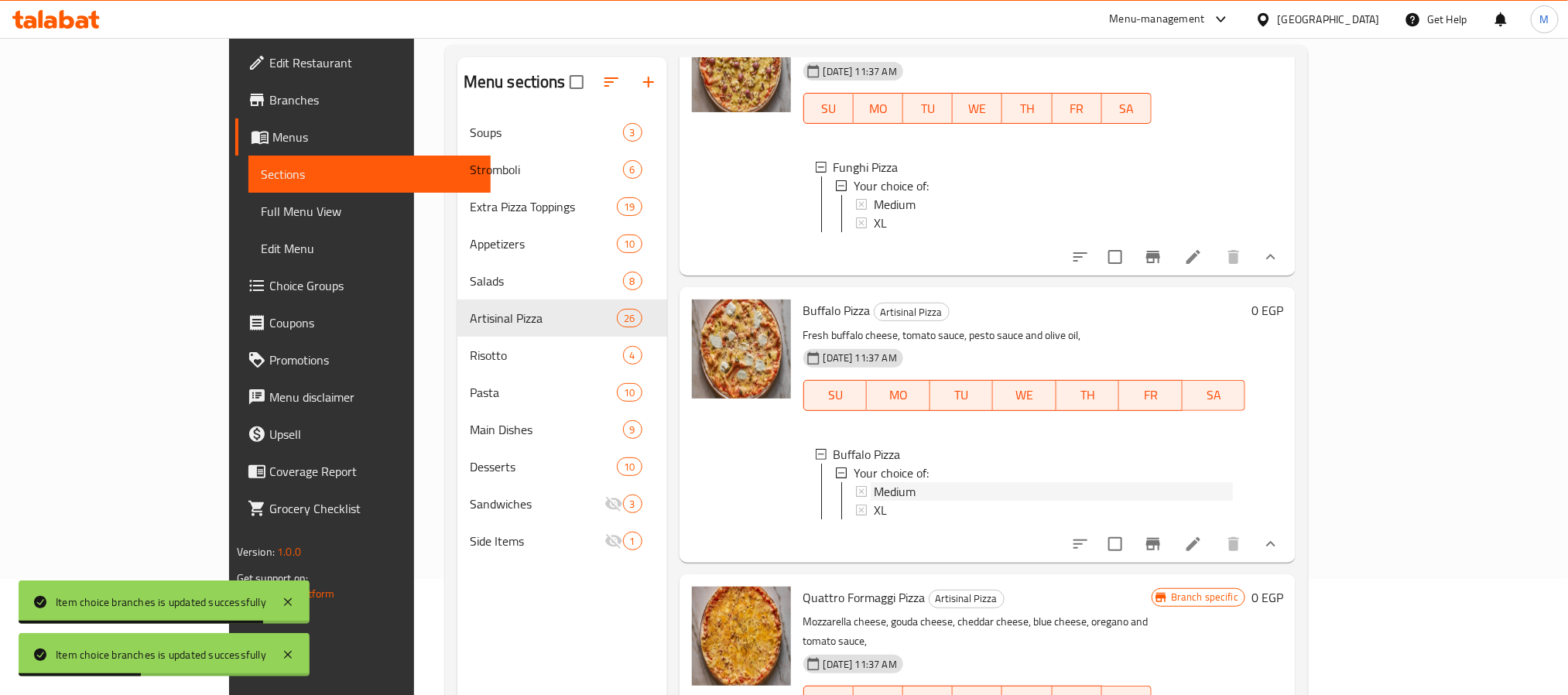
click at [874, 482] on span "Medium" at bounding box center [895, 491] width 42 height 18
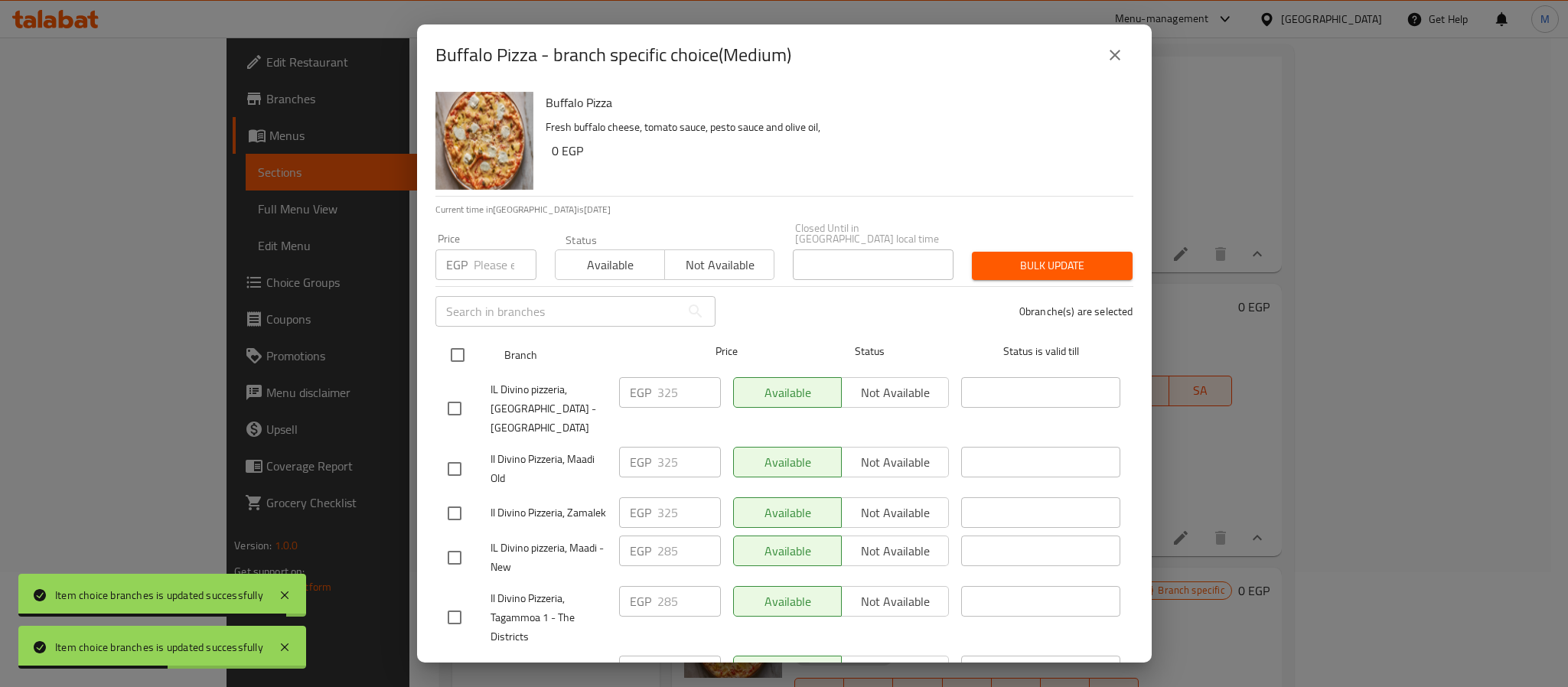
click at [457, 340] on input "checkbox" at bounding box center [457, 355] width 32 height 32
checkbox input "true"
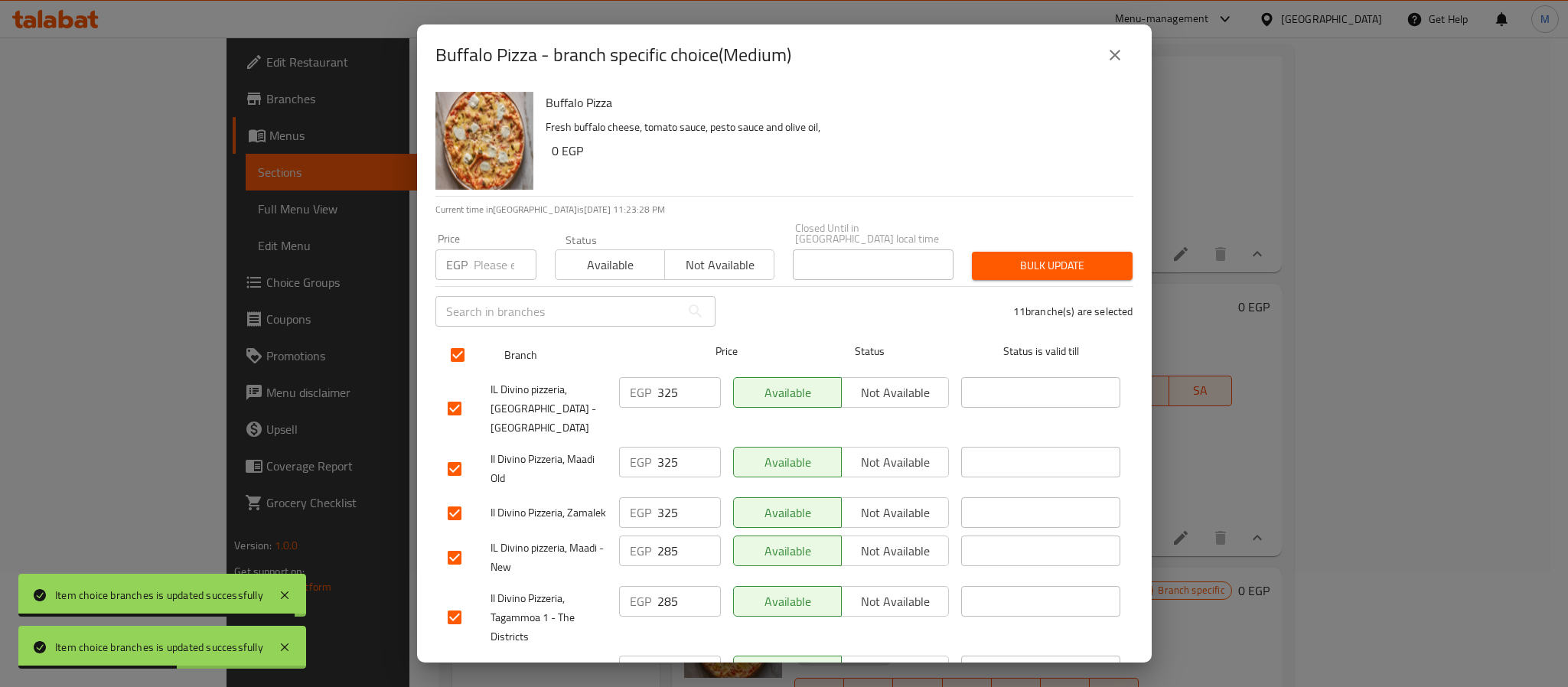
checkbox input "true"
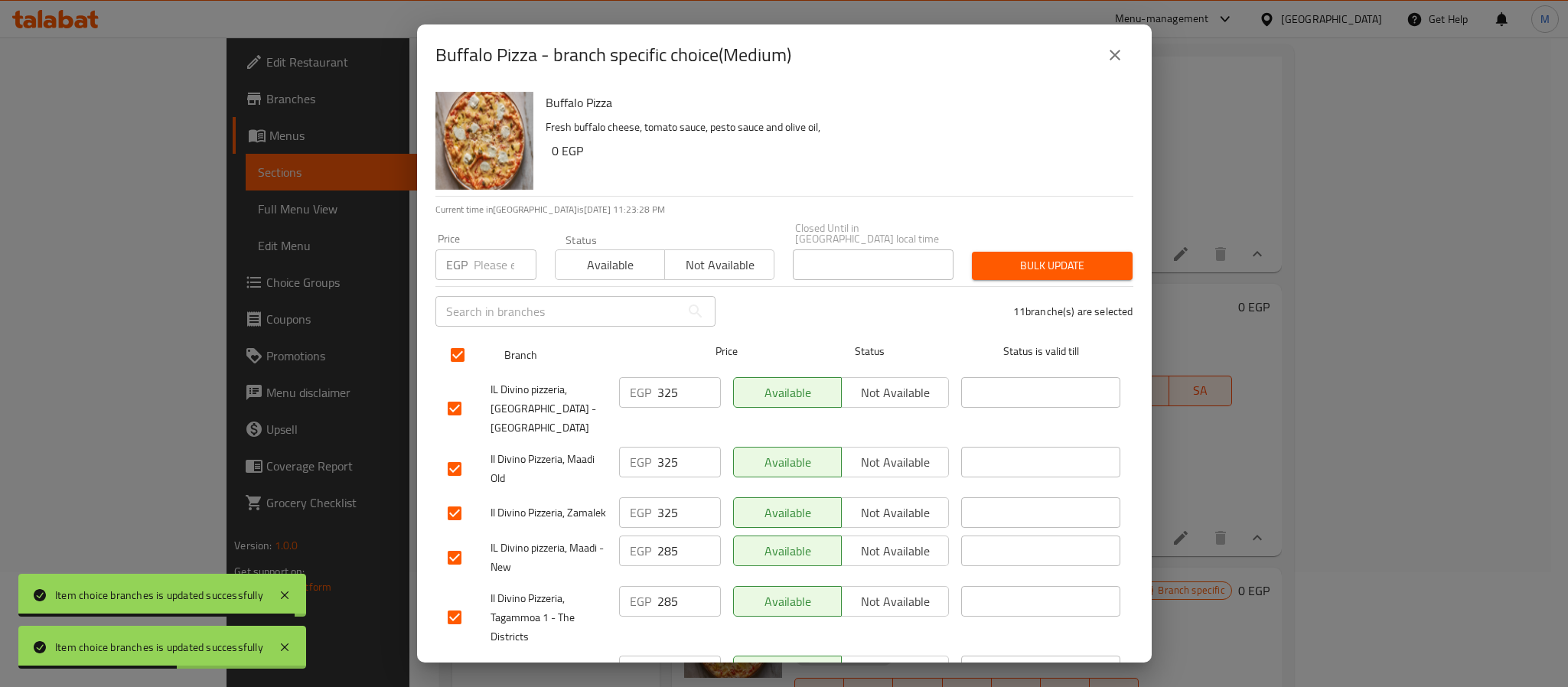
checkbox input "true"
click at [460, 256] on p "EGP" at bounding box center [456, 265] width 22 height 18
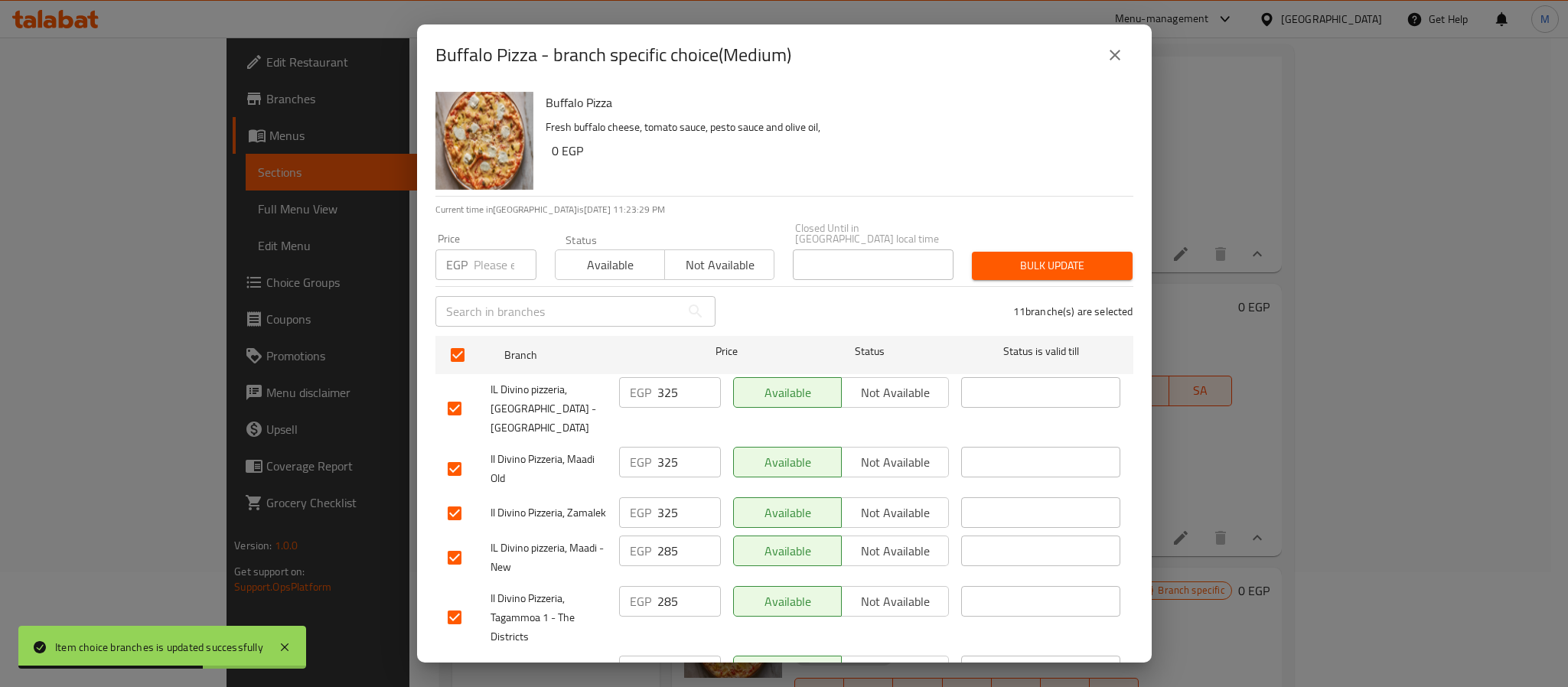
click at [501, 260] on input "number" at bounding box center [505, 265] width 62 height 30
paste input "354"
type input "354"
click at [1029, 256] on span "Bulk update" at bounding box center [1052, 265] width 136 height 19
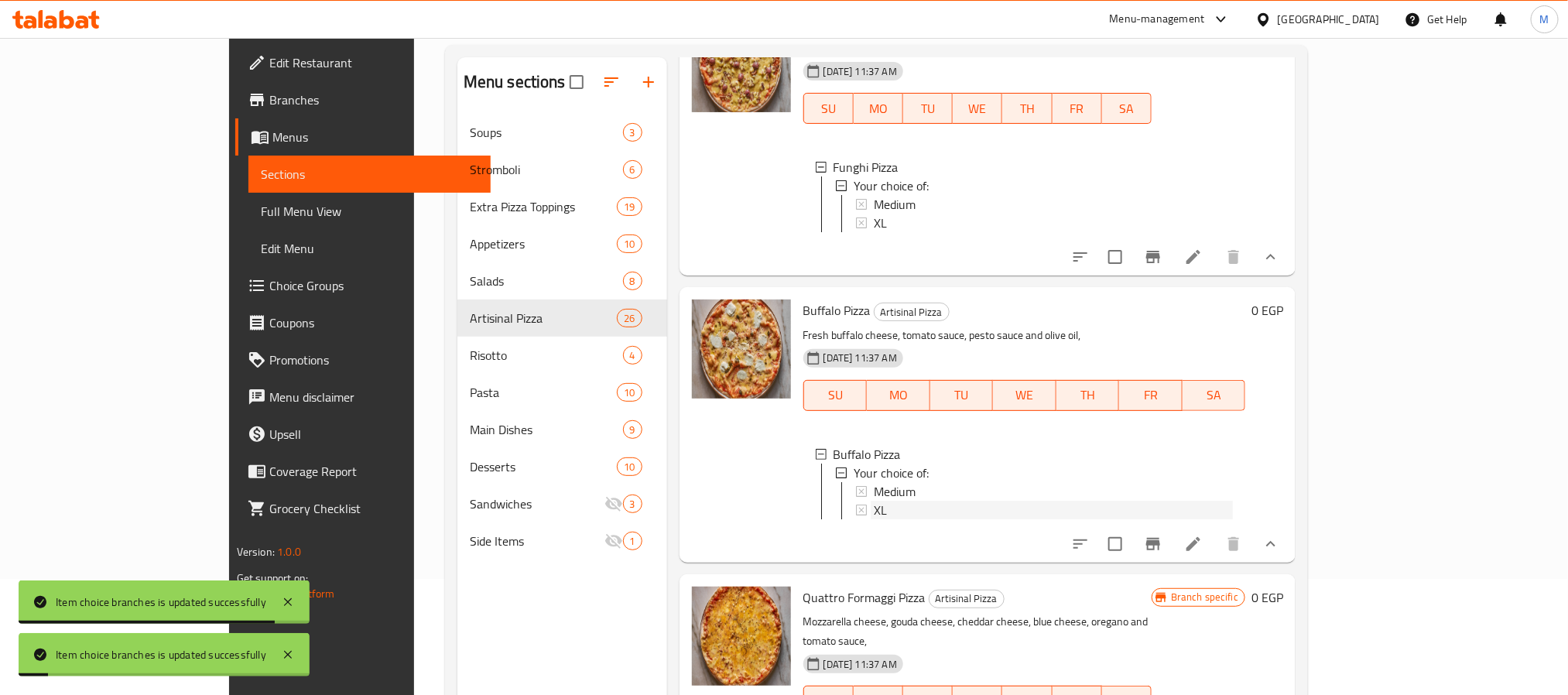
click at [874, 501] on div "XL" at bounding box center [1053, 510] width 359 height 18
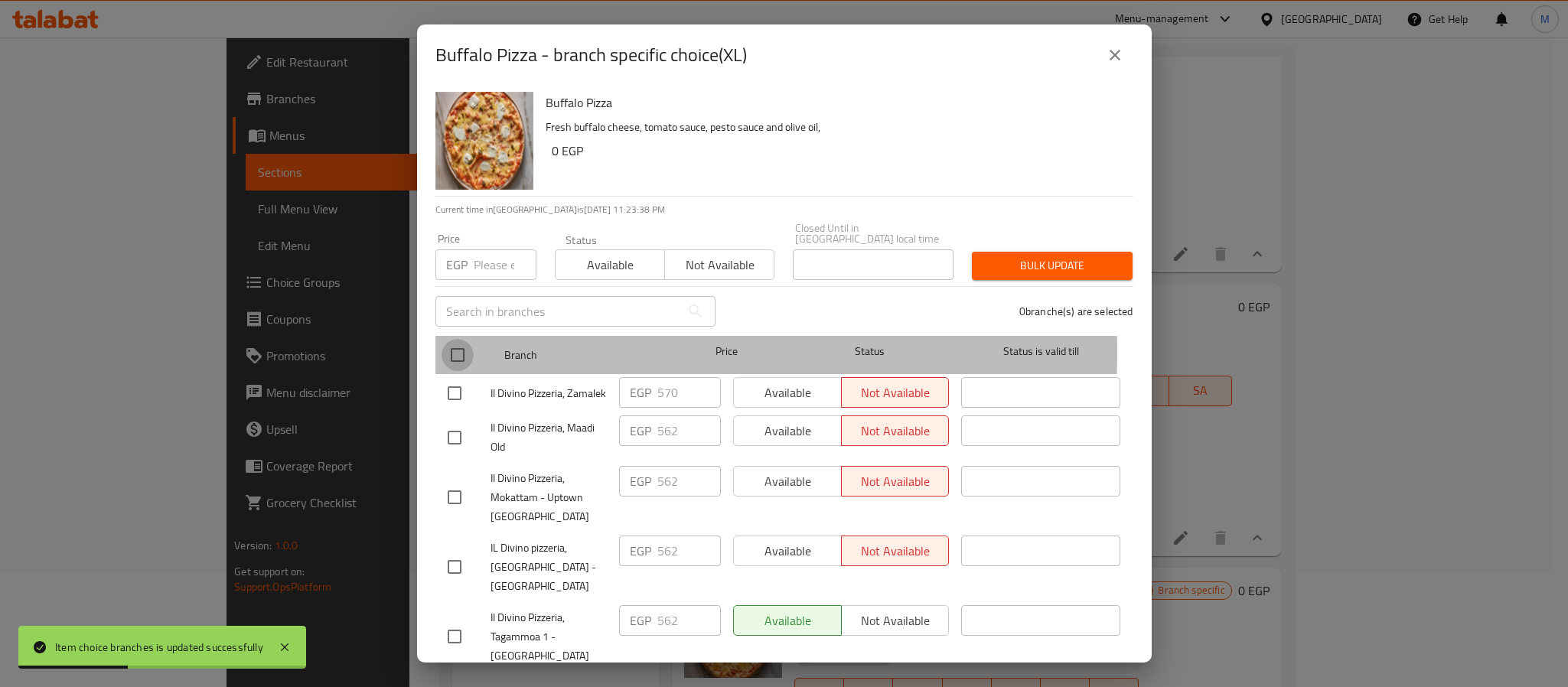
click at [457, 340] on input "checkbox" at bounding box center [457, 355] width 32 height 32
checkbox input "true"
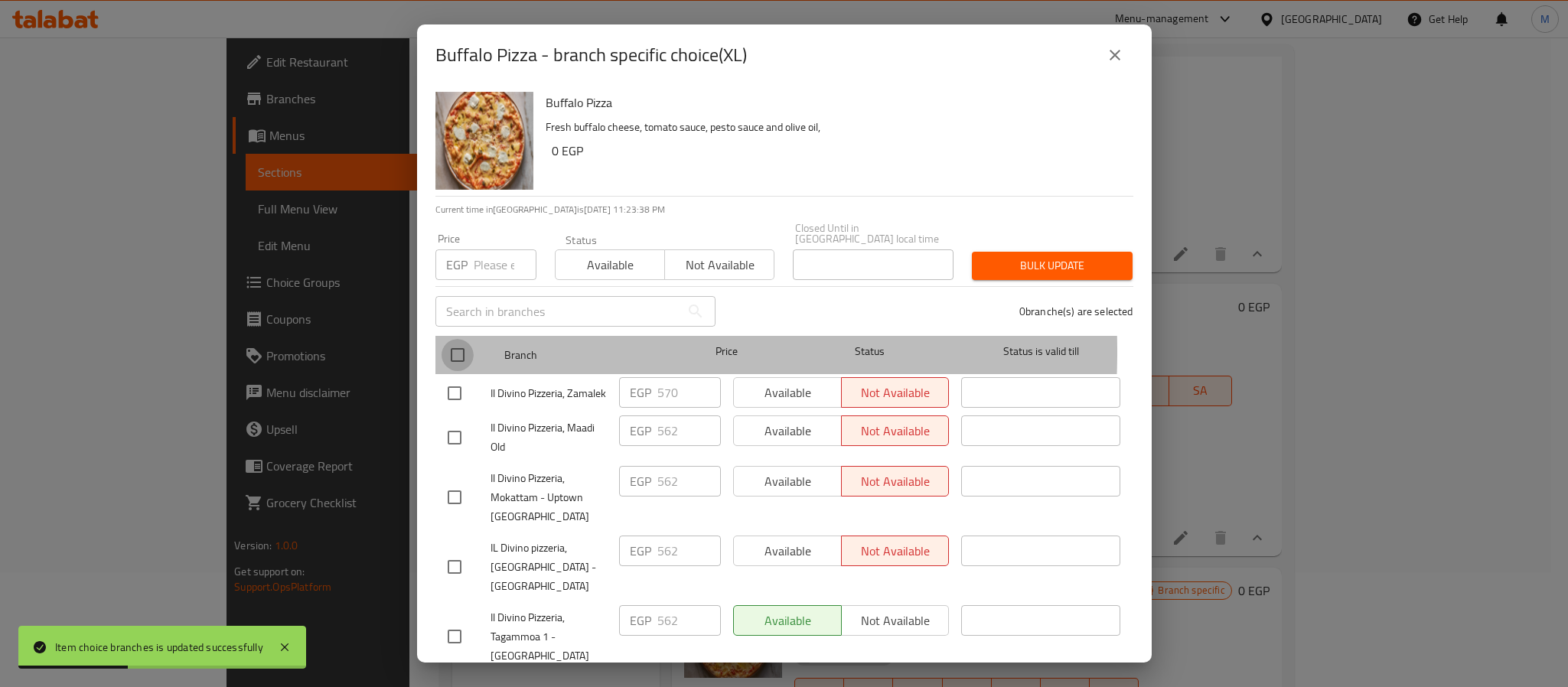
checkbox input "true"
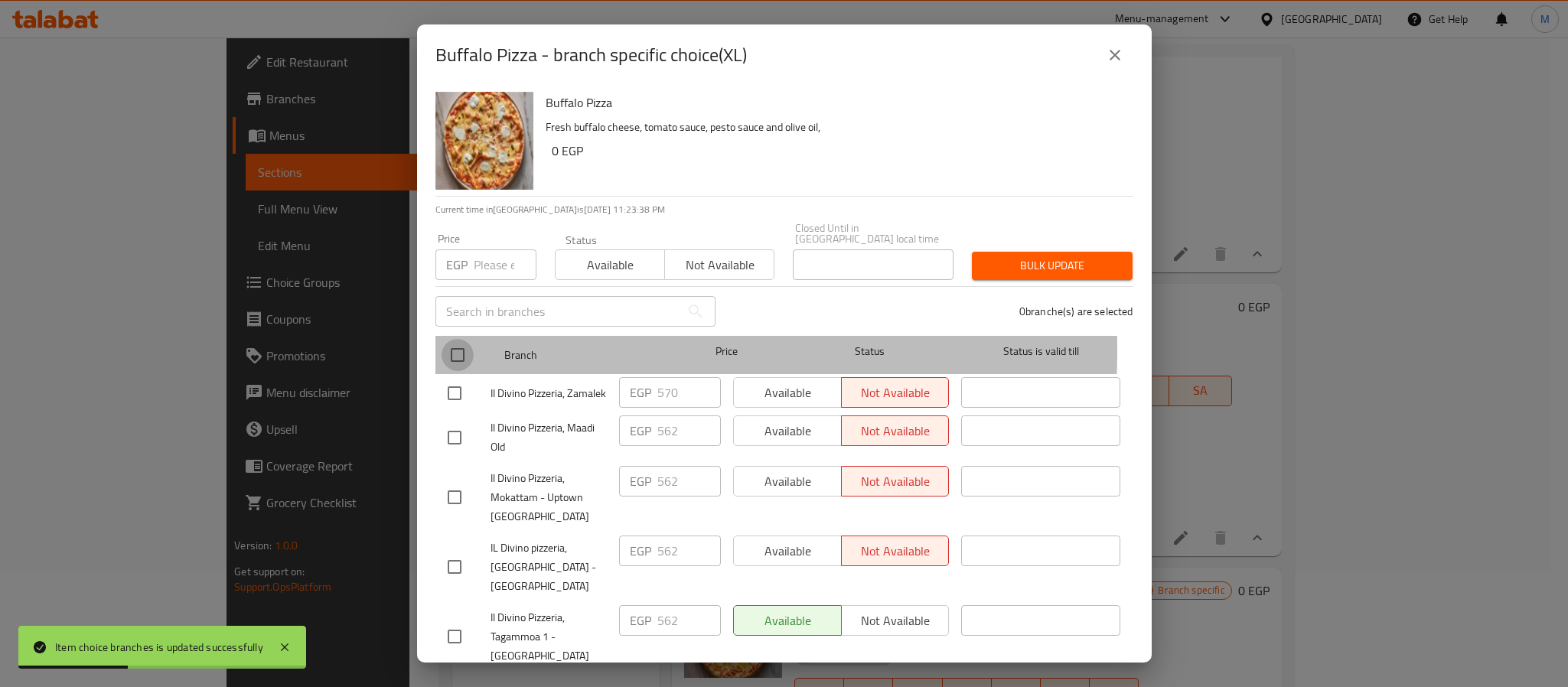
checkbox input "true"
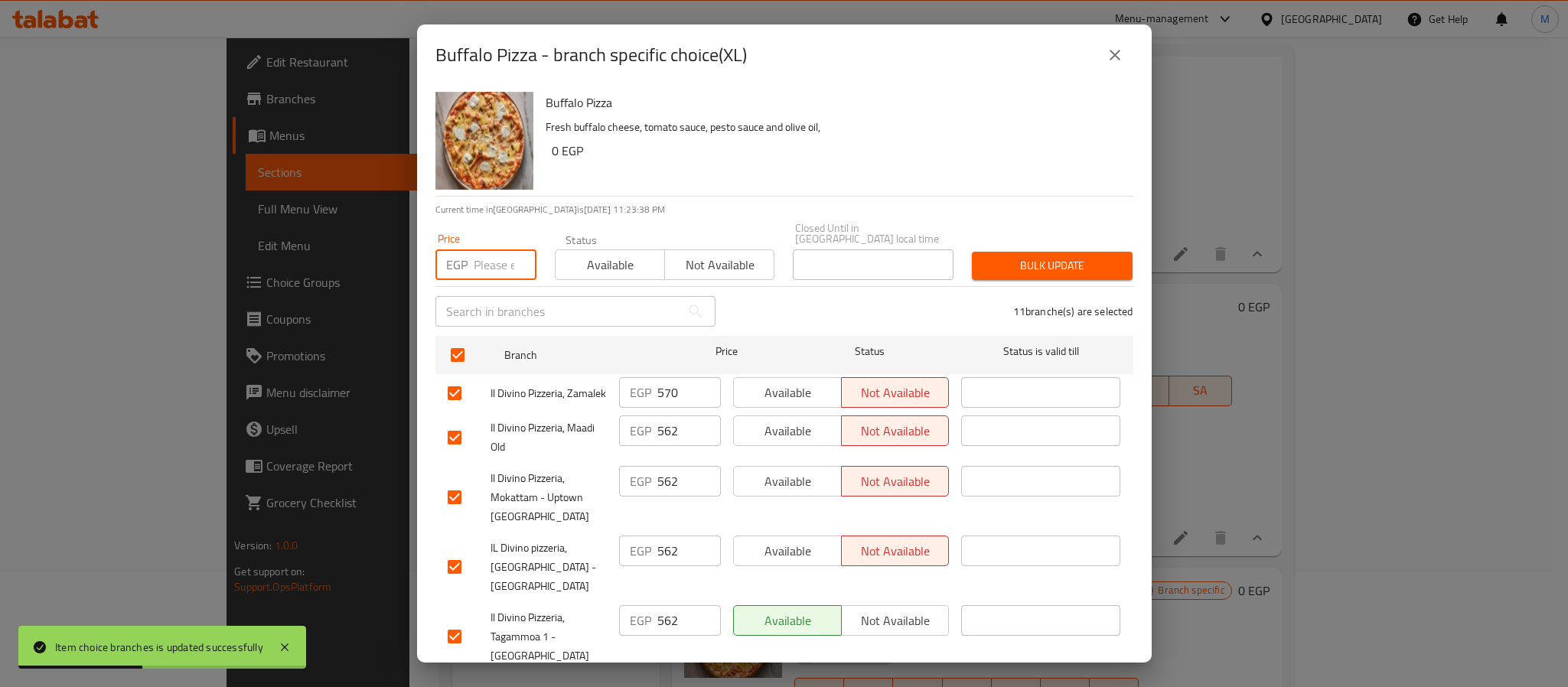
click at [496, 250] on input "number" at bounding box center [505, 265] width 62 height 30
paste input "708"
type input "708"
click at [1024, 256] on span "Bulk update" at bounding box center [1052, 265] width 136 height 19
